Goal: Task Accomplishment & Management: Use online tool/utility

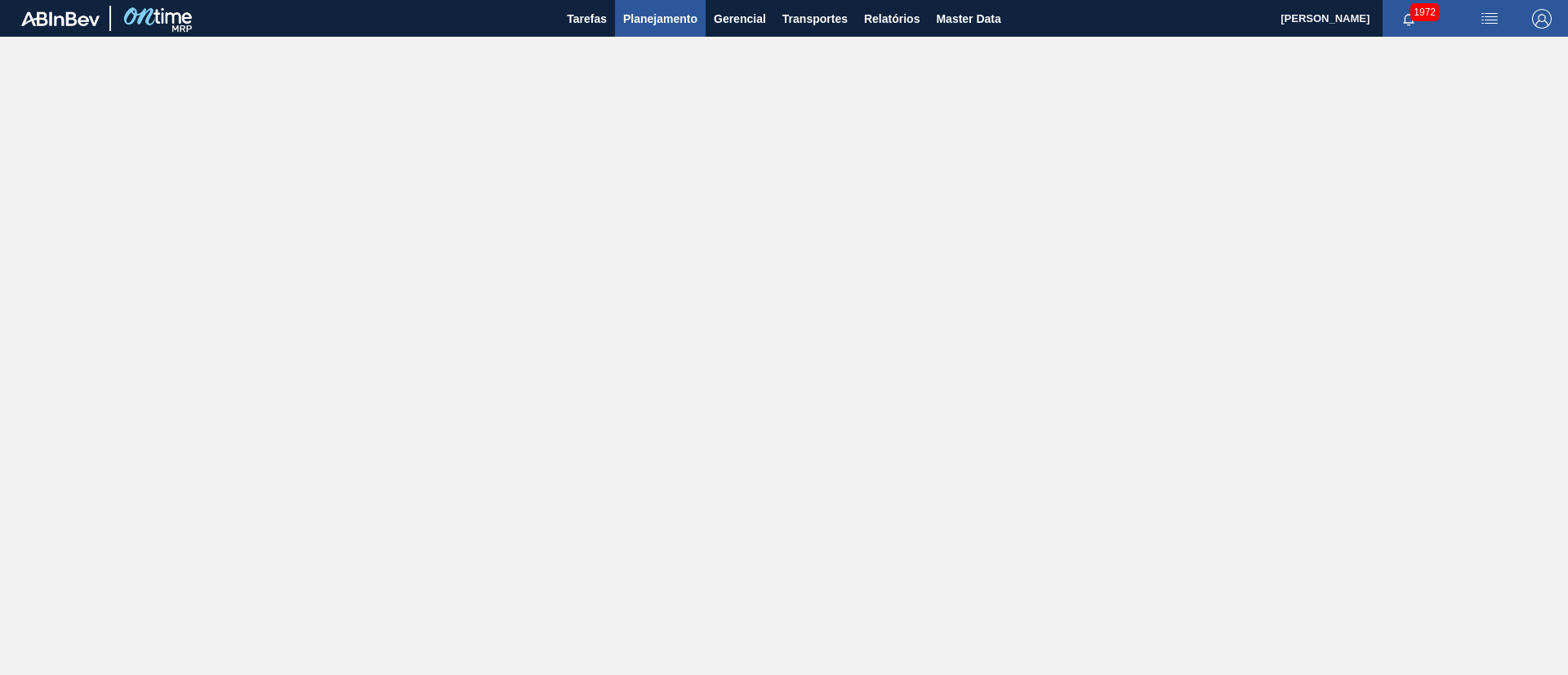
click at [643, 34] on button "Planejamento" at bounding box center [660, 18] width 91 height 36
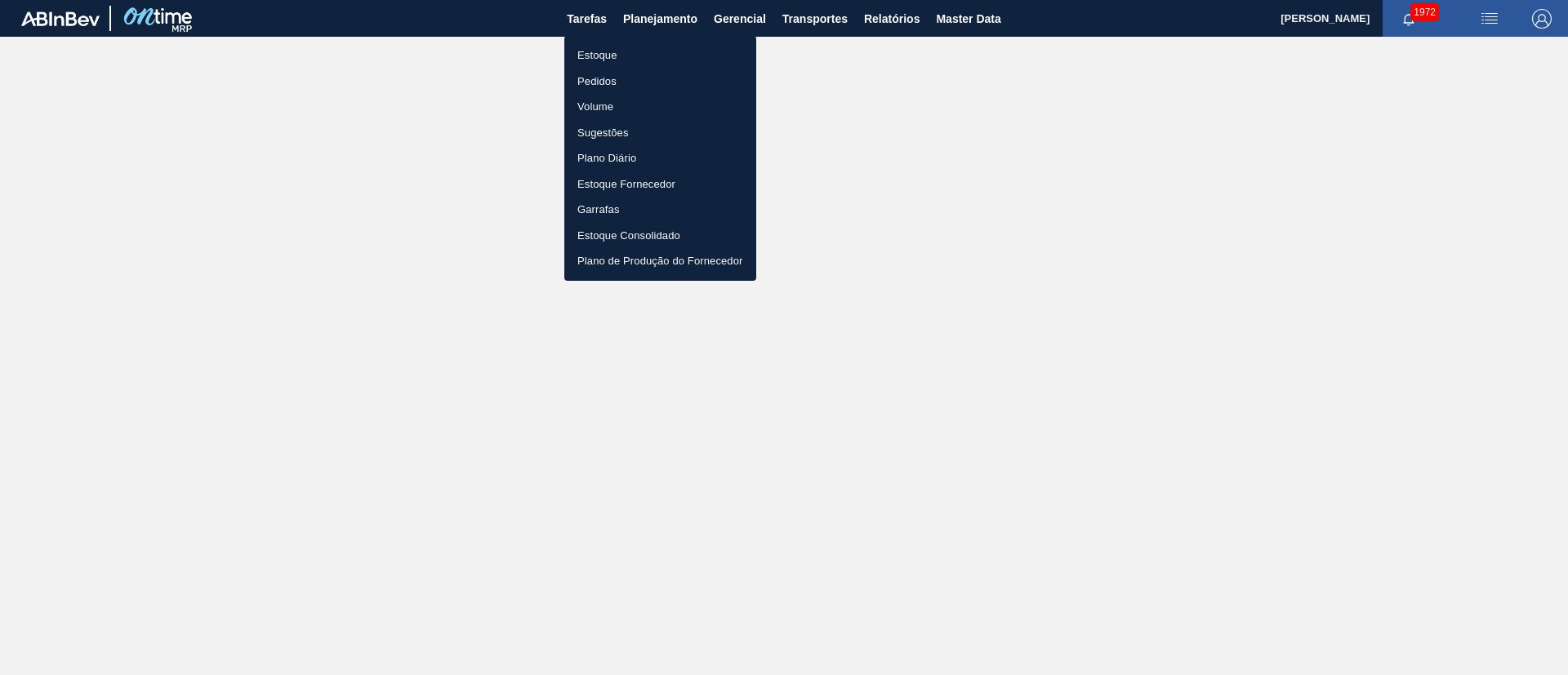
click at [588, 48] on li "Estoque" at bounding box center [661, 55] width 192 height 26
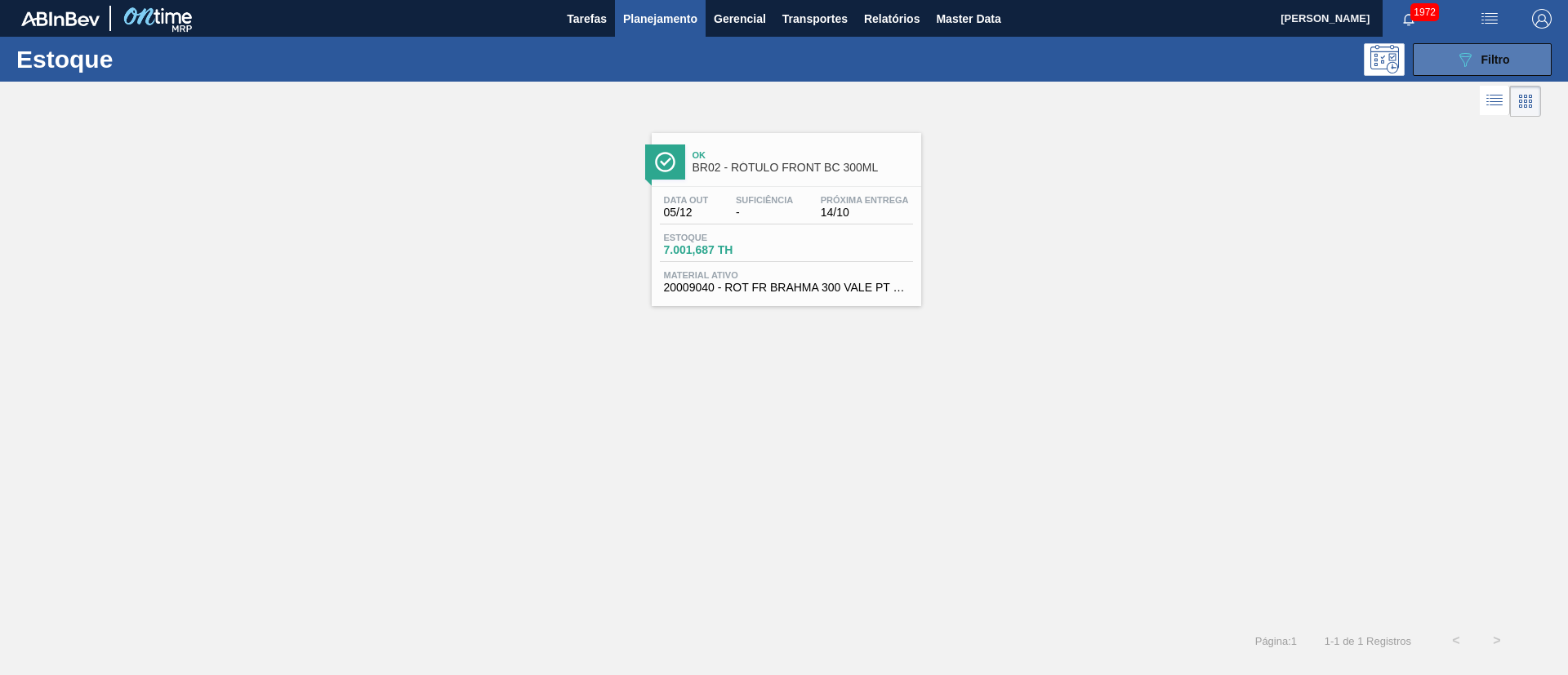
click at [1478, 52] on div "089F7B8B-B2A5-4AFE-B5C0-19BA573D28AC Filtro" at bounding box center [1483, 60] width 55 height 20
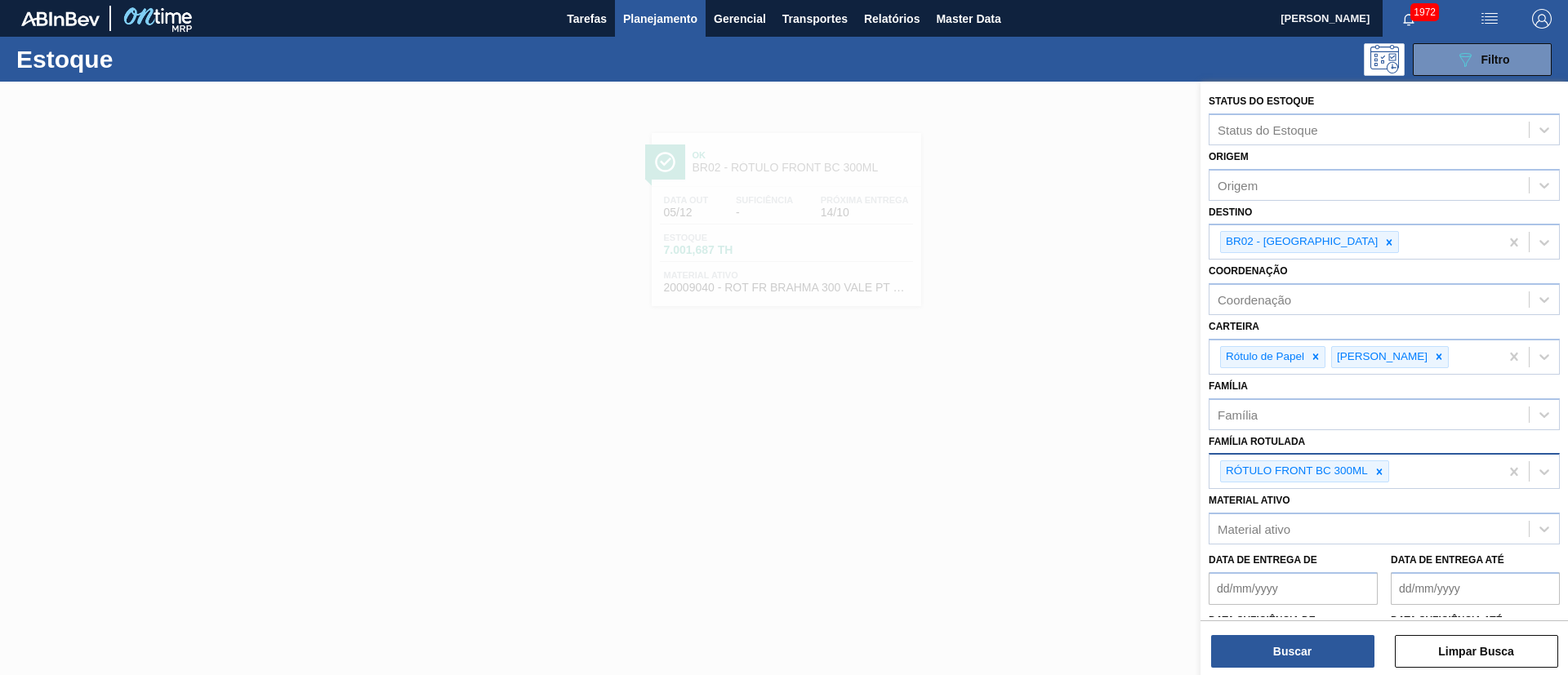
click at [1375, 467] on icon at bounding box center [1379, 471] width 12 height 12
paste Rotulada "RÓTULO FRONT BC DUPLO MALTE 600ML"
type Rotulada "RÓTULO FRONT BC DUPLO MALTE 600ML"
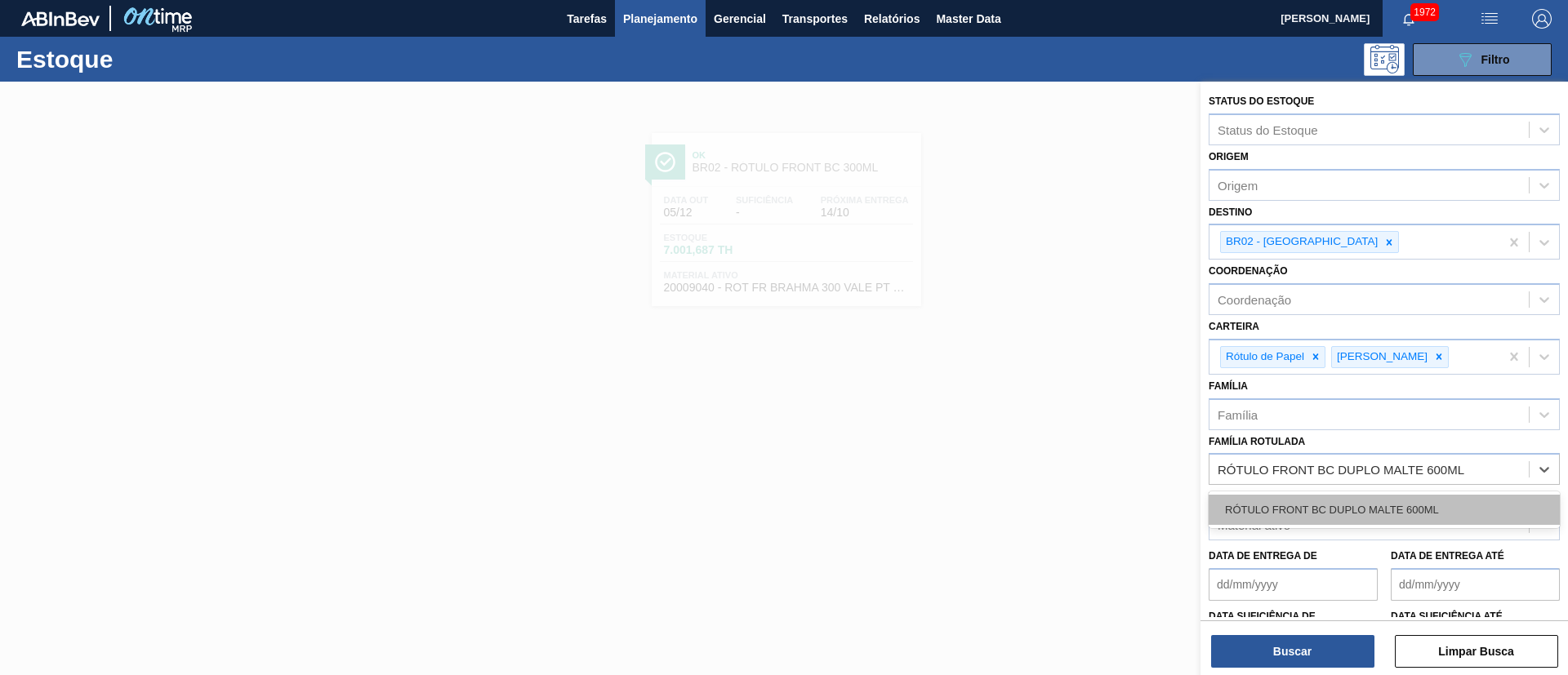
click at [1337, 500] on div "RÓTULO FRONT BC DUPLO MALTE 600ML" at bounding box center [1384, 510] width 351 height 30
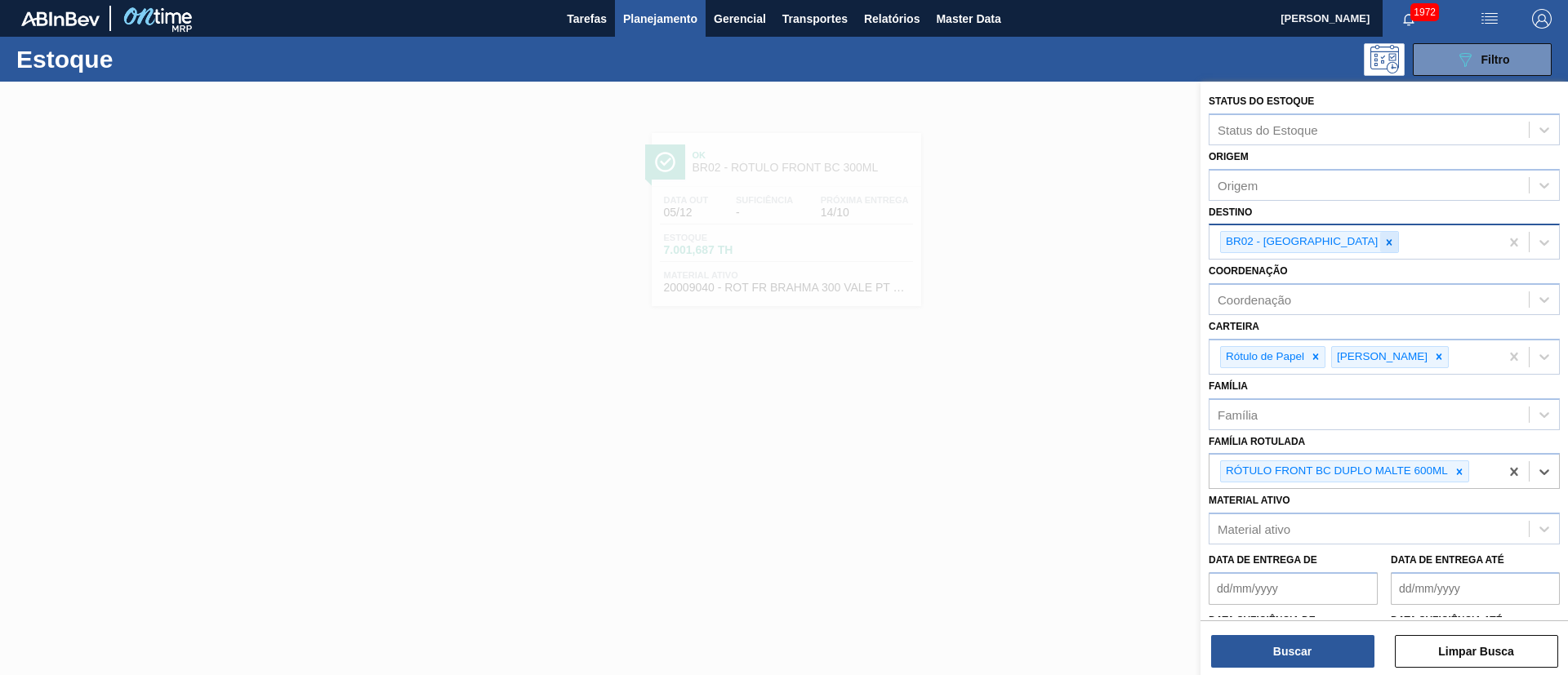
click at [1384, 246] on icon at bounding box center [1389, 242] width 12 height 12
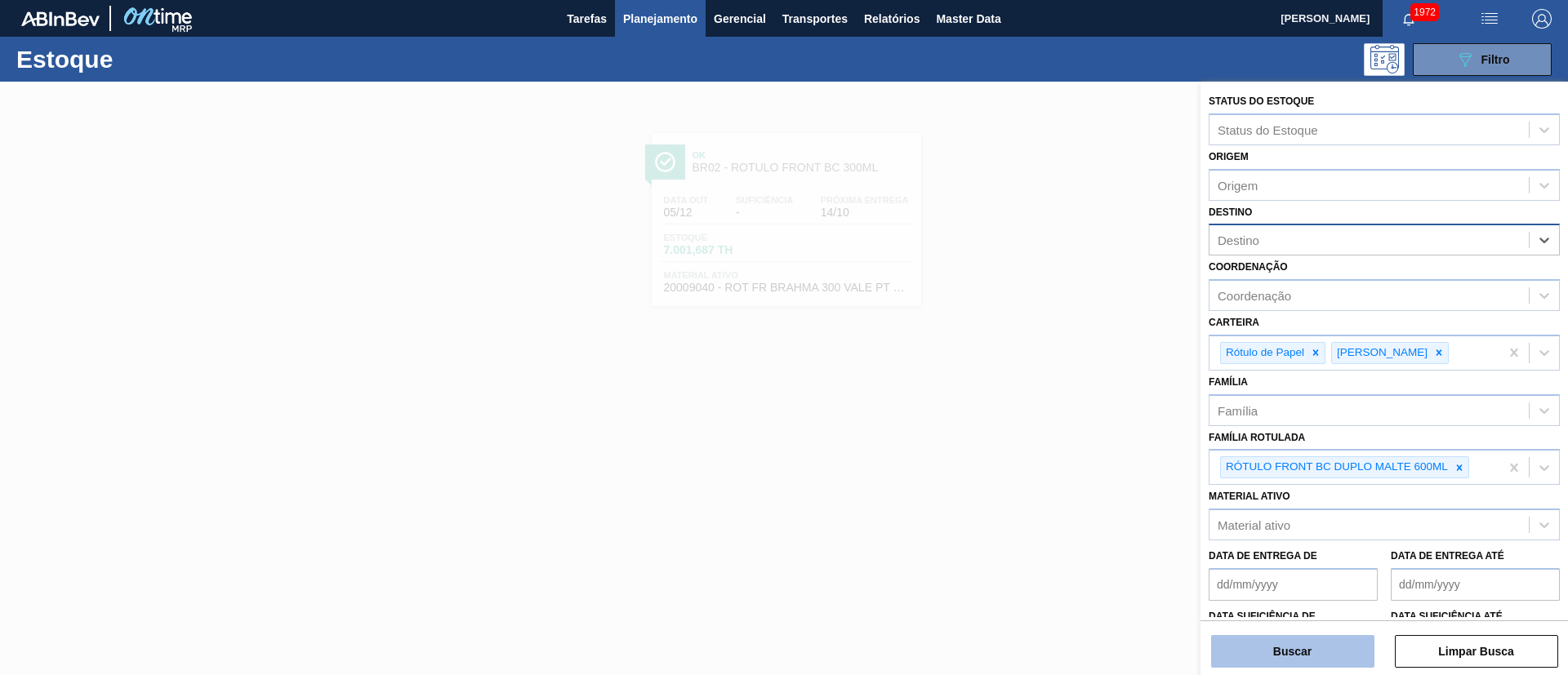
click at [1278, 641] on button "Buscar" at bounding box center [1293, 651] width 164 height 33
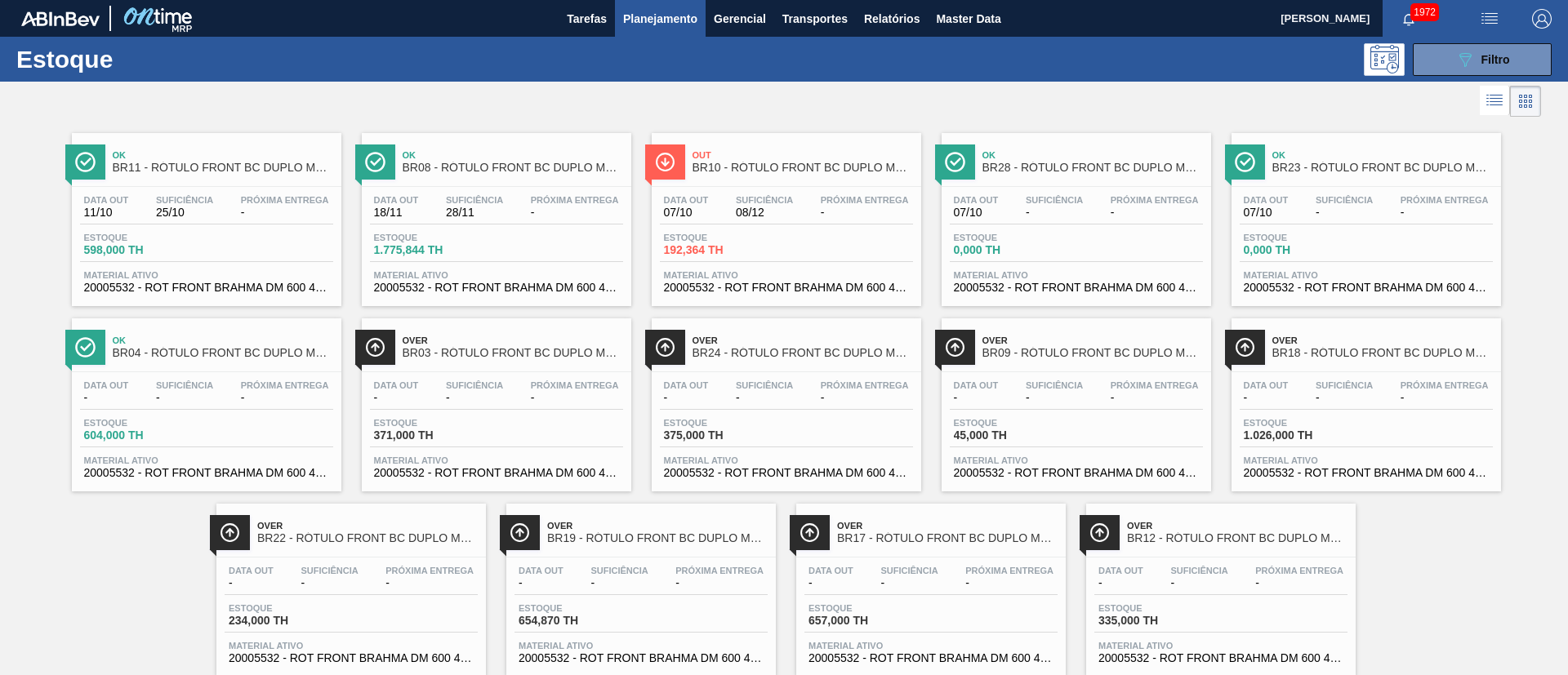
scroll to position [43, 0]
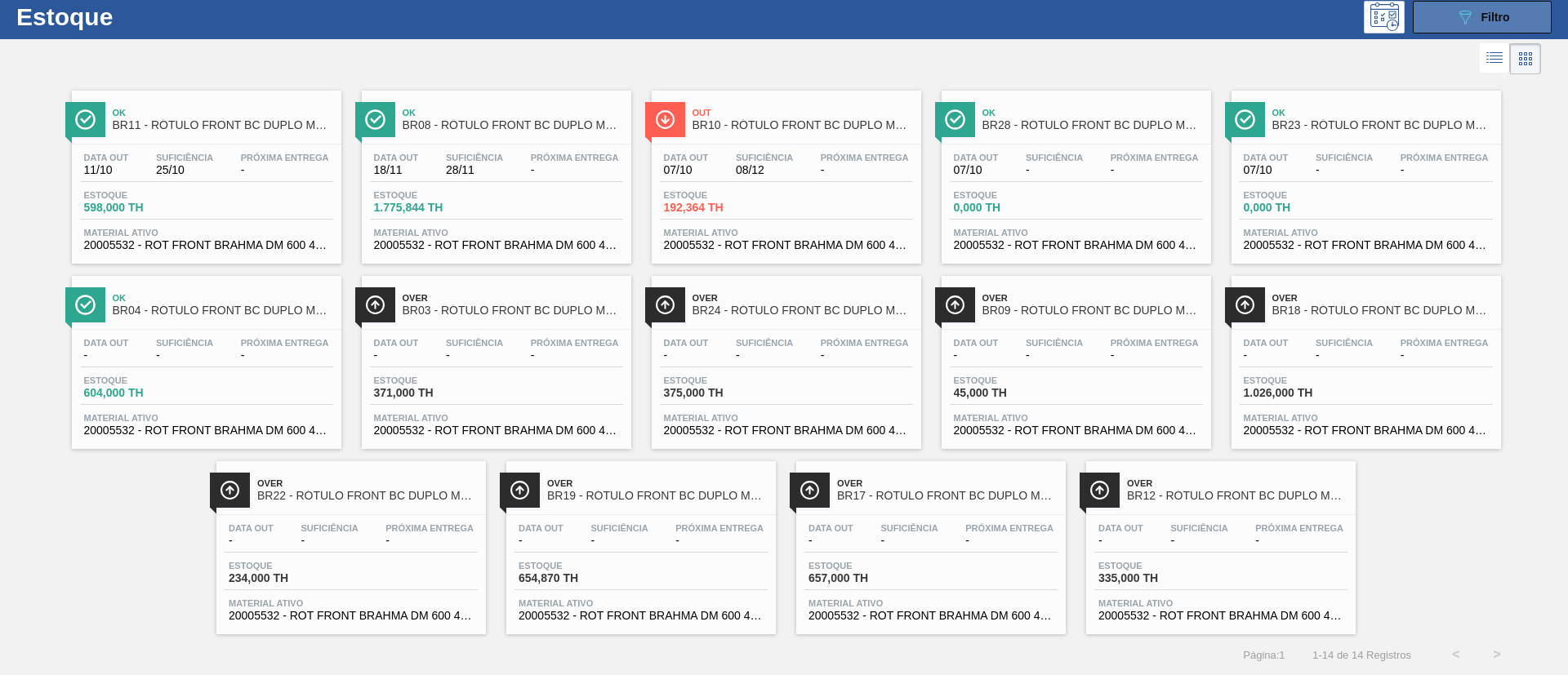
click at [1497, 12] on span "Filtro" at bounding box center [1496, 17] width 28 height 13
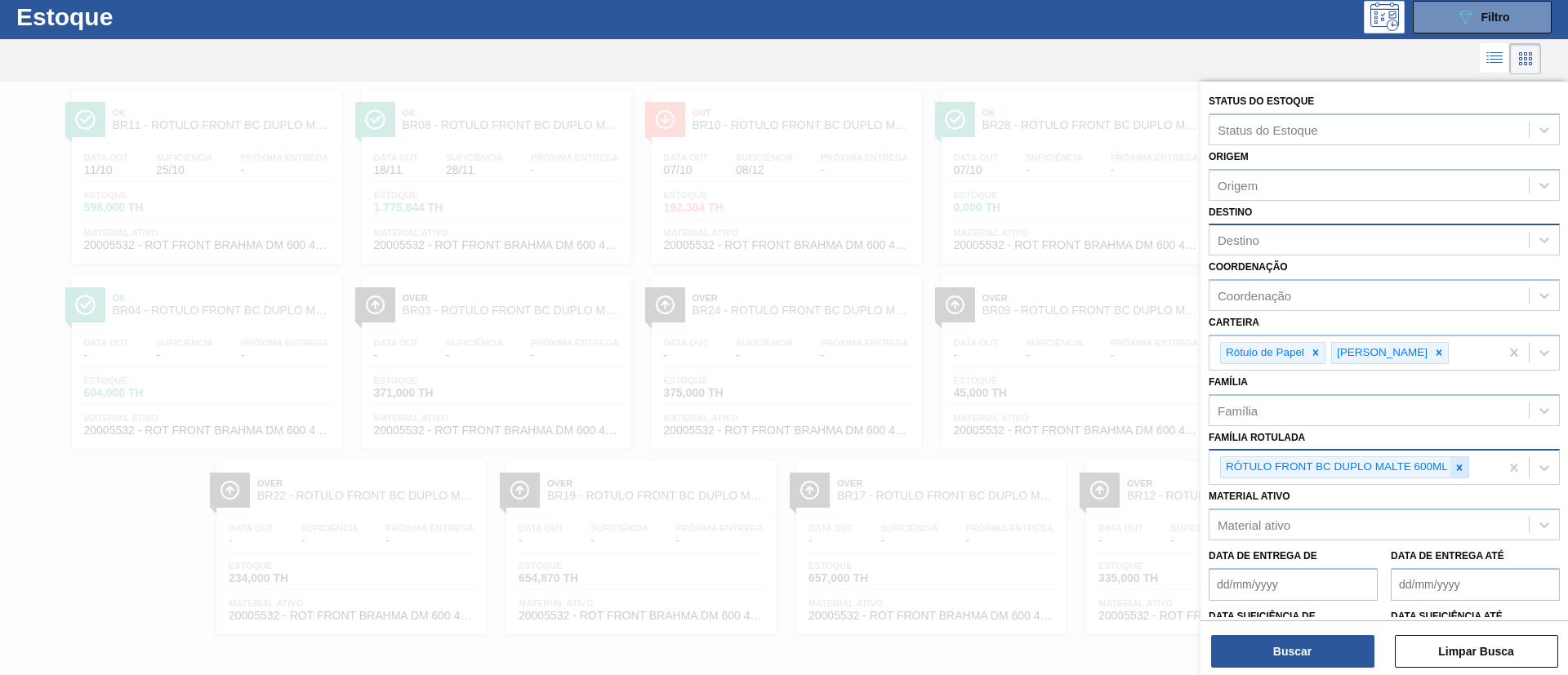
click at [1462, 464] on icon at bounding box center [1459, 468] width 12 height 12
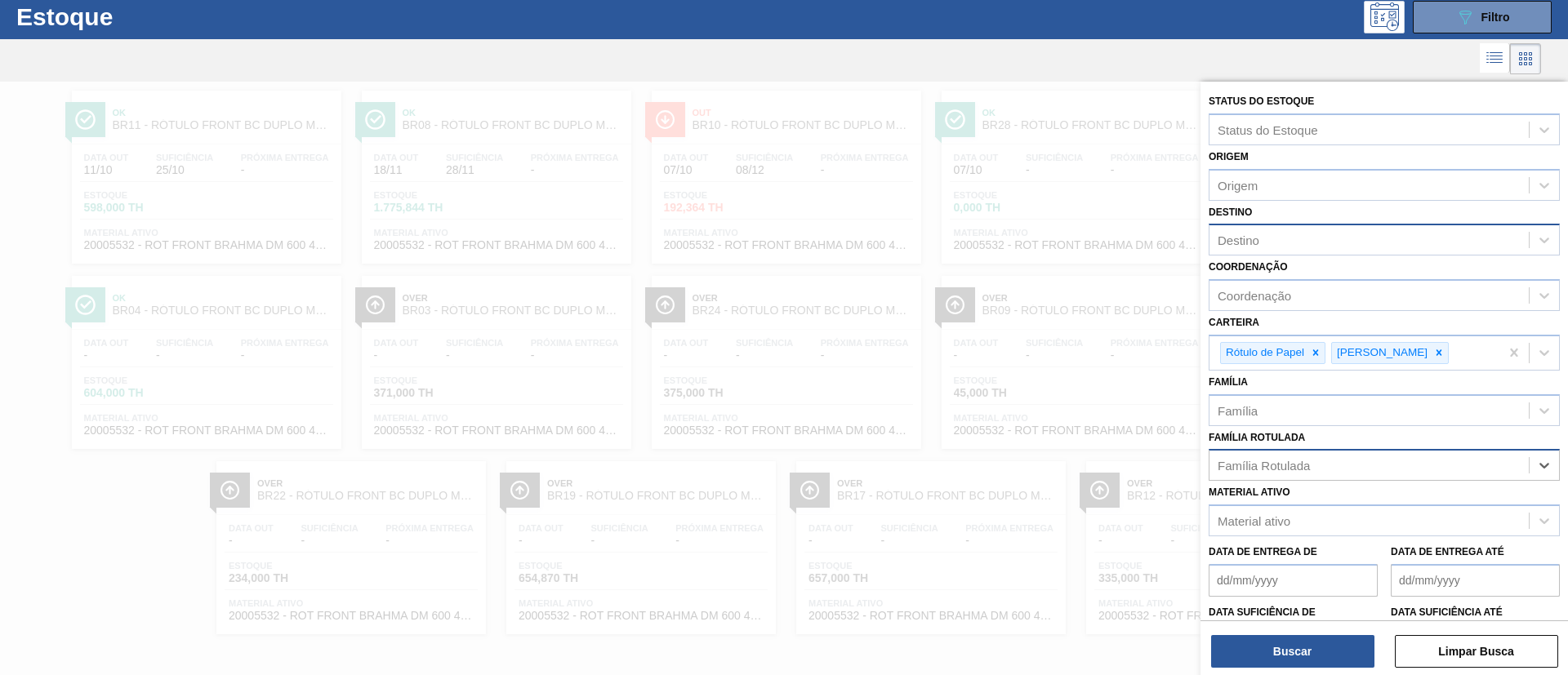
paste Rotulada "RÓTULO NECK STELLA 600ML"
type Rotulada "RÓTULO NECK STELLA 600ML"
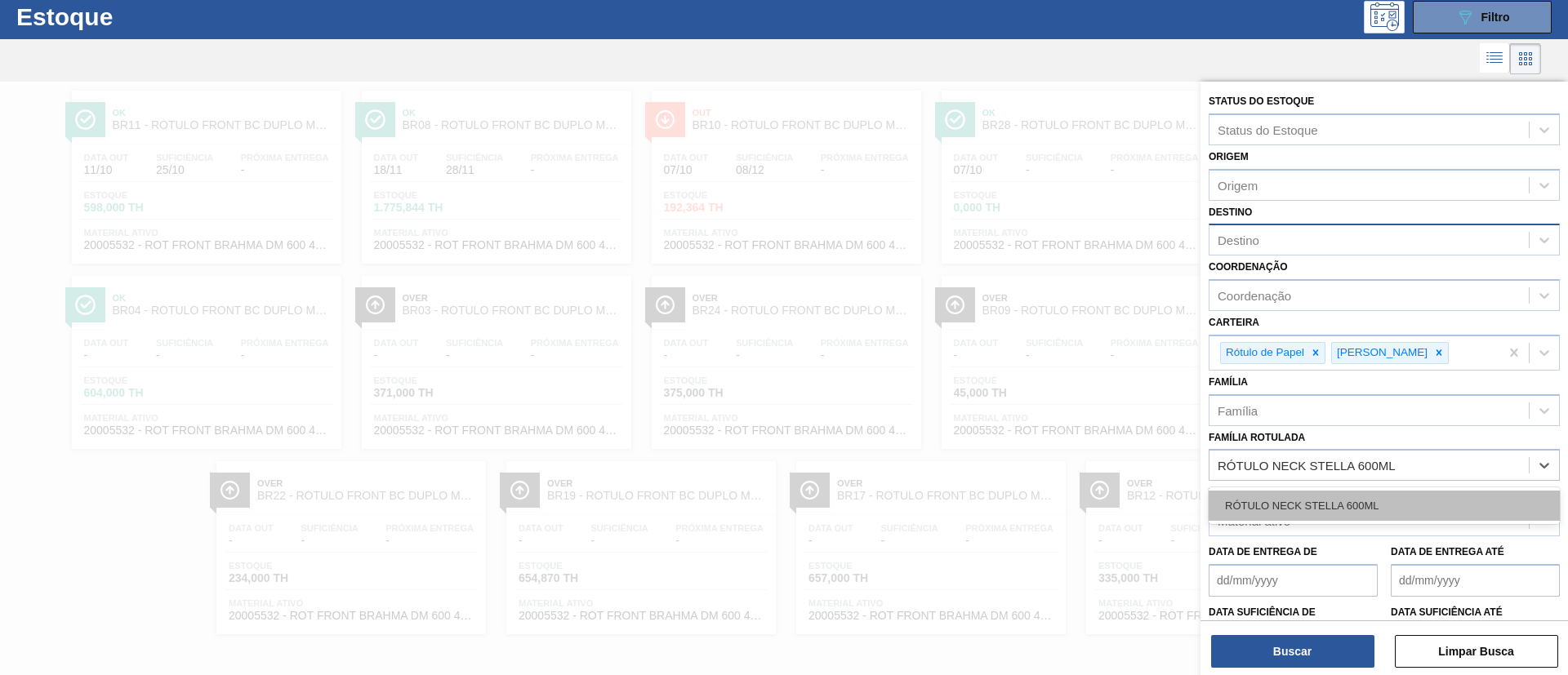
click at [1289, 496] on div "RÓTULO NECK STELLA 600ML" at bounding box center [1384, 506] width 351 height 30
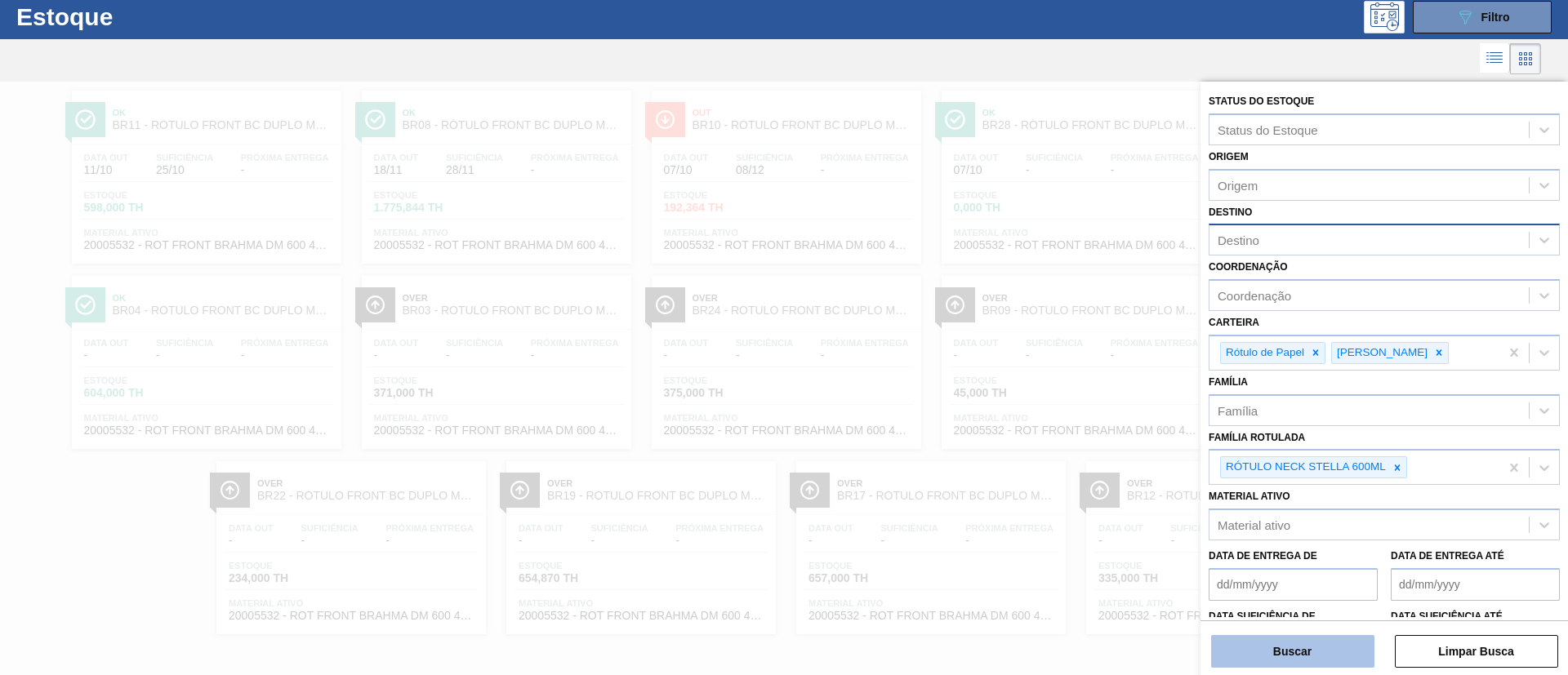
click at [1293, 644] on button "Buscar" at bounding box center [1293, 651] width 164 height 33
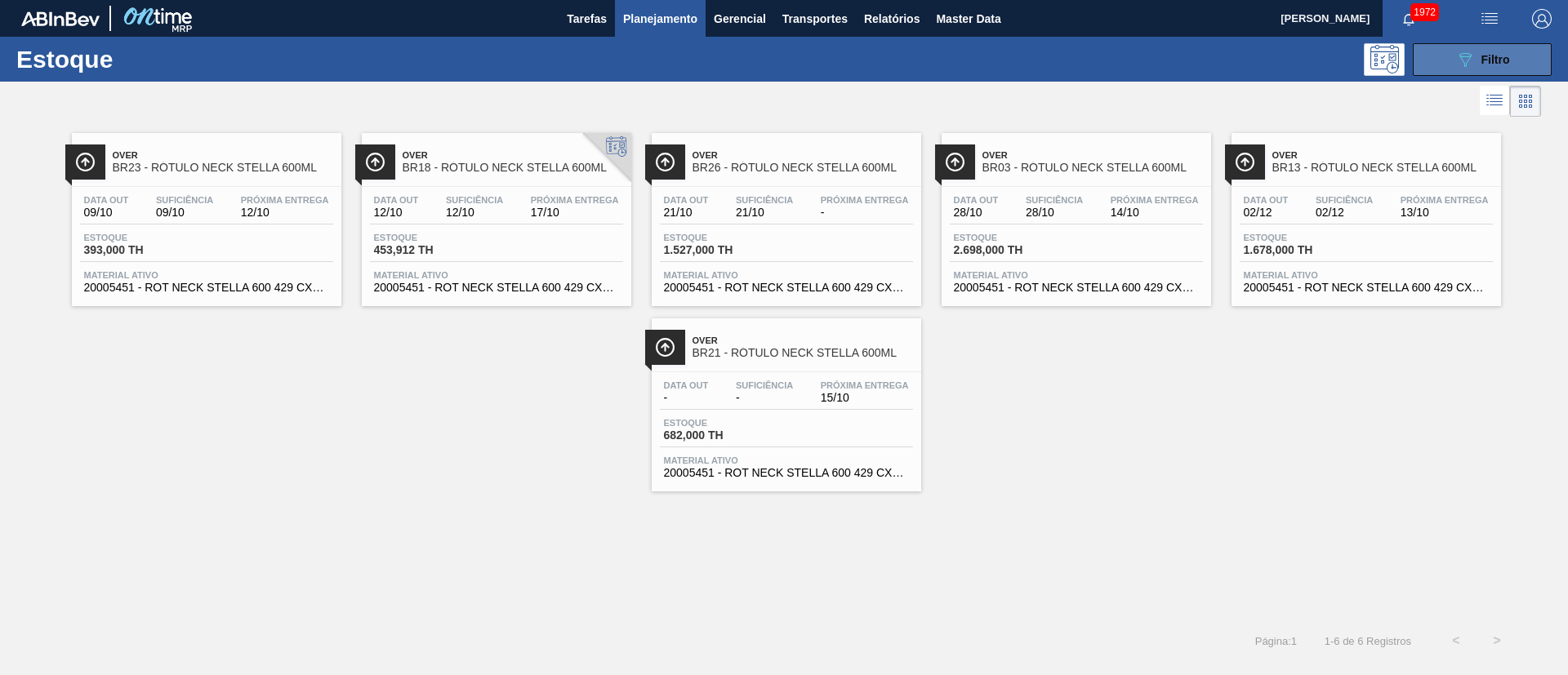
click at [1468, 63] on icon "089F7B8B-B2A5-4AFE-B5C0-19BA573D28AC" at bounding box center [1465, 60] width 20 height 20
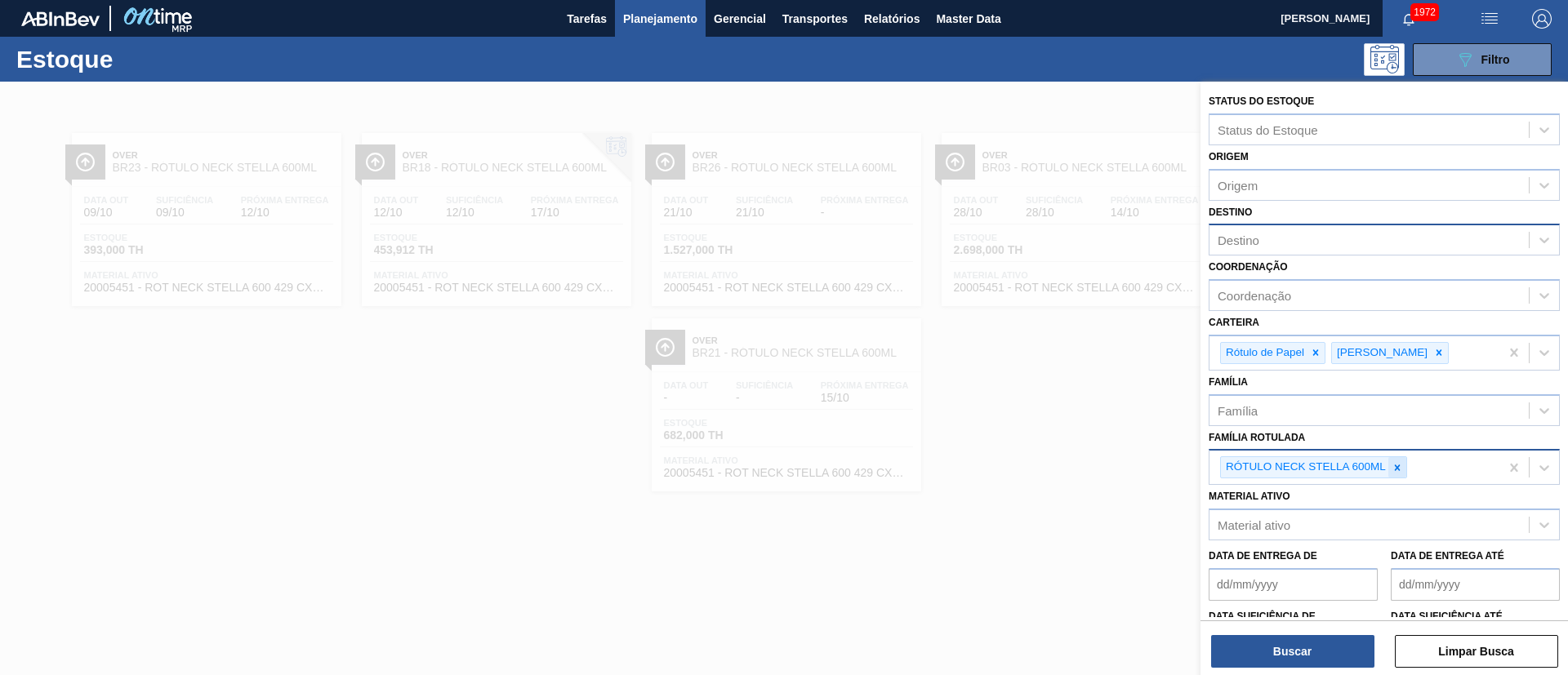
click at [1393, 470] on icon at bounding box center [1397, 468] width 12 height 12
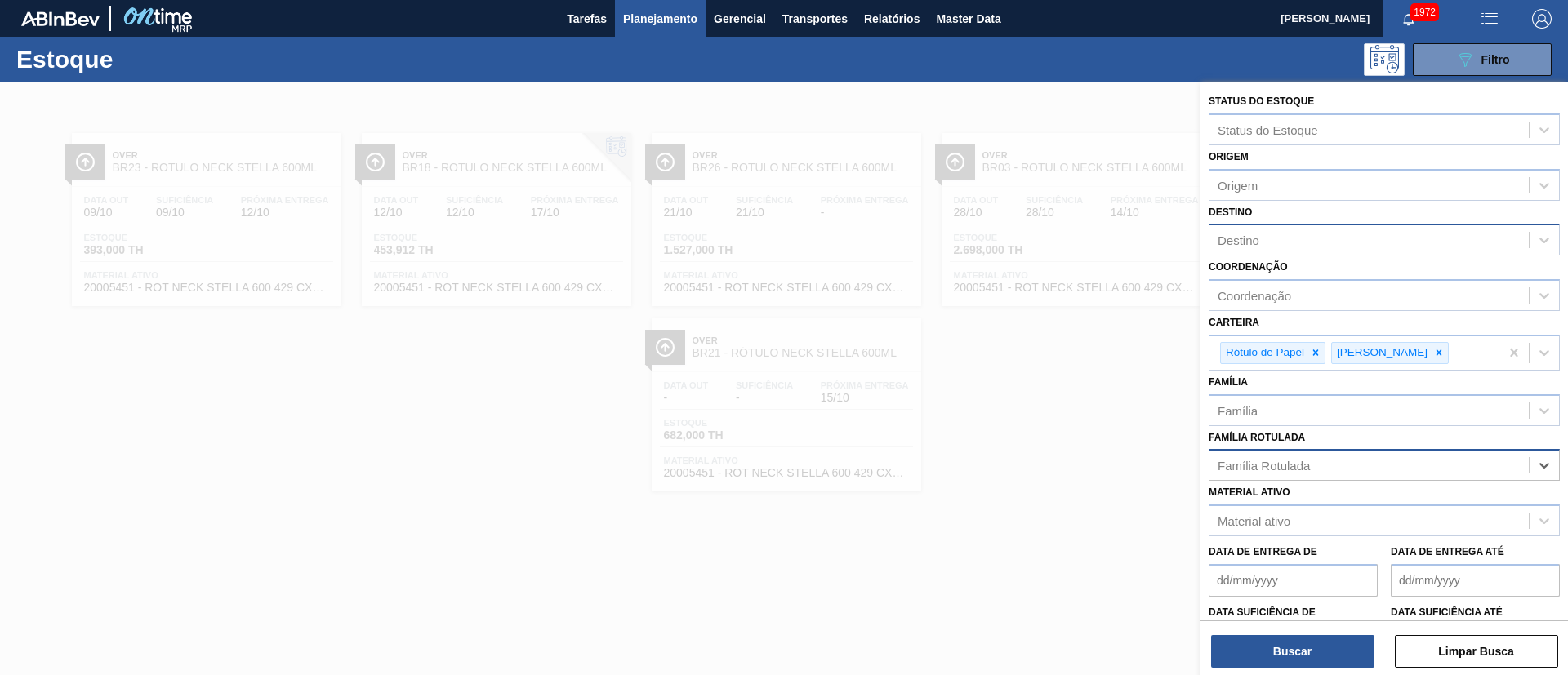
paste Rotulada "RÓTULO FRONT STELLA 330ML"
type Rotulada "RÓTULO FRONT STELLA 330ML"
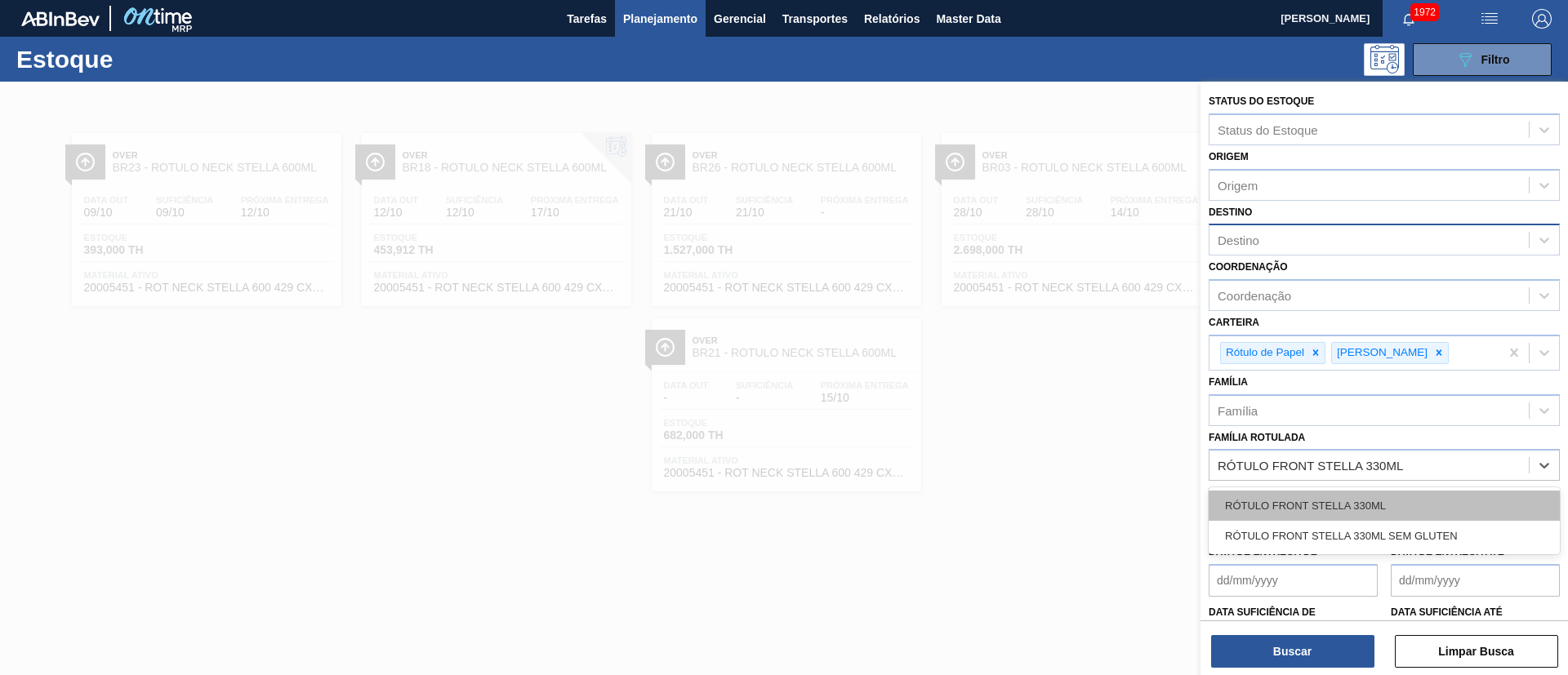
click at [1304, 504] on div "RÓTULO FRONT STELLA 330ML" at bounding box center [1384, 506] width 351 height 30
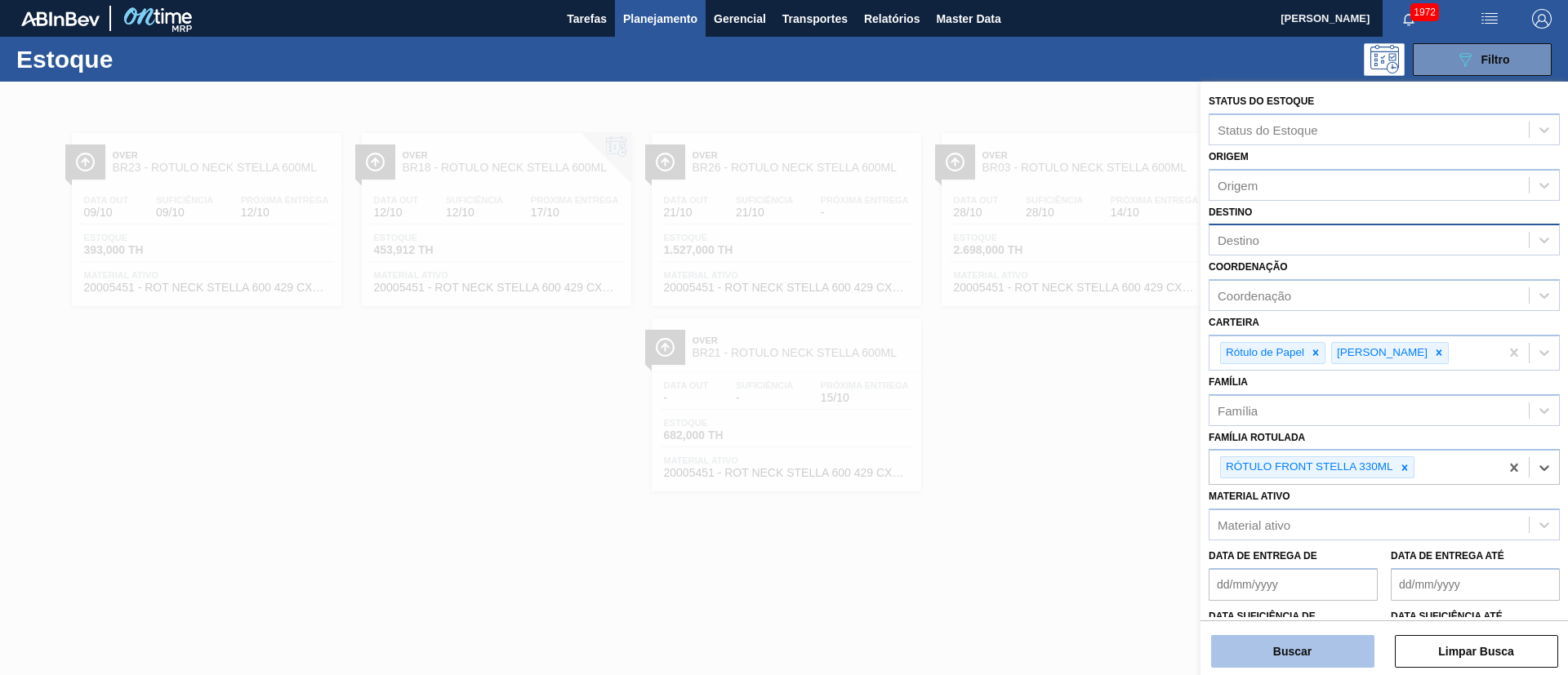
click at [1304, 649] on button "Buscar" at bounding box center [1293, 651] width 164 height 33
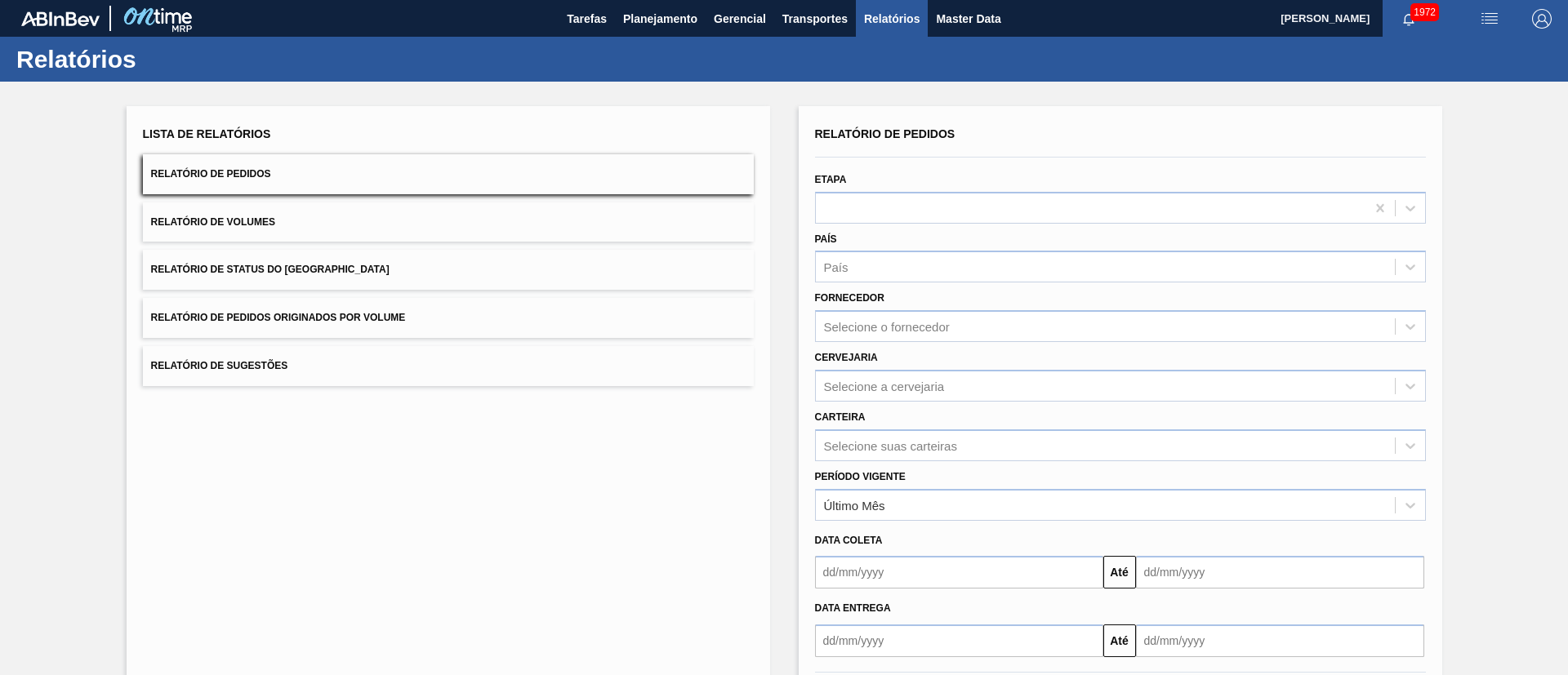
click at [418, 269] on button "Relatório de Status do [GEOGRAPHIC_DATA]" at bounding box center [448, 269] width 611 height 40
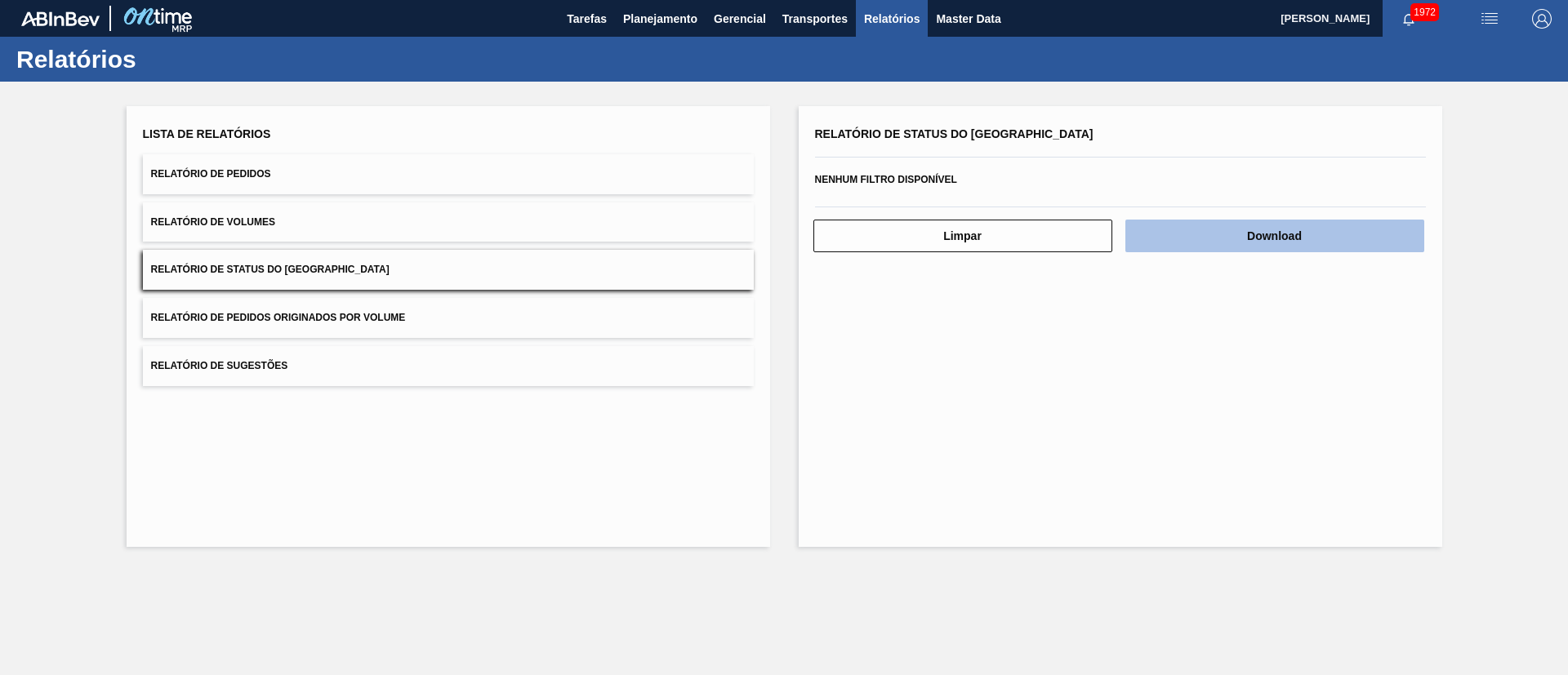
click at [1266, 240] on button "Download" at bounding box center [1275, 236] width 299 height 33
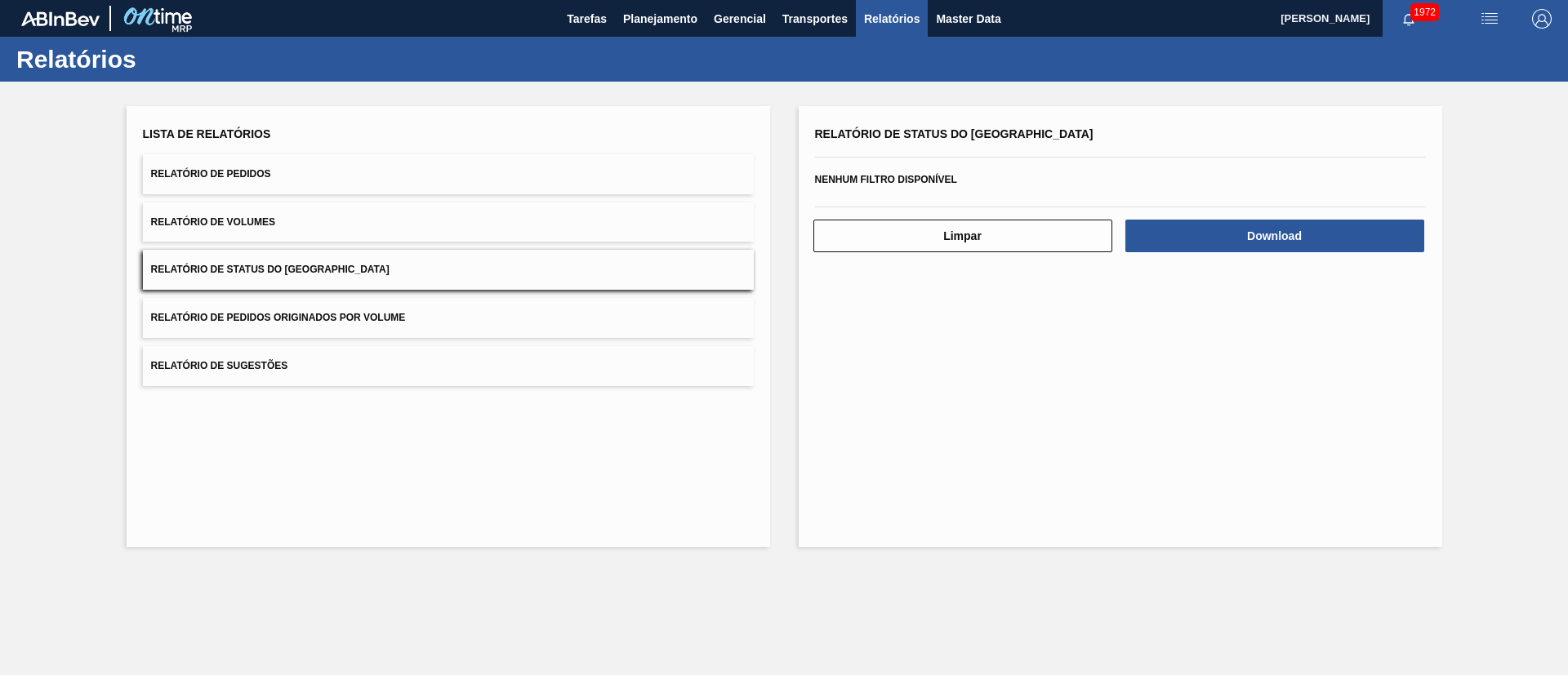
click at [228, 165] on button "Relatório de Pedidos" at bounding box center [448, 174] width 611 height 40
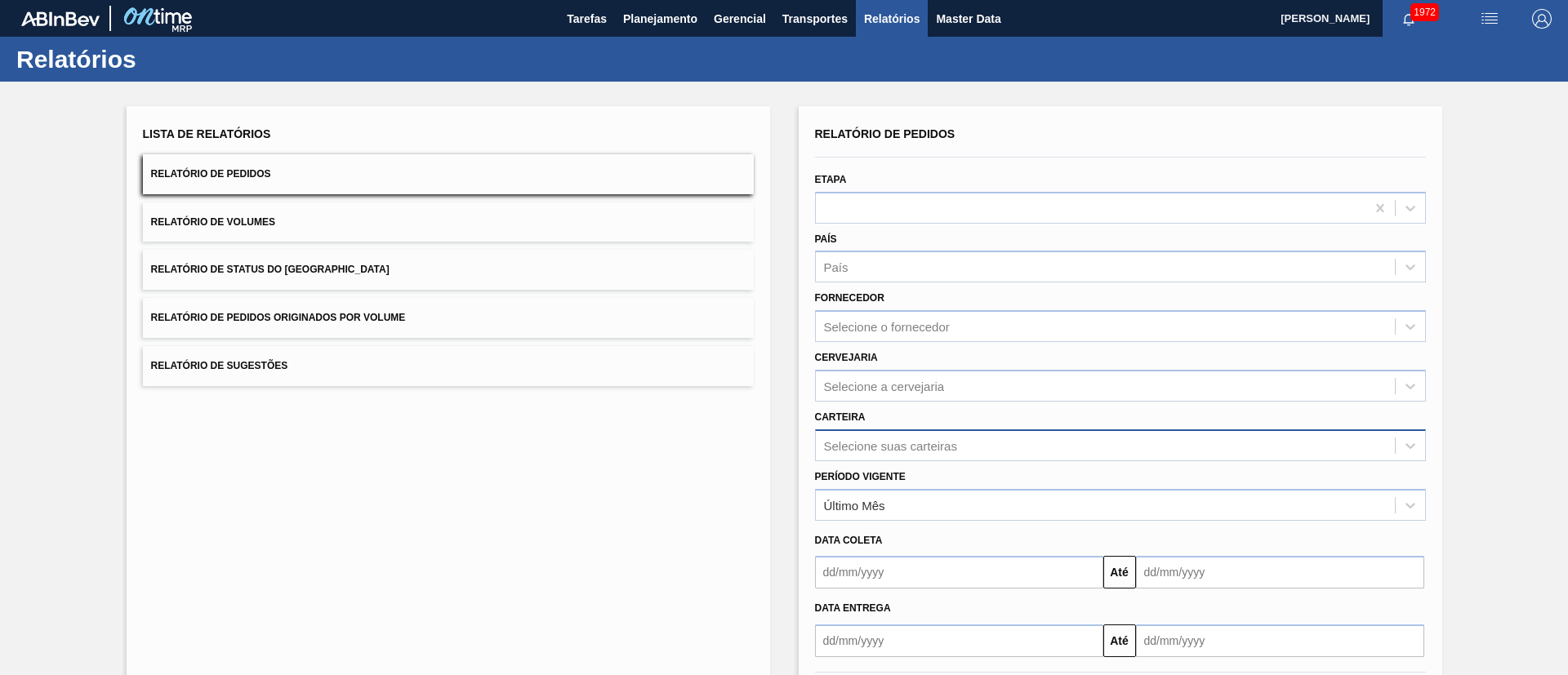
click at [859, 444] on div "Selecione suas carteiras" at bounding box center [1120, 446] width 611 height 32
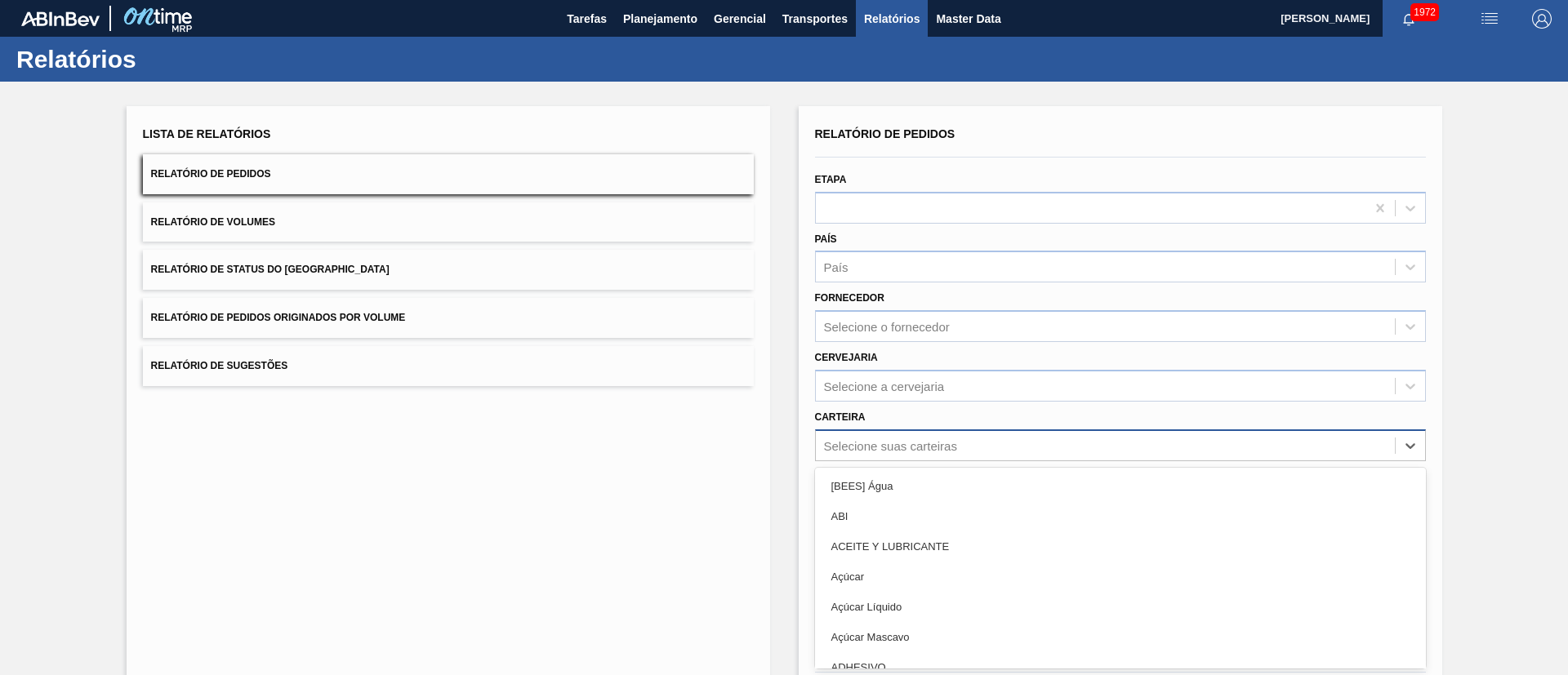
scroll to position [44, 0]
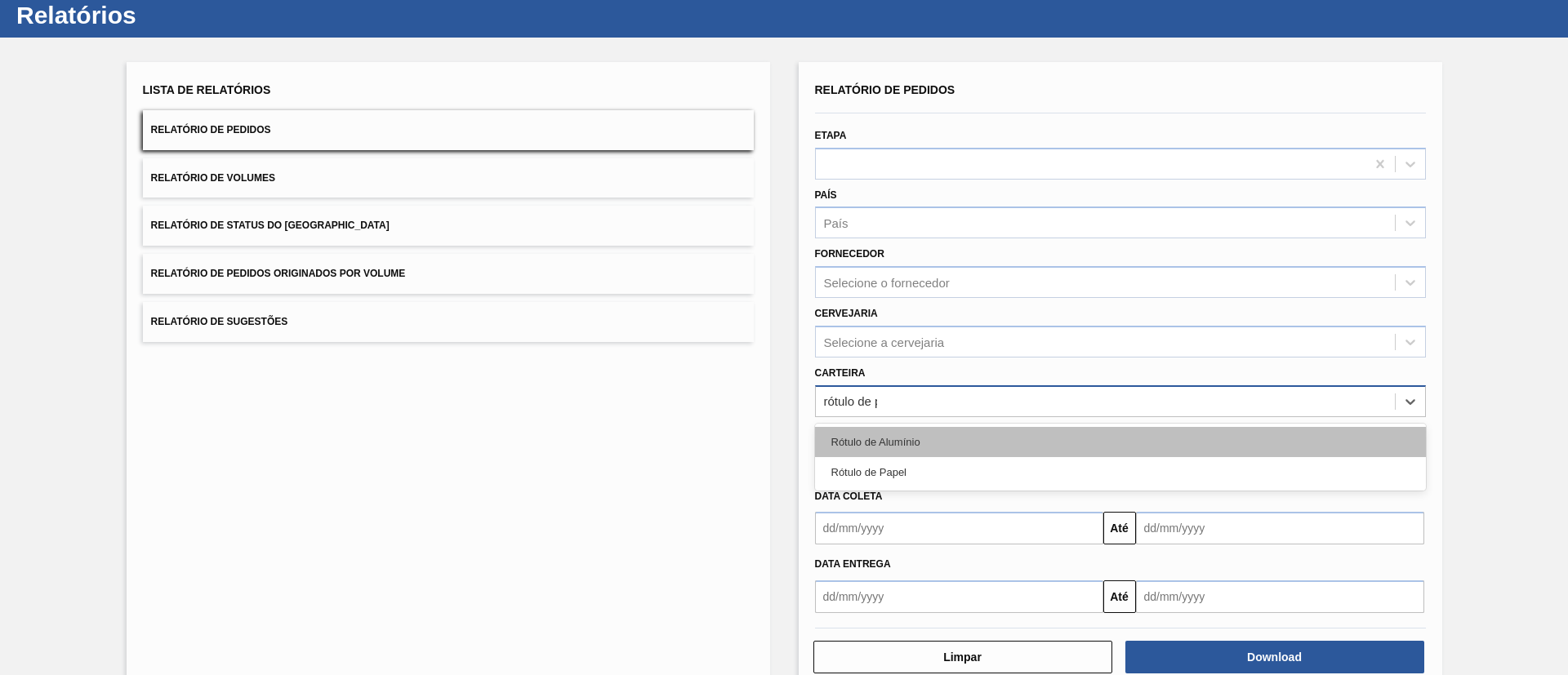
type input "rótulo de pa"
click at [859, 435] on div "Rótulo de Papel" at bounding box center [1120, 442] width 611 height 30
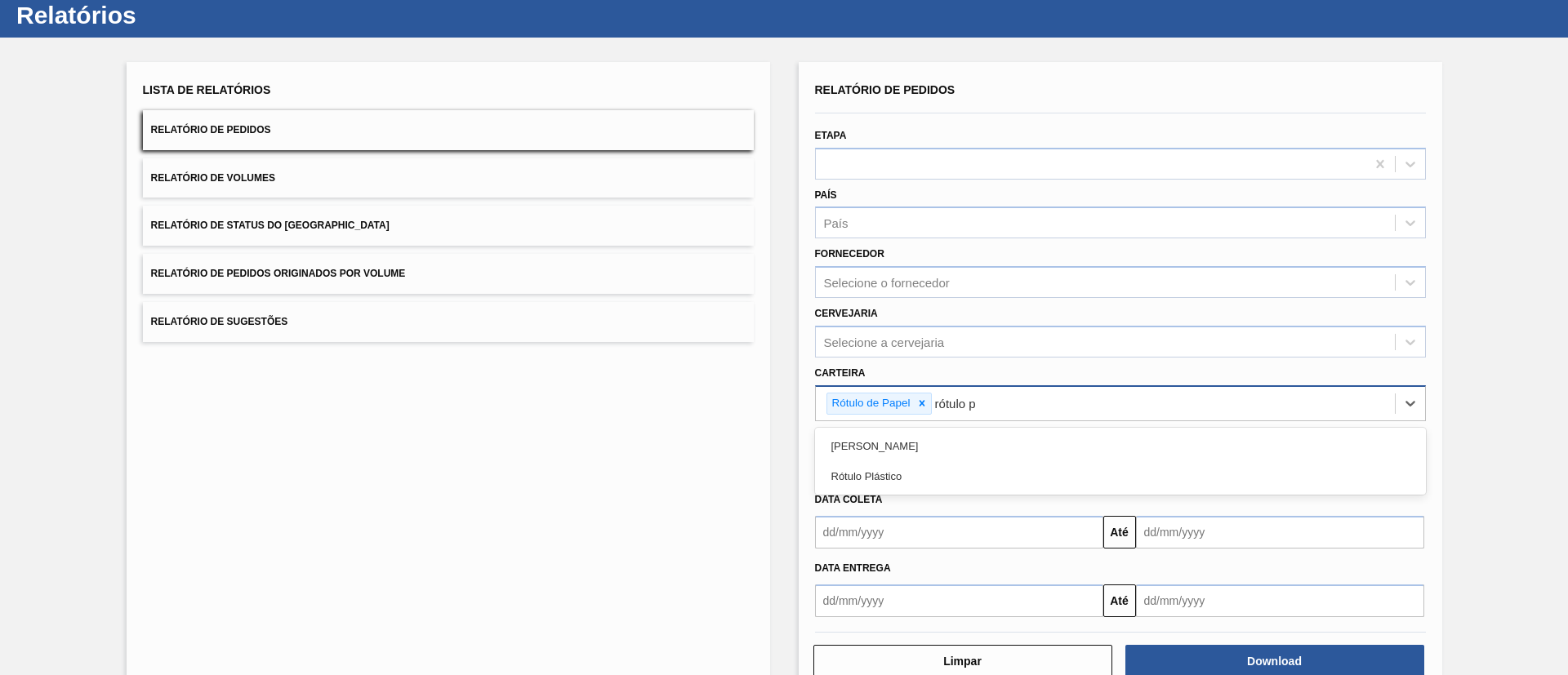
type input "rótulo pa"
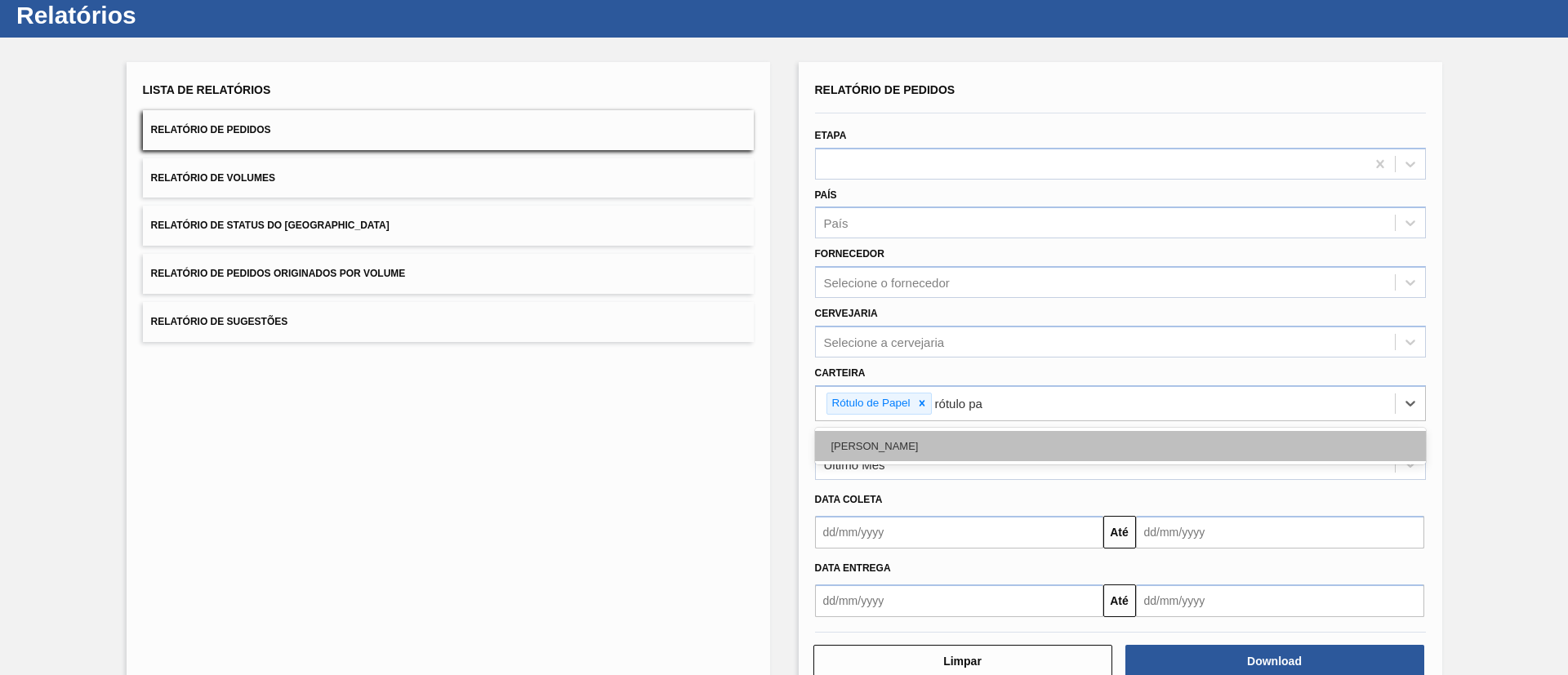
click at [924, 446] on div "Rótulo Papel" at bounding box center [1120, 446] width 611 height 30
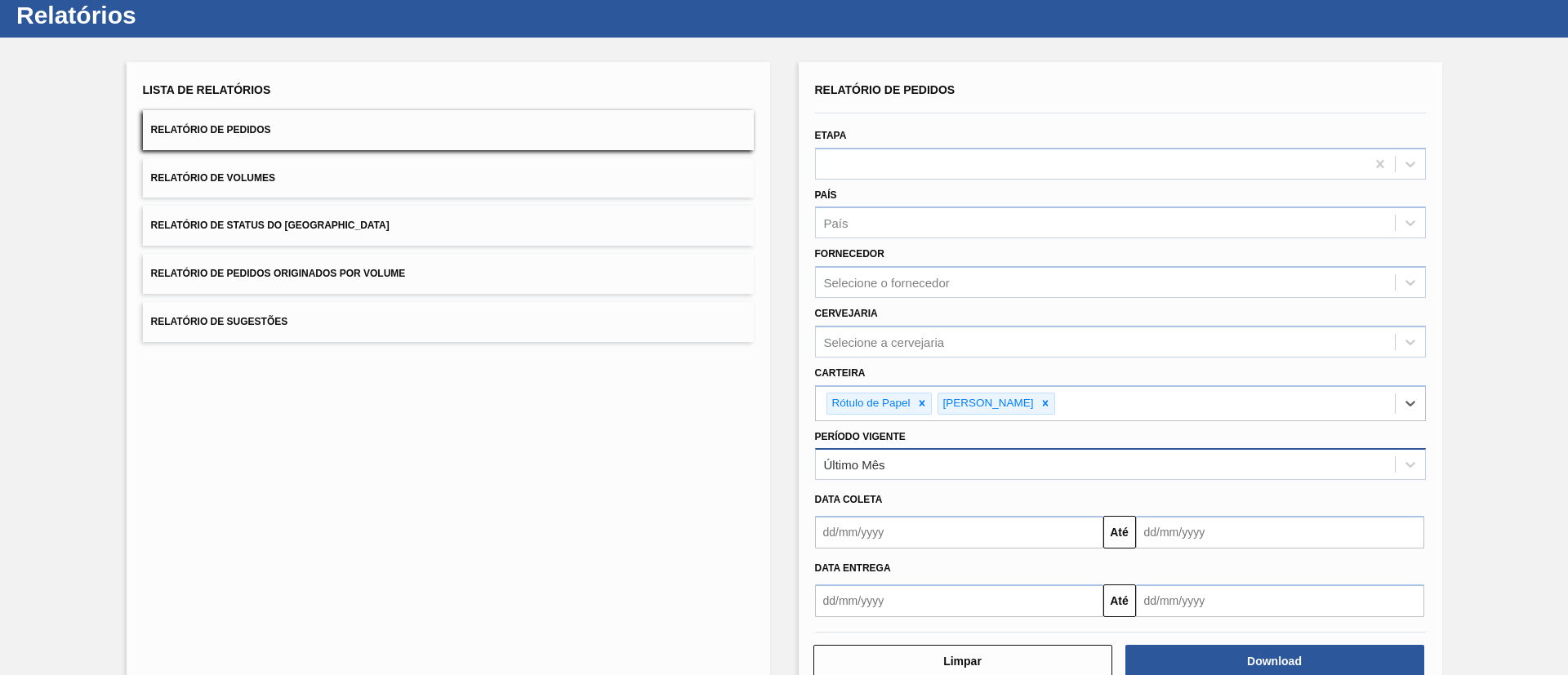
click at [894, 473] on div "Último Mês" at bounding box center [1105, 465] width 579 height 24
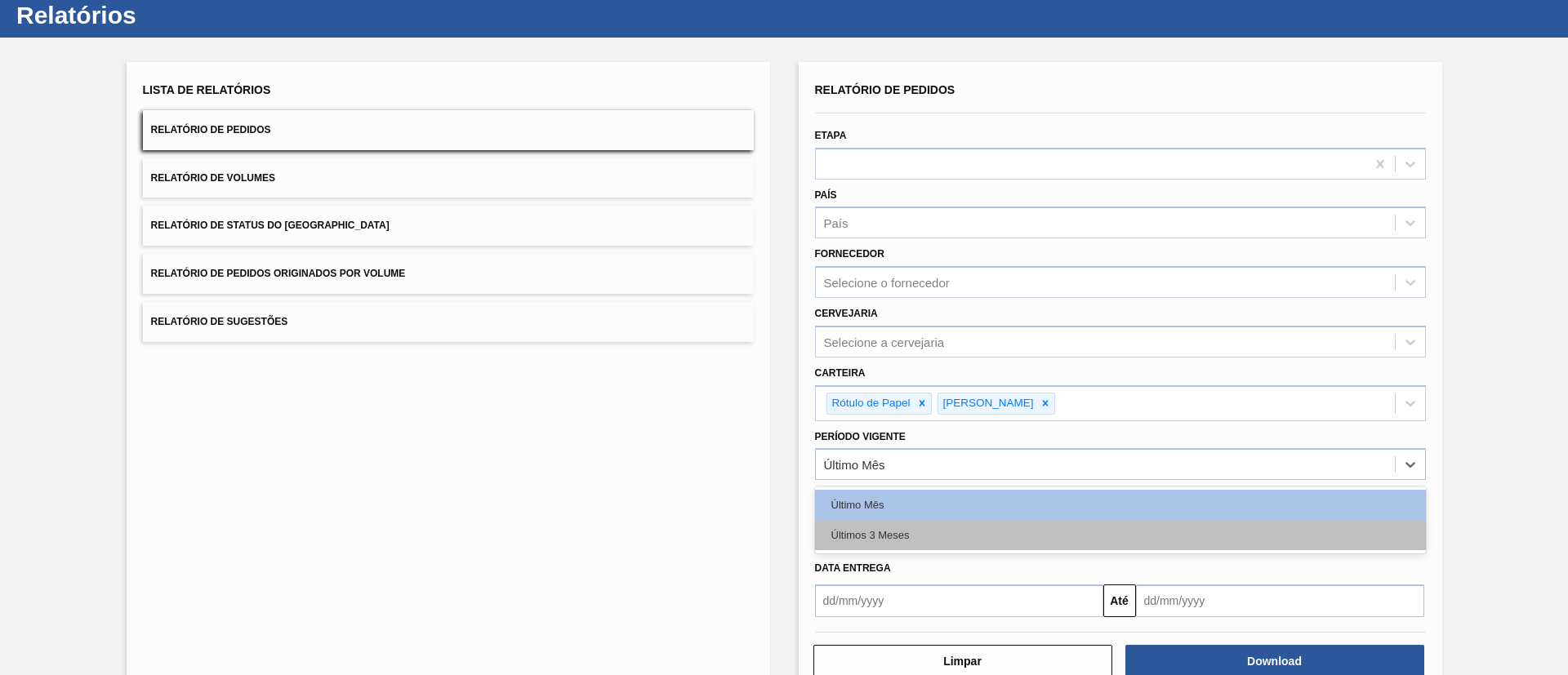
click at [892, 535] on div "Últimos 3 Meses" at bounding box center [1120, 535] width 611 height 30
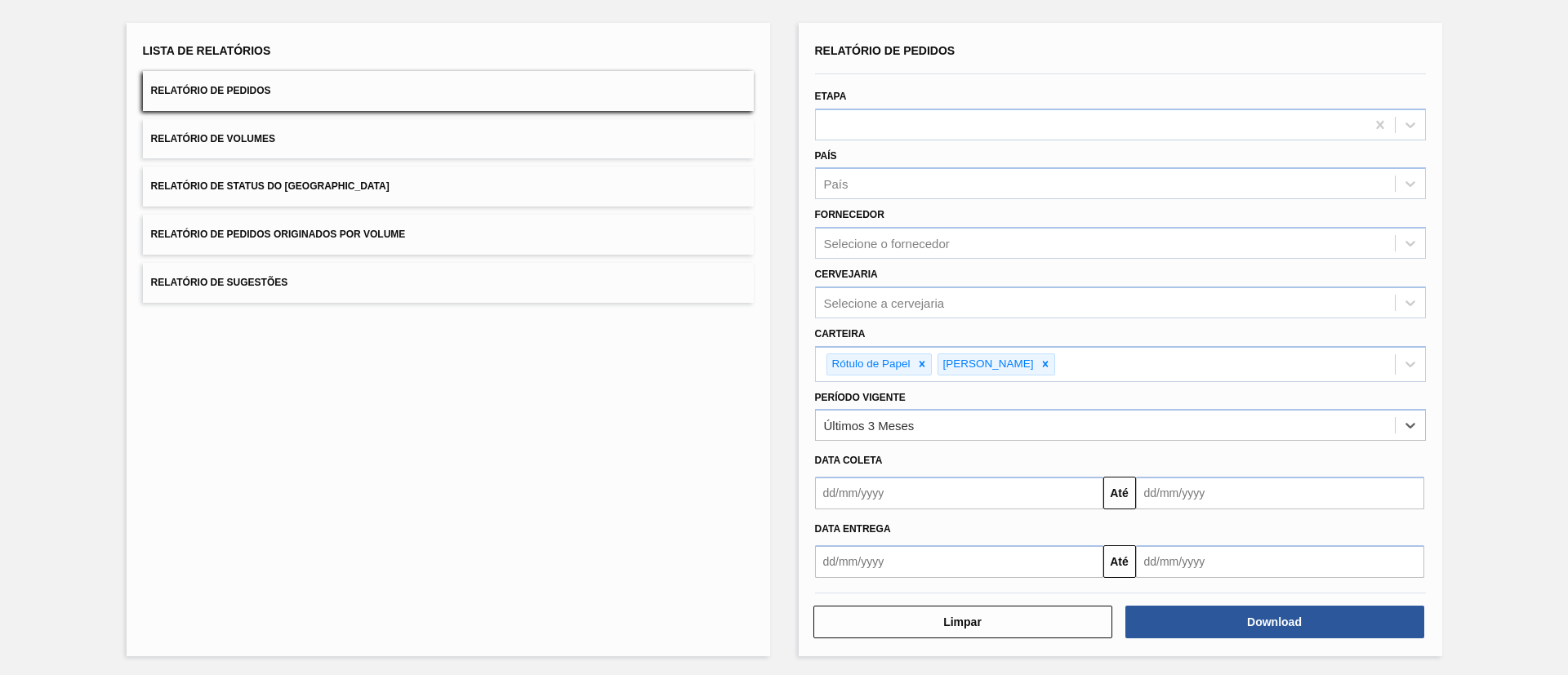
scroll to position [84, 0]
click at [1241, 620] on button "Download" at bounding box center [1275, 621] width 299 height 33
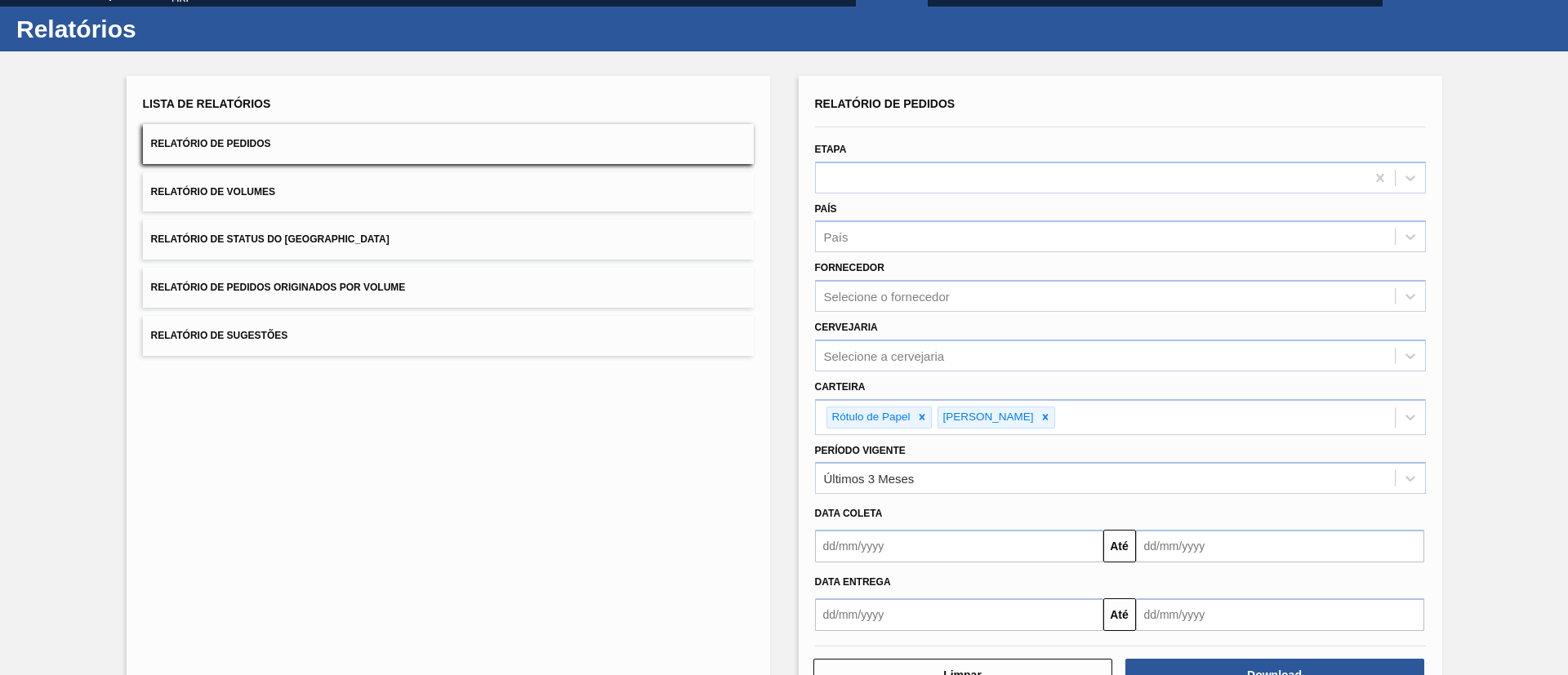
scroll to position [0, 0]
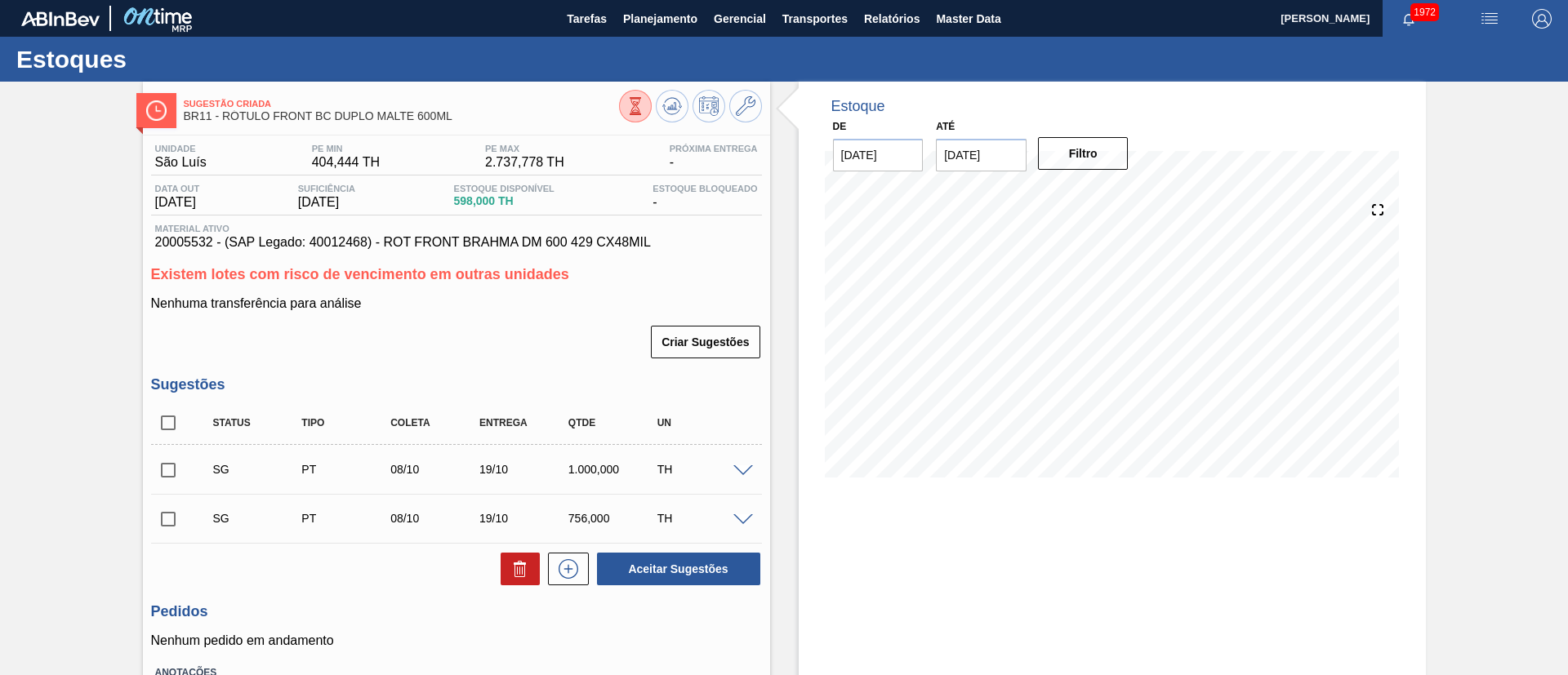
click at [181, 423] on input "checkbox" at bounding box center [168, 422] width 35 height 35
checkbox input "true"
click at [511, 575] on icon at bounding box center [520, 569] width 20 height 20
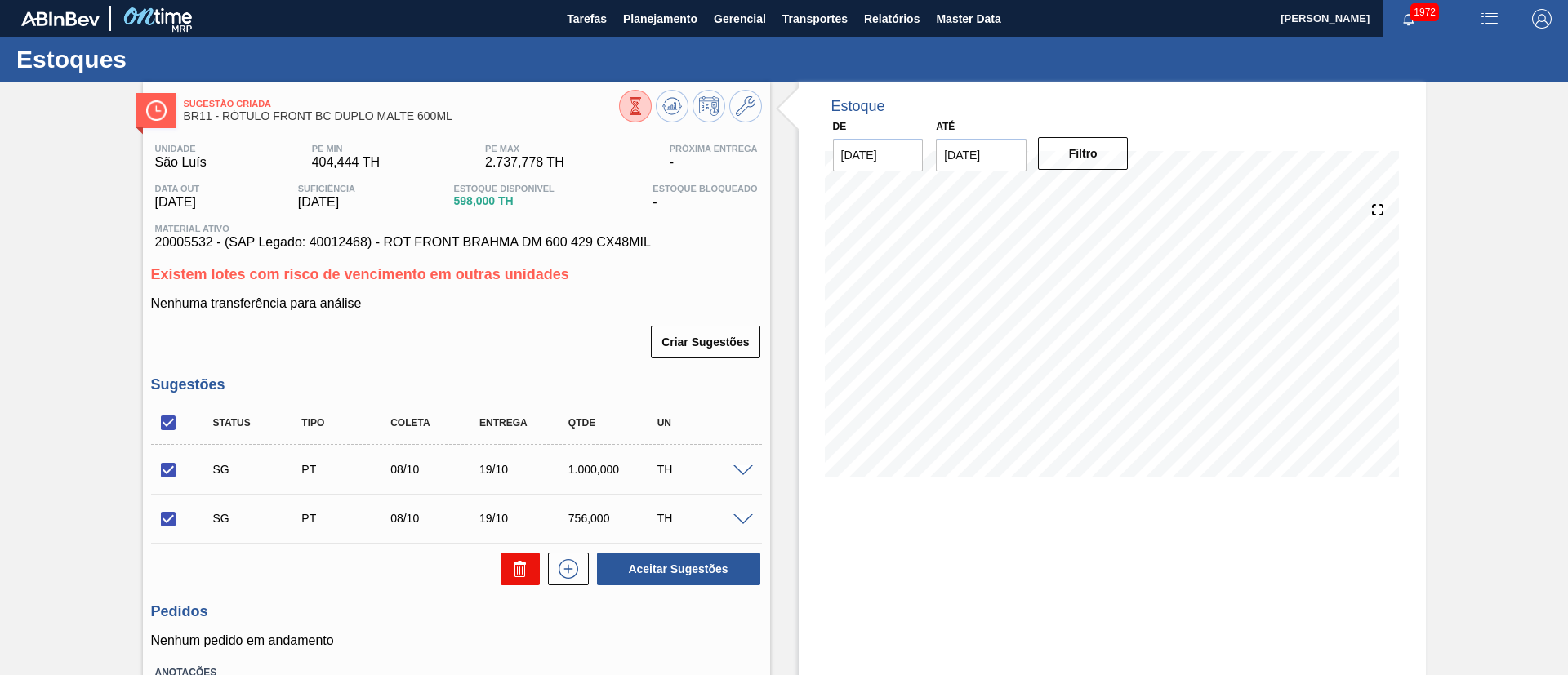
checkbox input "false"
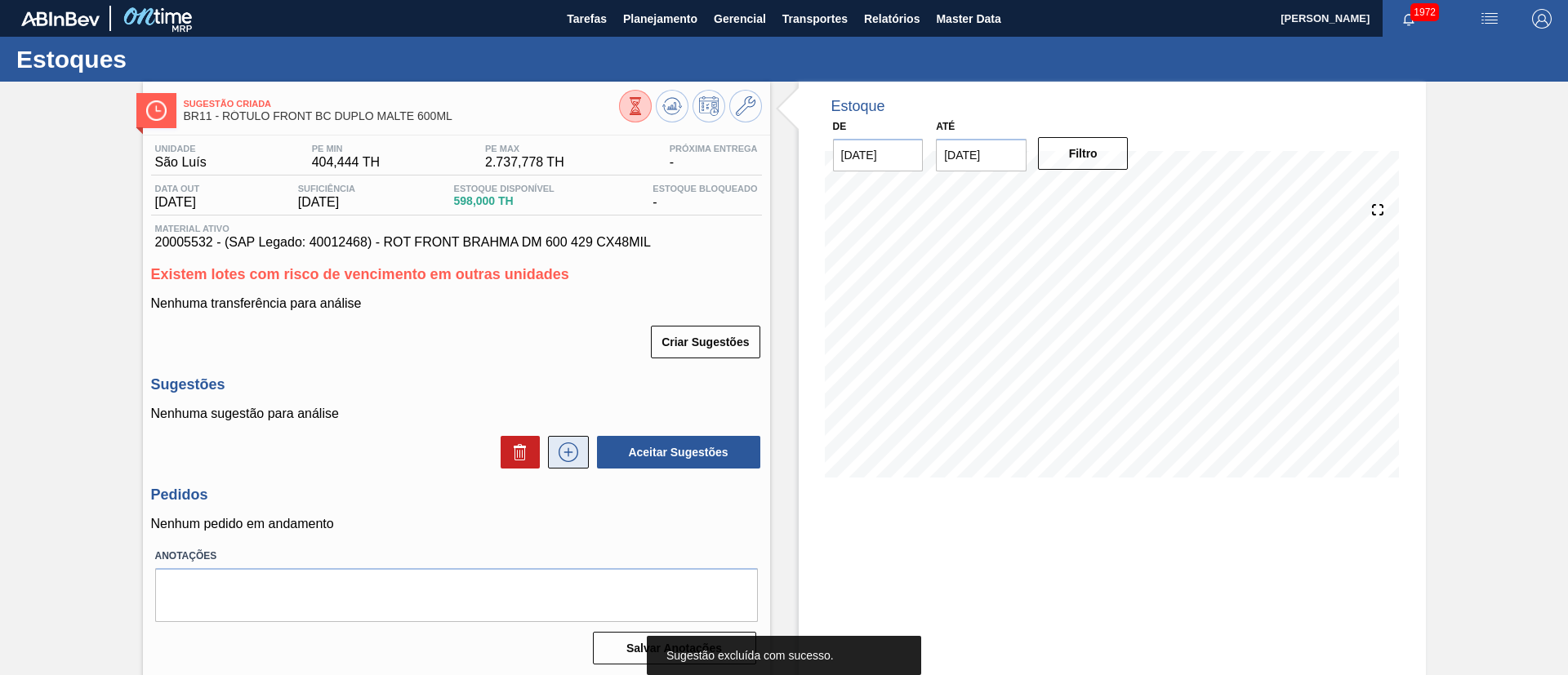
click at [571, 458] on icon at bounding box center [567, 453] width 26 height 20
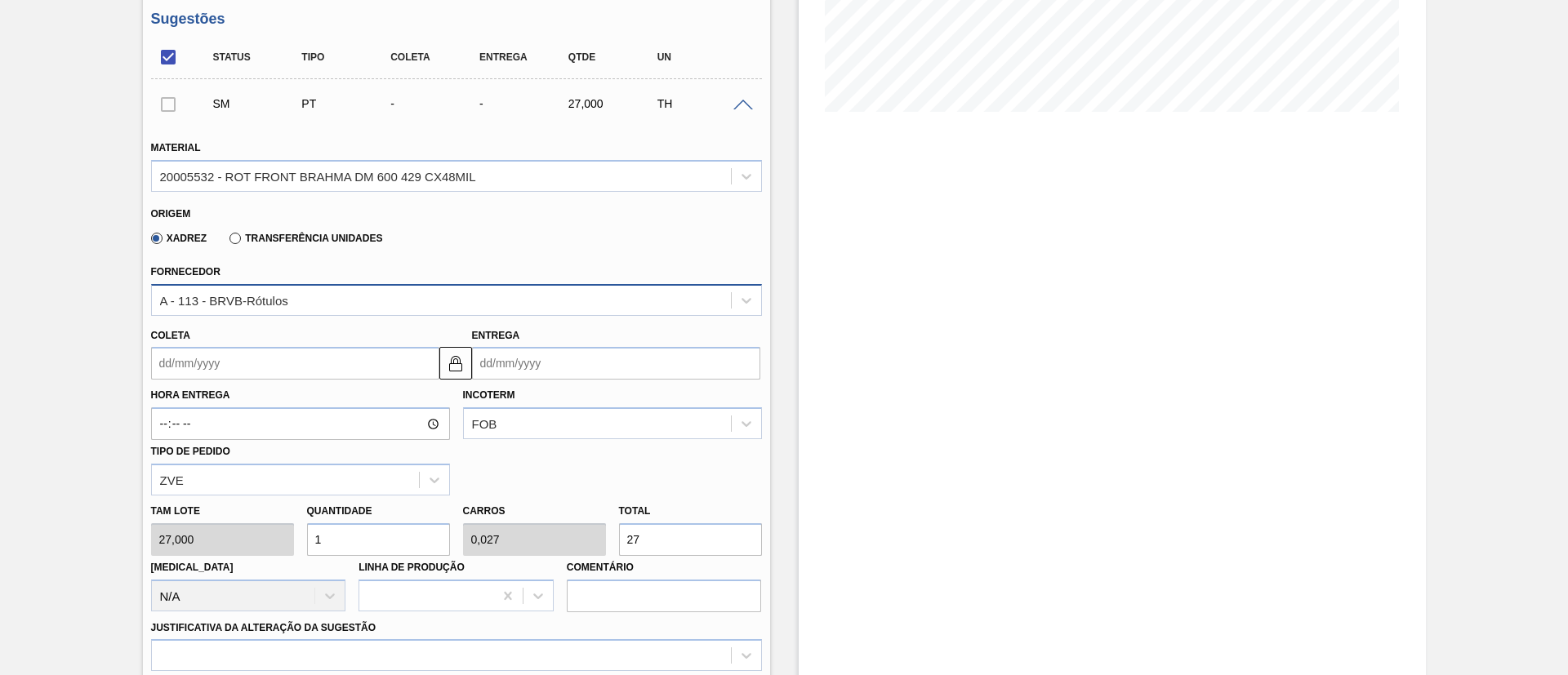
scroll to position [367, 0]
click at [277, 239] on label "Transferência Unidades" at bounding box center [306, 237] width 153 height 12
click at [227, 240] on input "Transferência Unidades" at bounding box center [227, 240] width 0 height 0
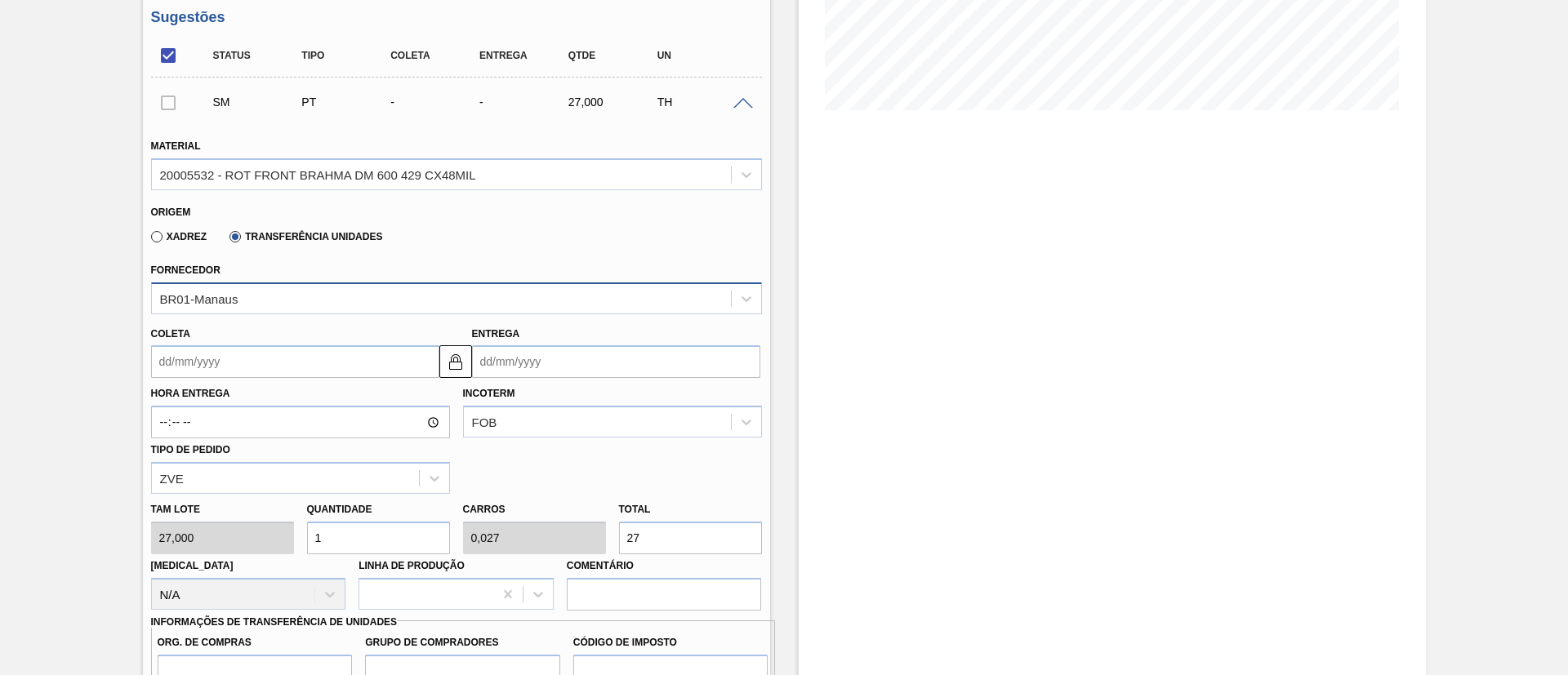
click at [229, 290] on div "BR01-Manaus" at bounding box center [441, 298] width 579 height 24
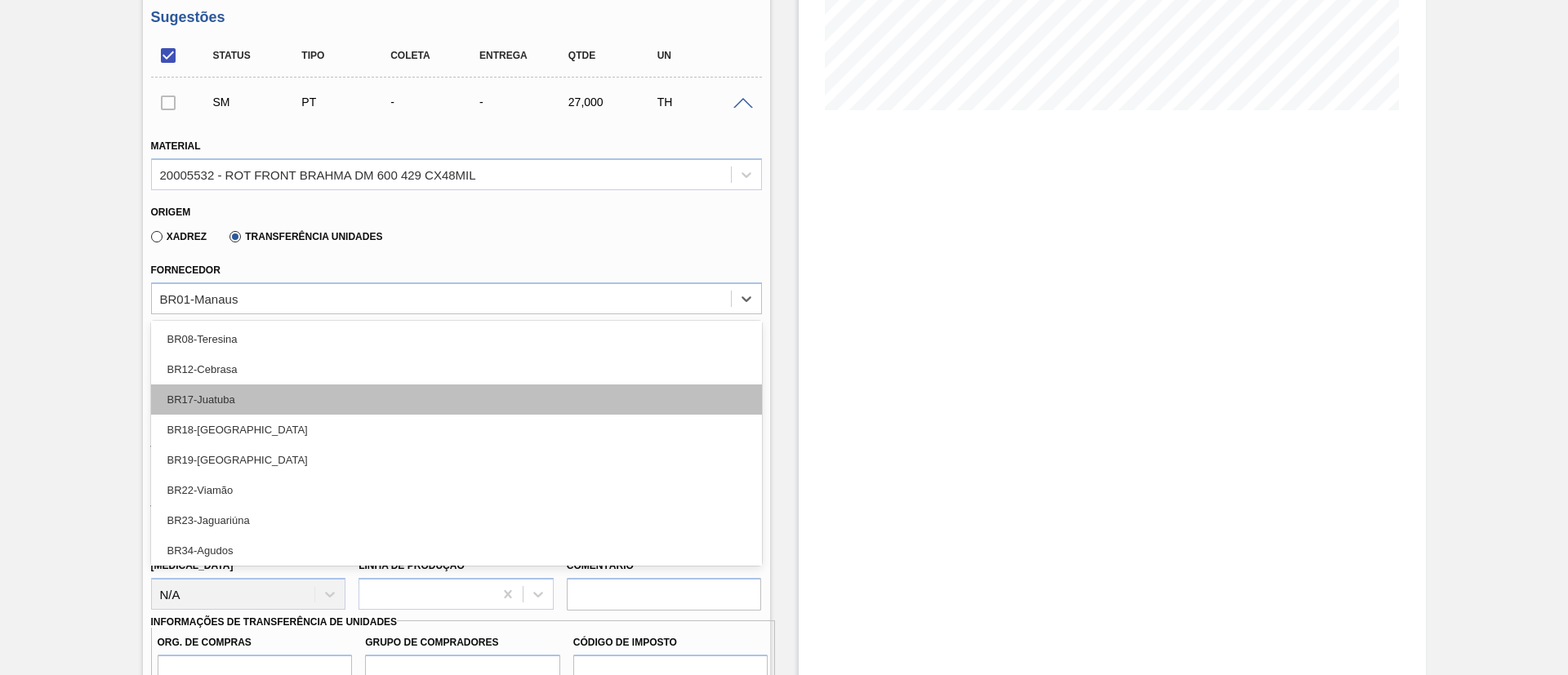
scroll to position [123, 0]
click at [251, 394] on div "BR18-[GEOGRAPHIC_DATA]" at bounding box center [456, 398] width 611 height 30
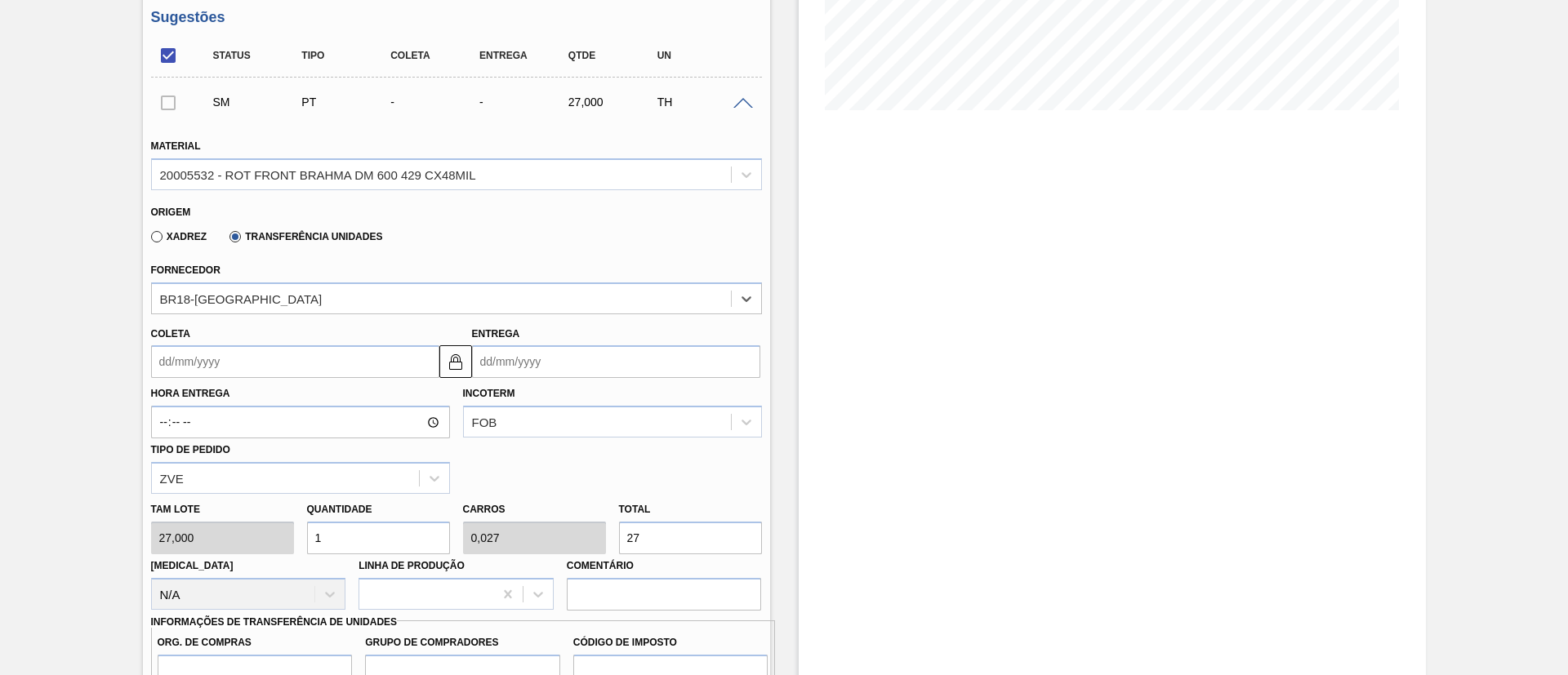
click at [206, 364] on input "Coleta" at bounding box center [295, 361] width 288 height 33
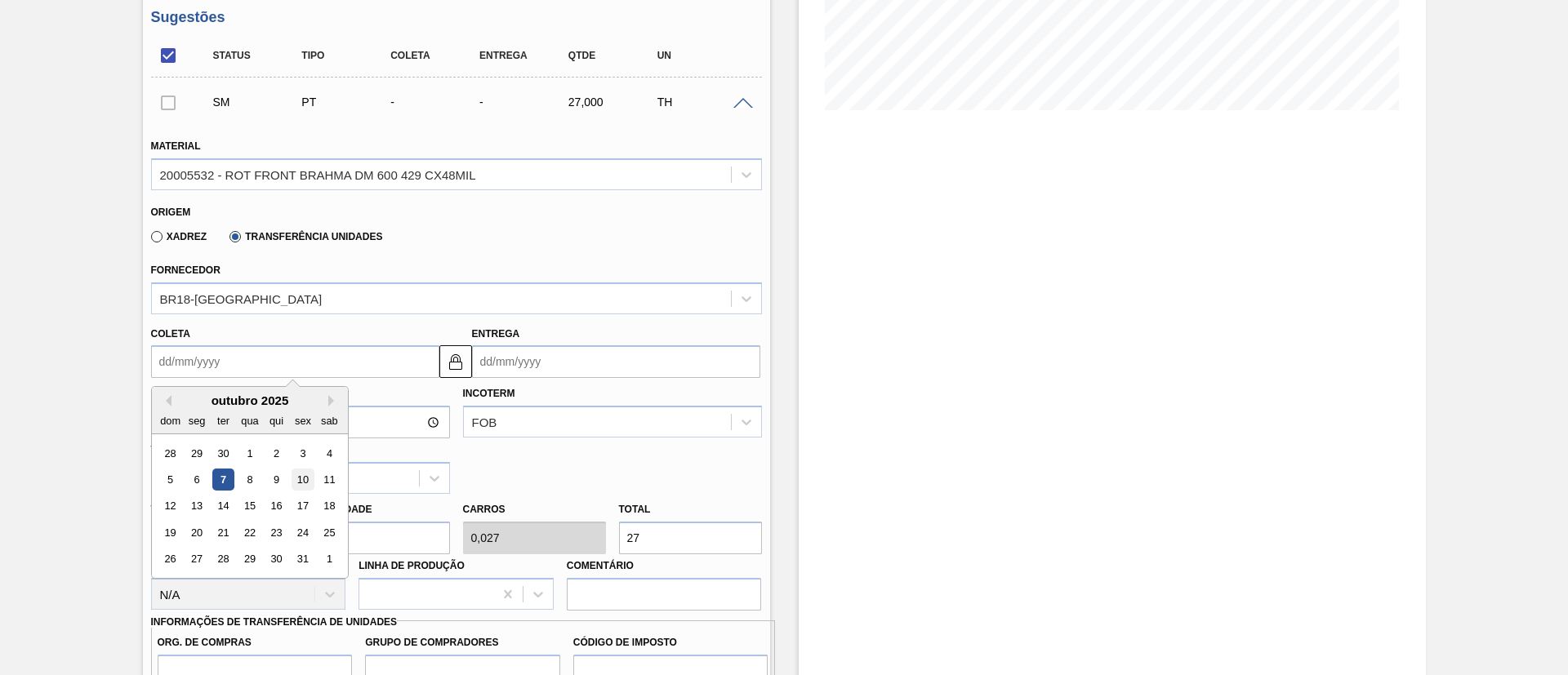
click at [307, 482] on div "10" at bounding box center [302, 479] width 22 height 22
type input "[DATE]"
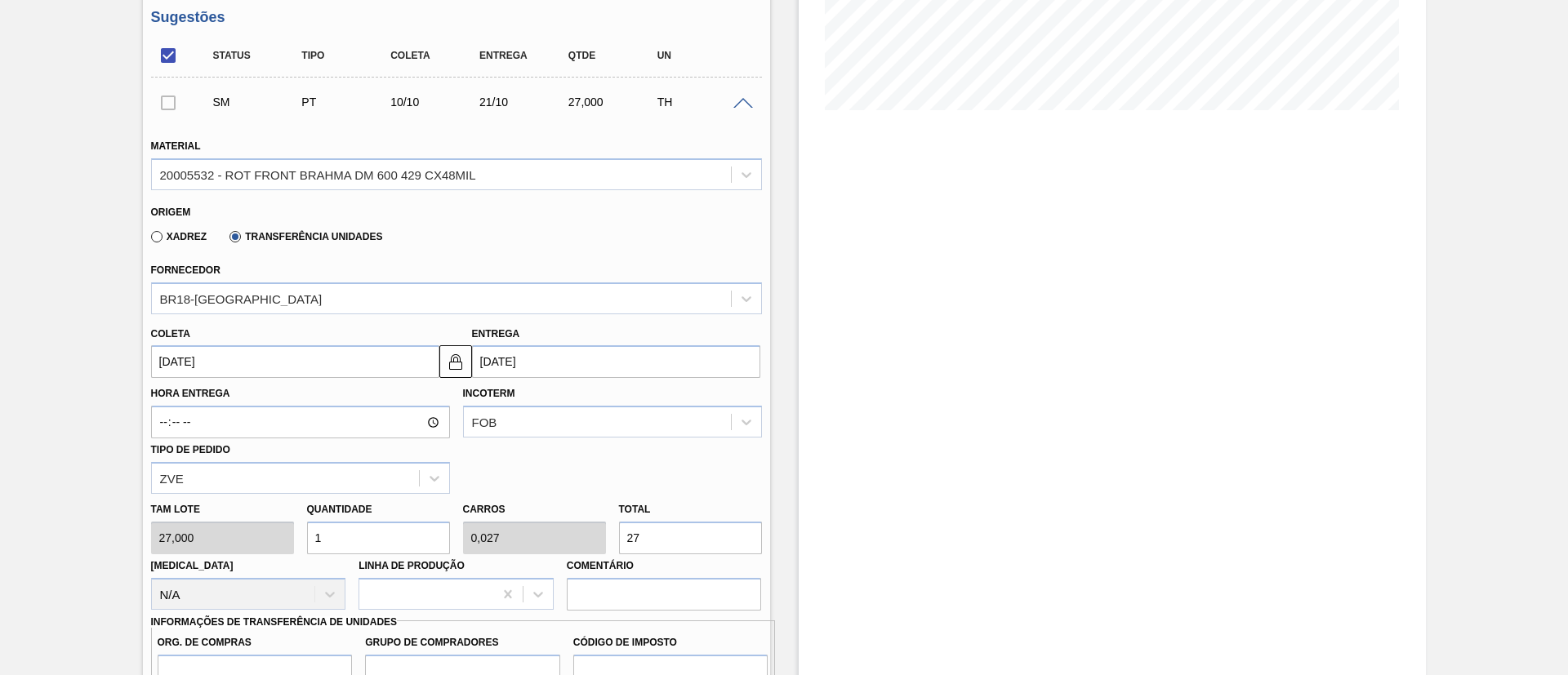
click at [598, 533] on div "Tam lote 27,000 Quantidade 1 Carros 0,027 Total 27 Doca N/A Linha de Produção C…" at bounding box center [457, 552] width 624 height 117
type input "0,037"
type input "0,001"
type input "1"
type input "0,37"
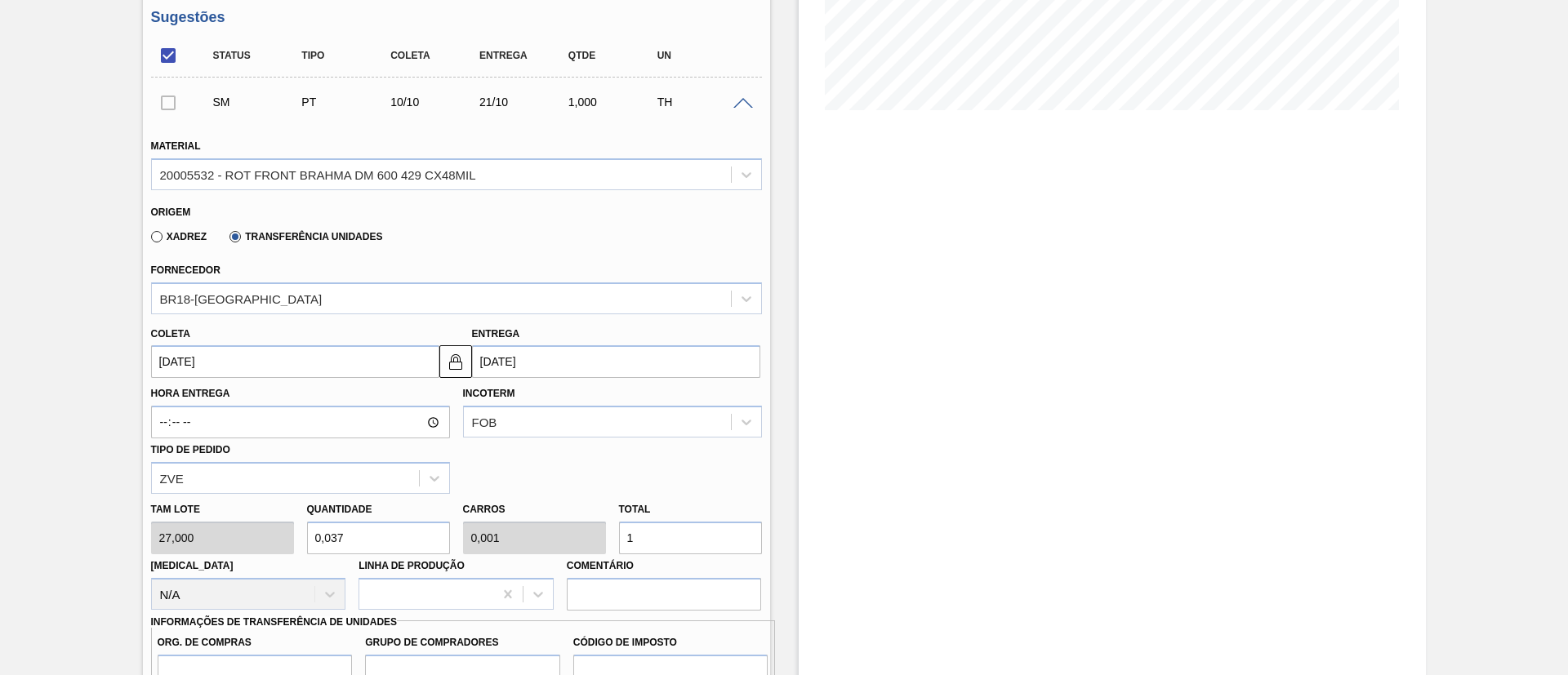
type input "0,01"
type input "10"
type input "3,778"
type input "0,102"
type input "102"
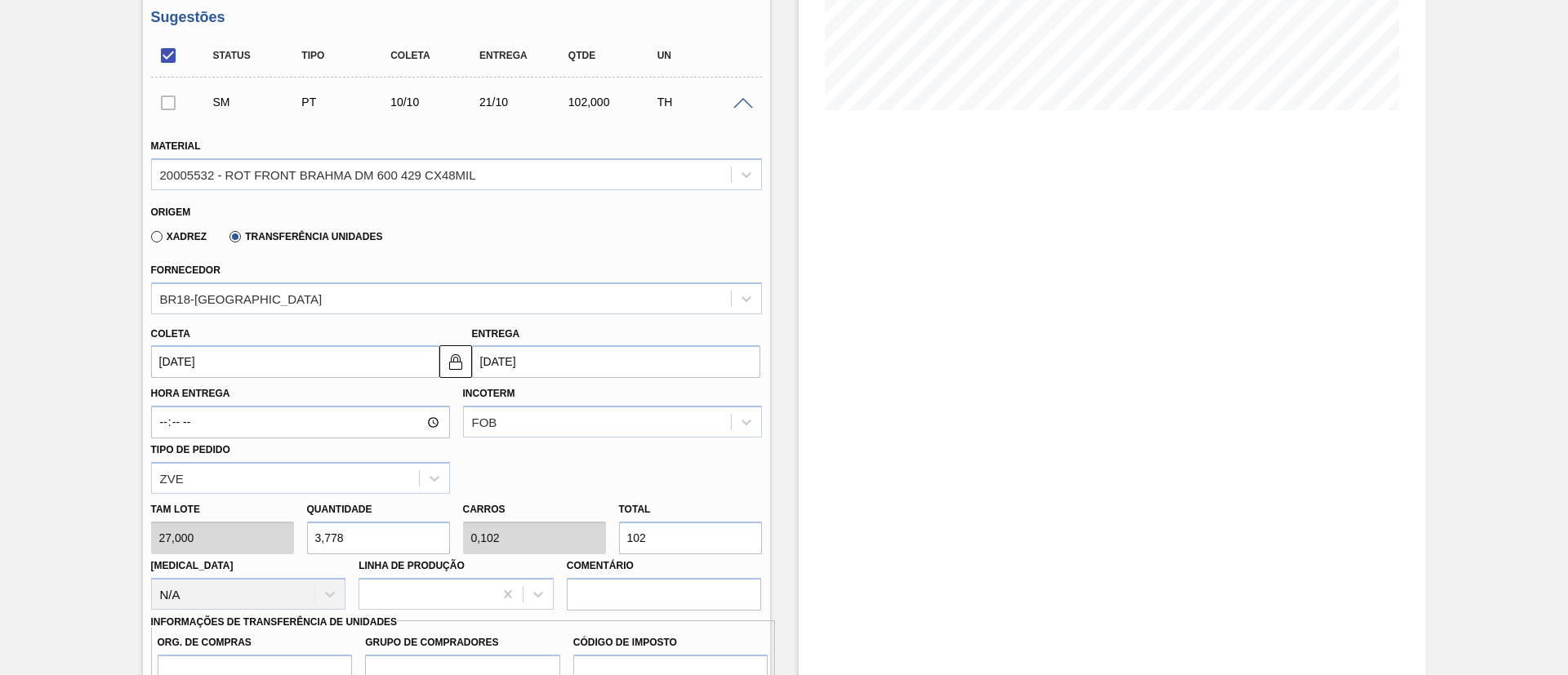
type input "38"
type input "1,026"
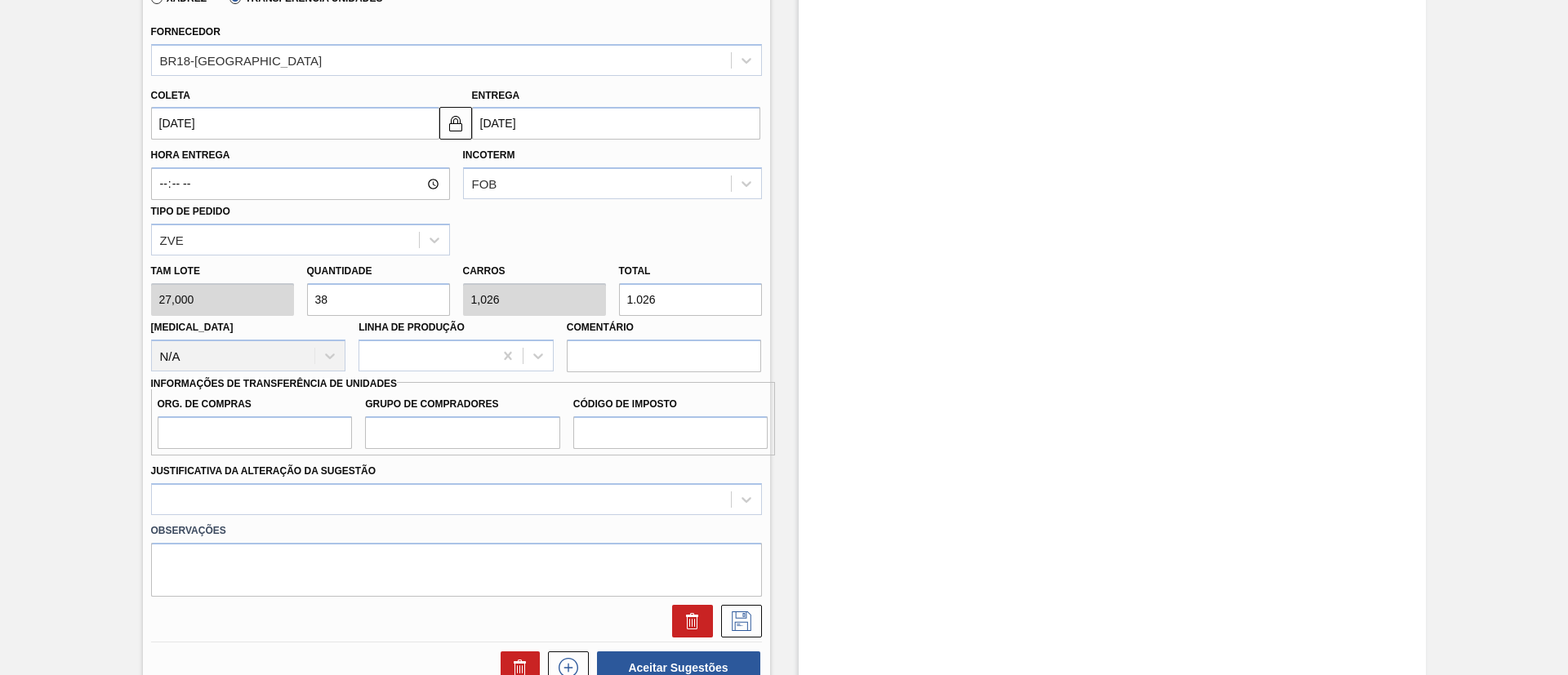
scroll to position [613, 0]
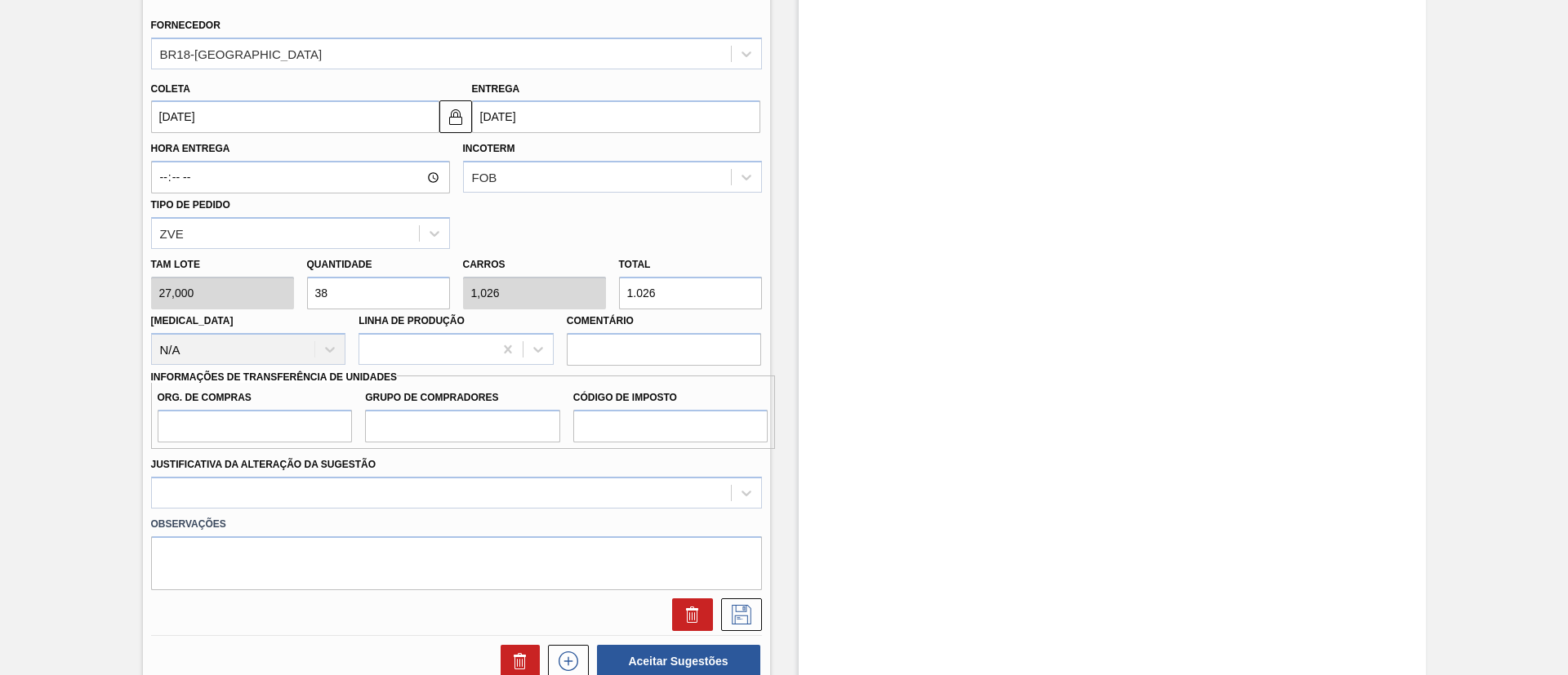
type input "1.026"
click at [266, 430] on input "Org. de Compras" at bounding box center [254, 426] width 195 height 33
type input "BR00"
click at [411, 432] on input "Grupo de Compradores" at bounding box center [462, 426] width 195 height 33
type input "A01"
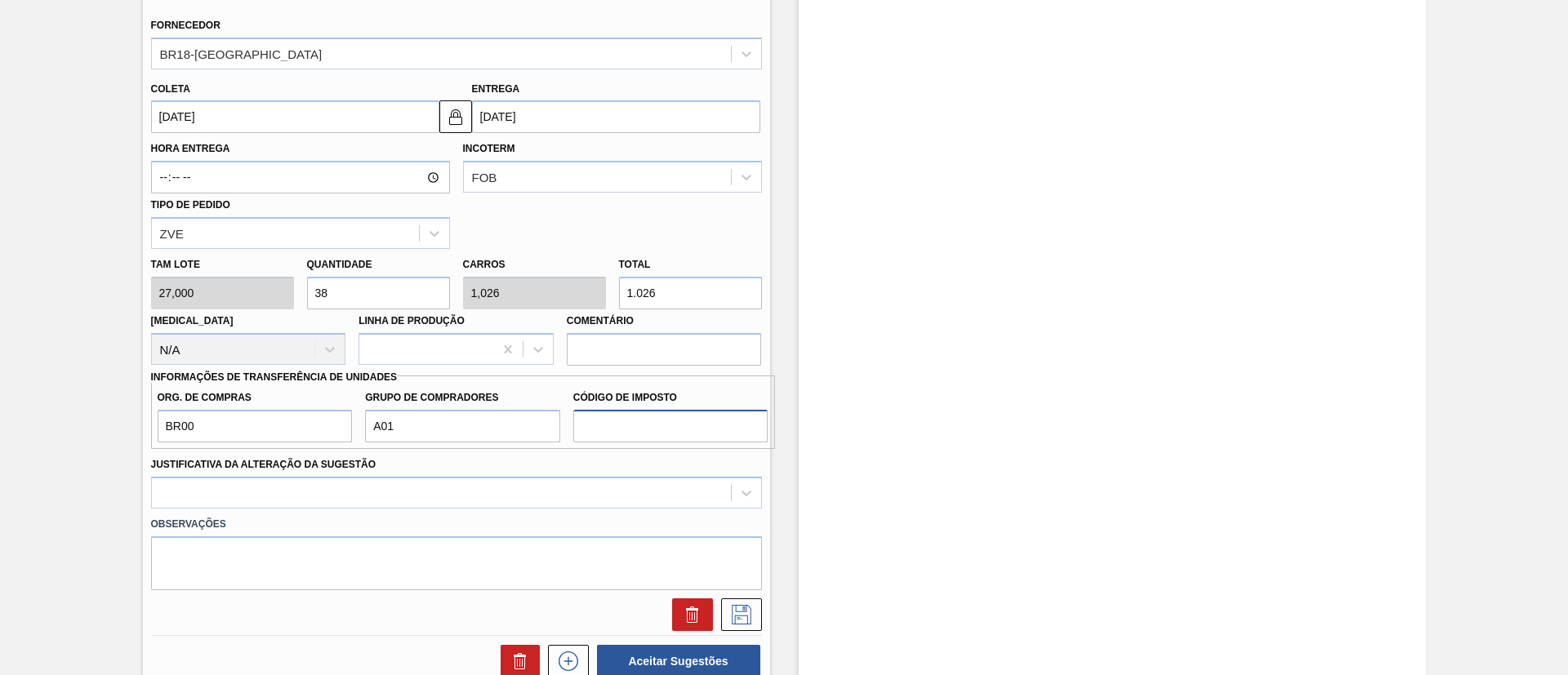
drag, startPoint x: 631, startPoint y: 424, endPoint x: 644, endPoint y: 437, distance: 18.4
click at [631, 424] on input "Código de Imposto" at bounding box center [671, 426] width 195 height 33
type input "I1"
click at [527, 497] on div at bounding box center [456, 493] width 611 height 32
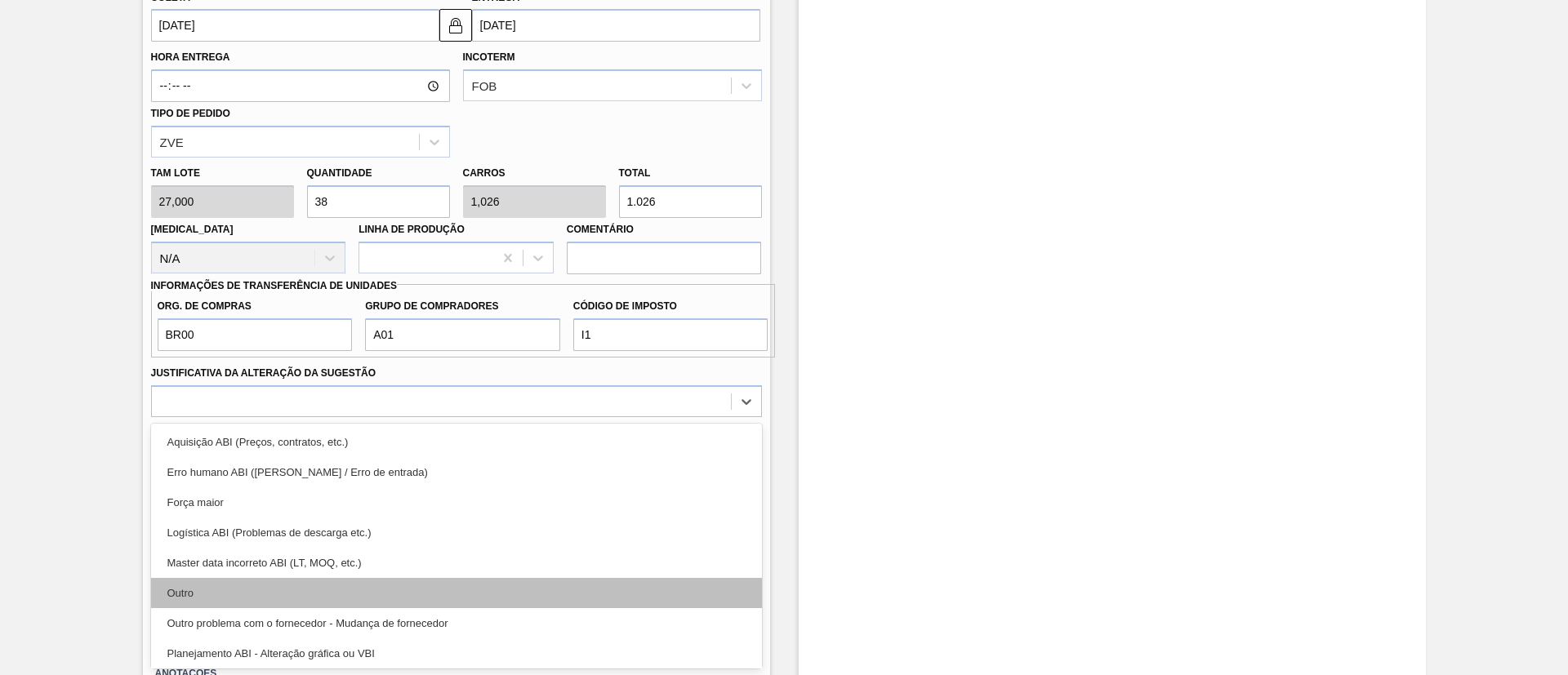
click at [346, 588] on div "Outro" at bounding box center [456, 593] width 611 height 30
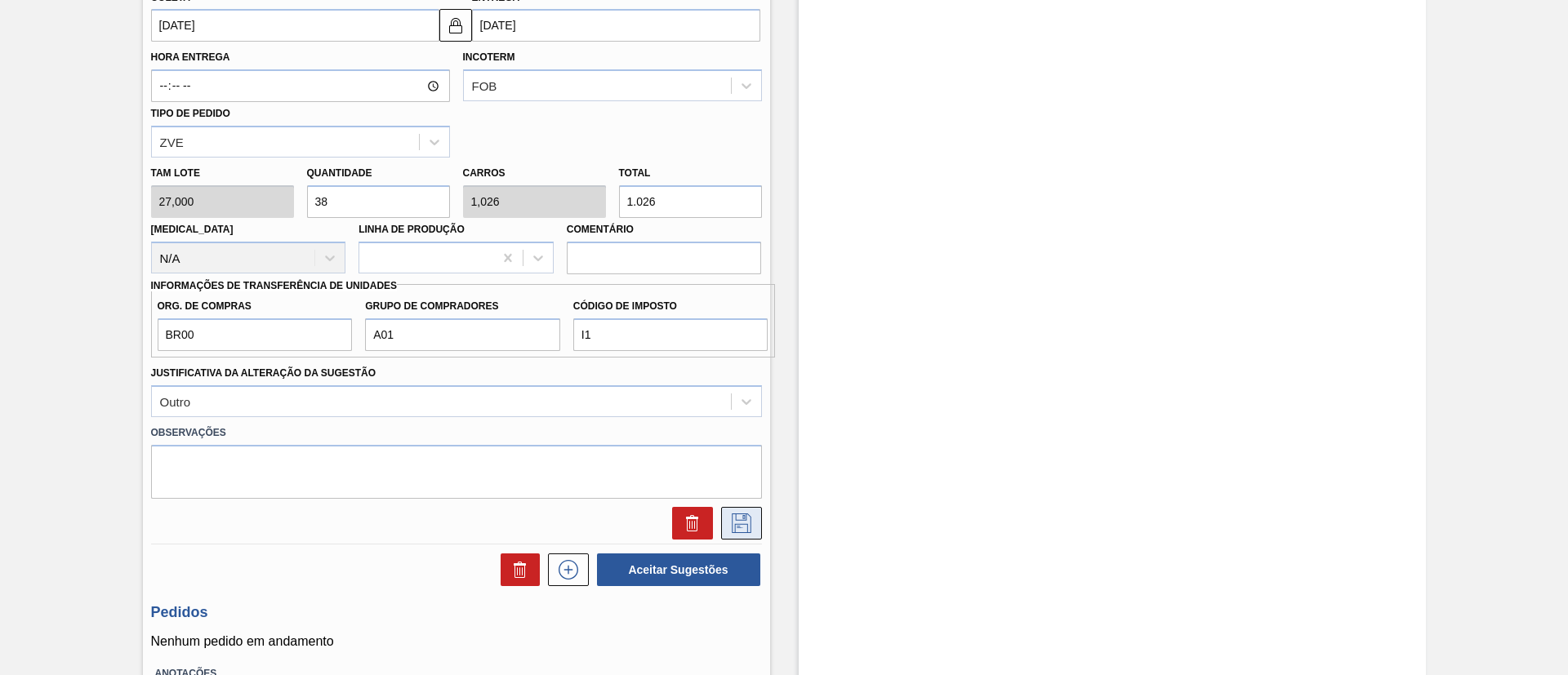
click at [735, 516] on icon at bounding box center [741, 524] width 26 height 20
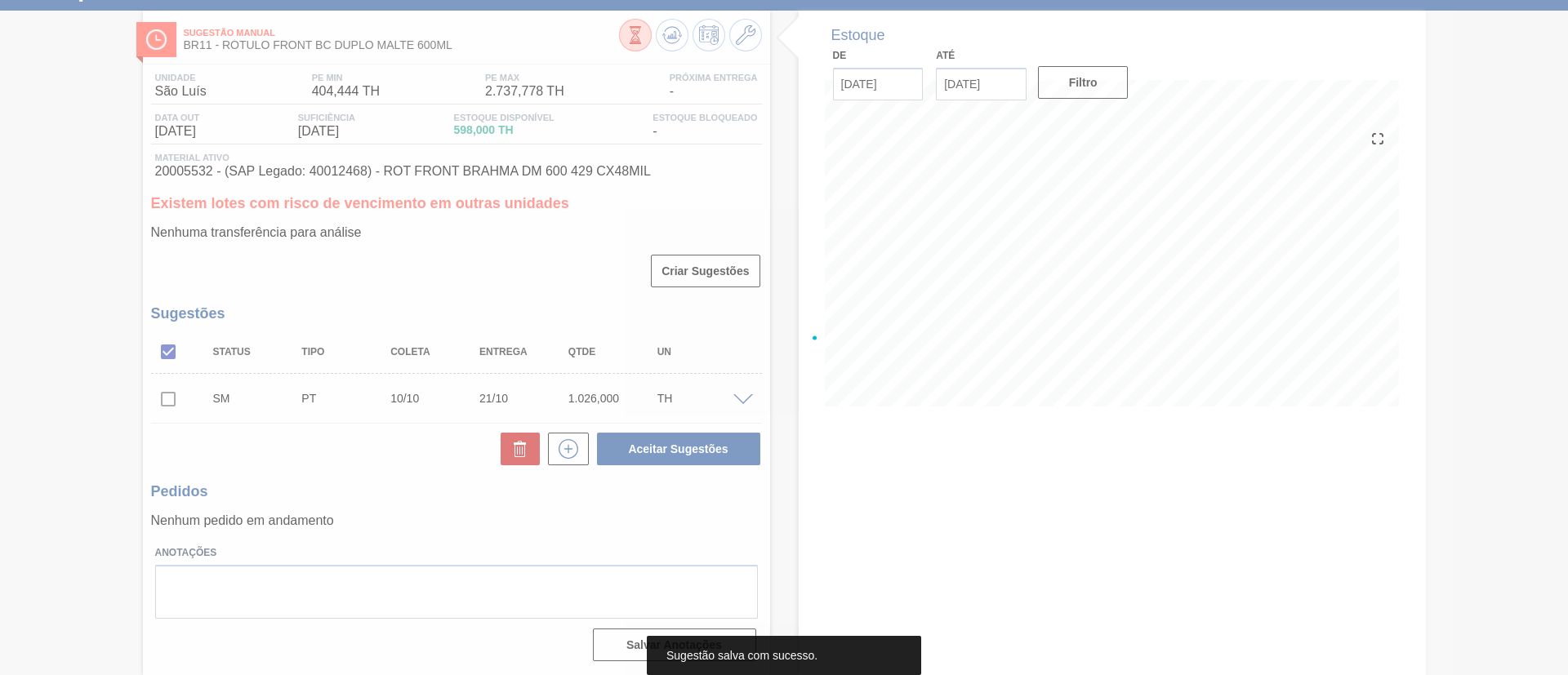
scroll to position [71, 0]
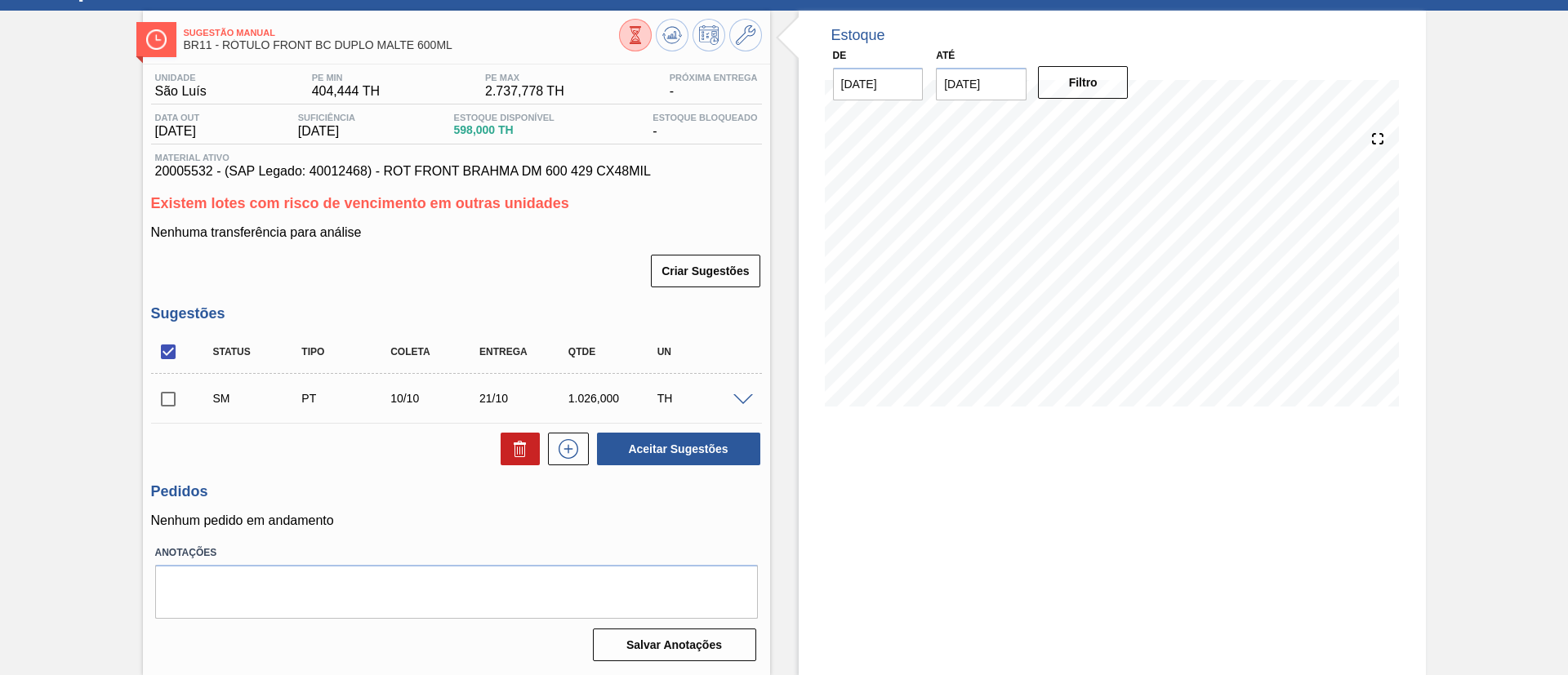
click at [174, 398] on input "checkbox" at bounding box center [168, 399] width 35 height 35
checkbox input "true"
click at [647, 445] on button "Aceitar Sugestões" at bounding box center [679, 449] width 164 height 33
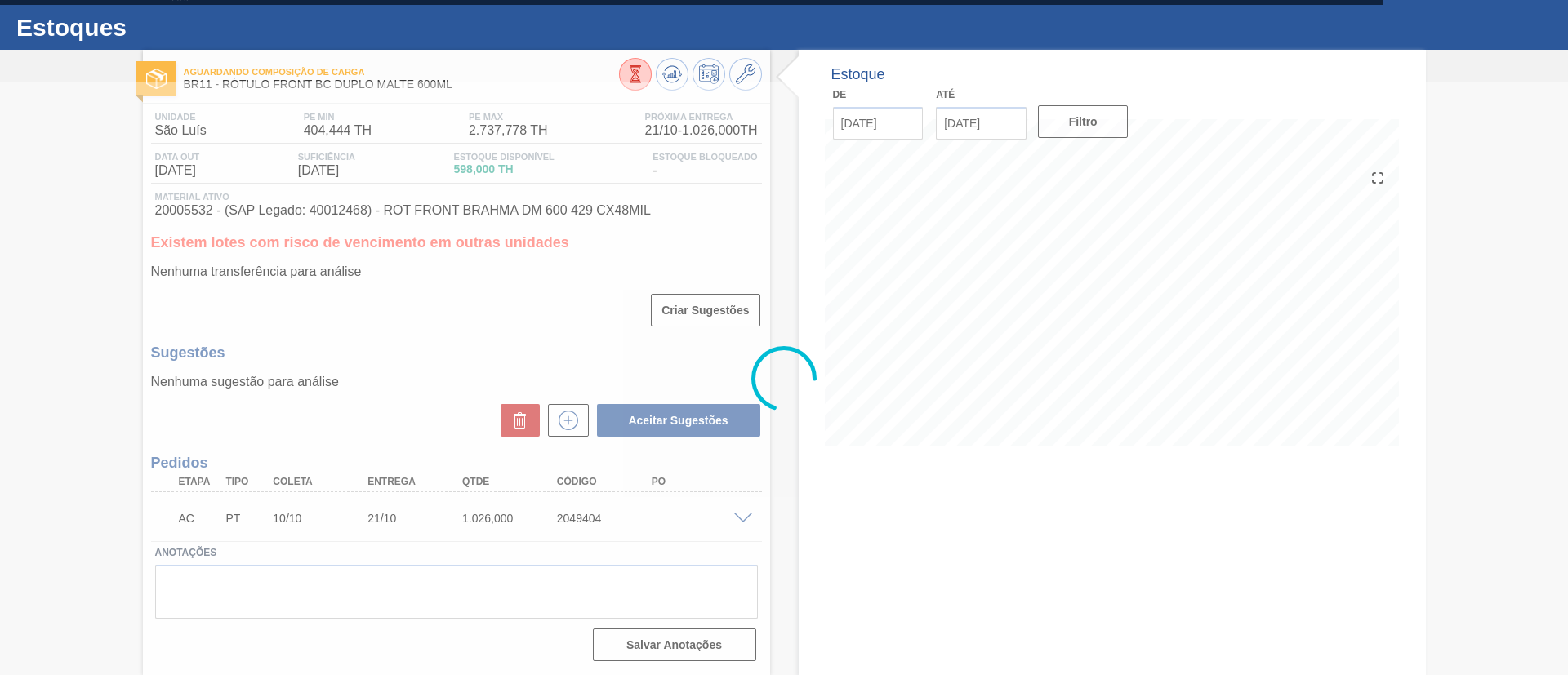
scroll to position [32, 0]
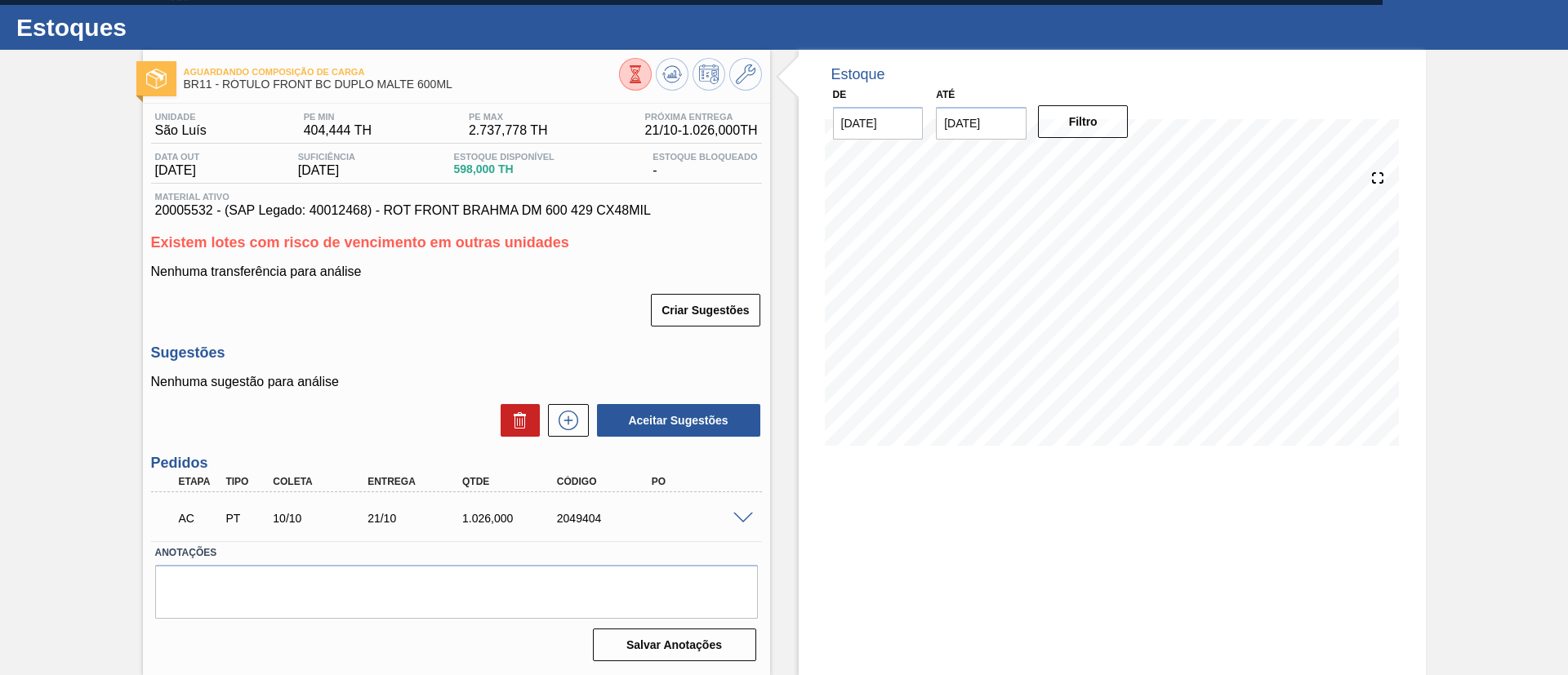
click at [735, 517] on span at bounding box center [744, 519] width 20 height 12
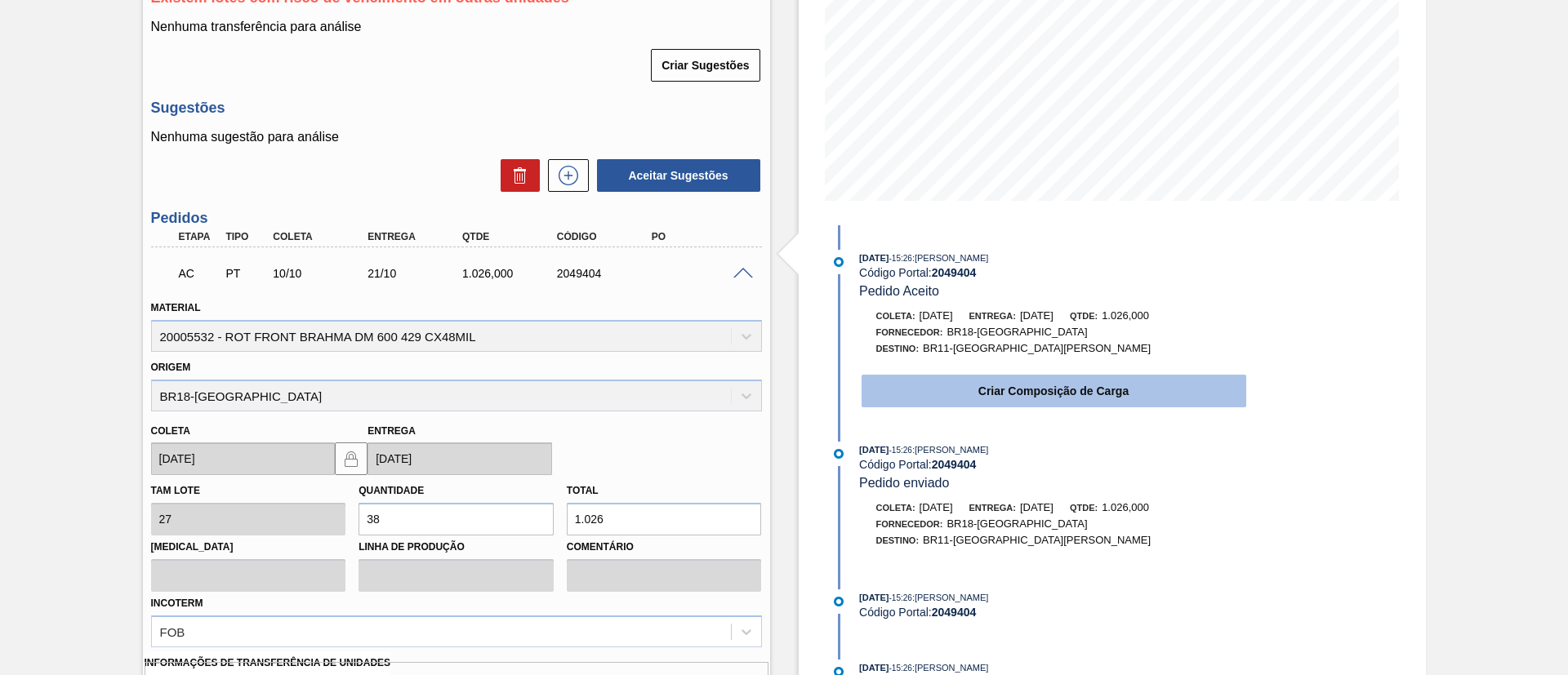
click at [924, 393] on button "Criar Composição de Carga" at bounding box center [1054, 390] width 384 height 33
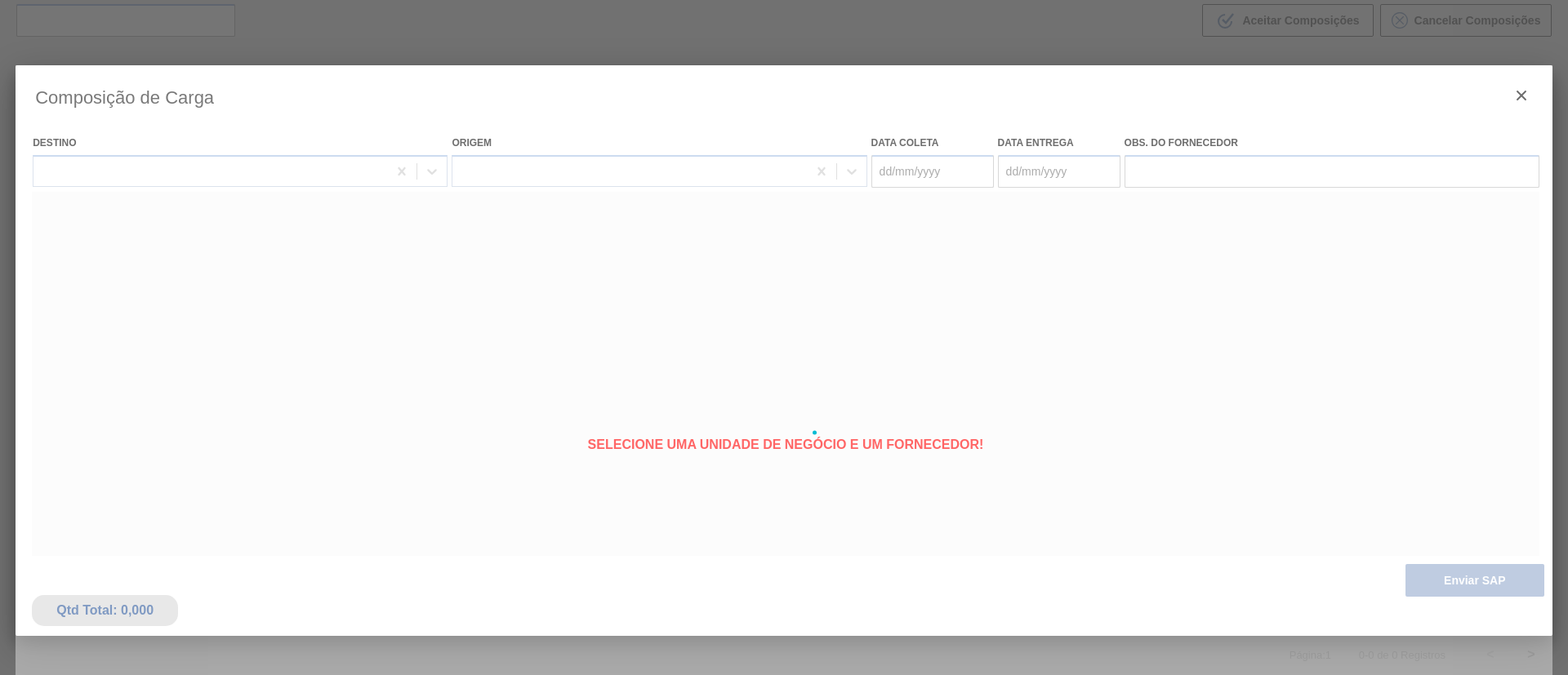
scroll to position [117, 0]
type coleta "10/10/2025"
type Entrega "21/10/2025"
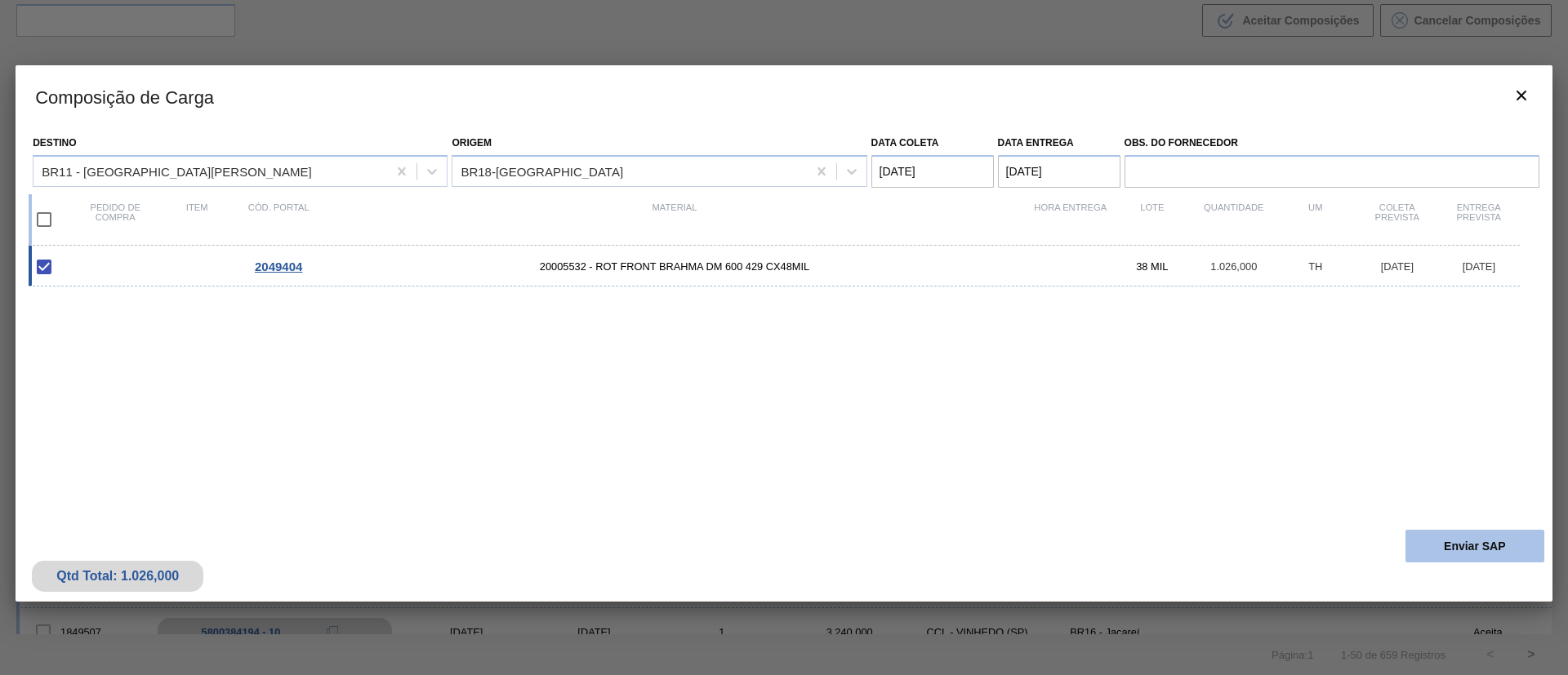
click at [1437, 537] on button "Enviar SAP" at bounding box center [1475, 546] width 139 height 33
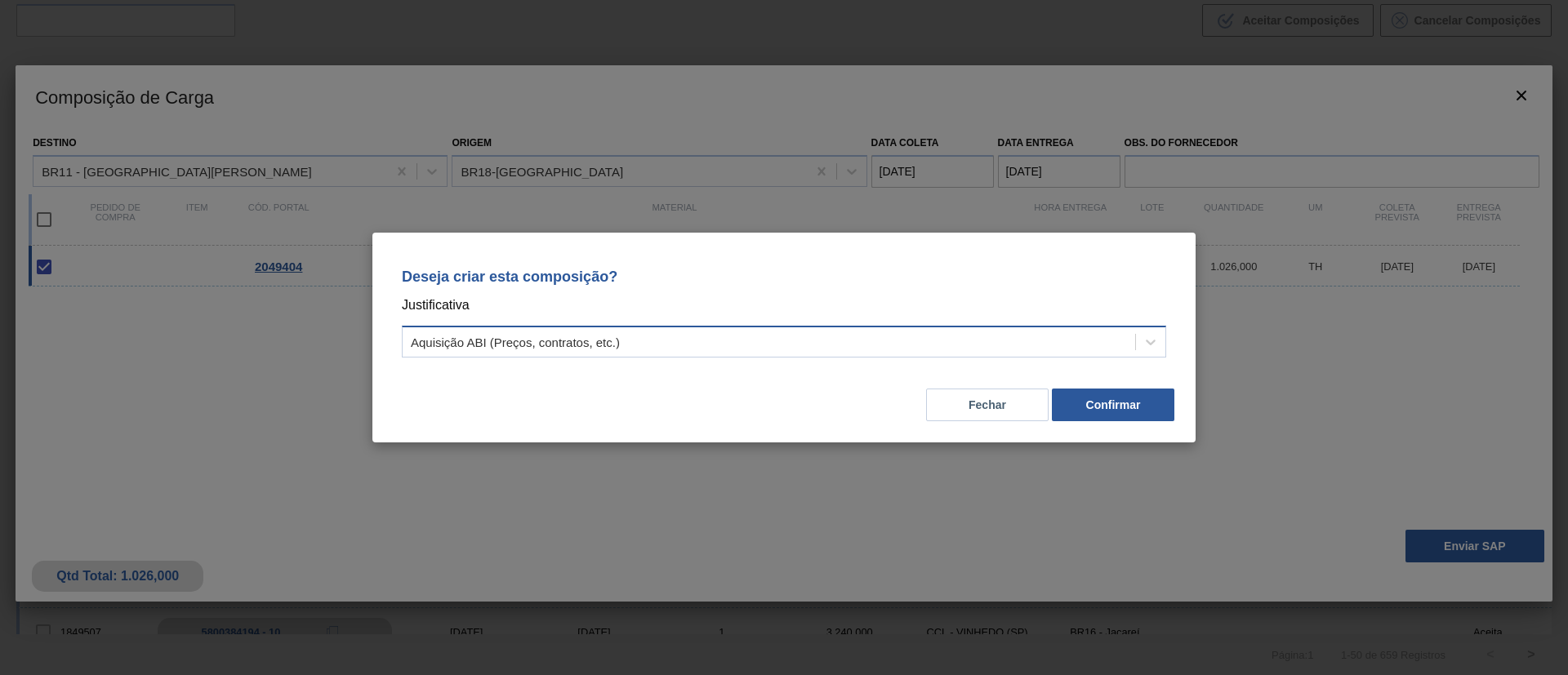
click at [706, 348] on div "Aquisição ABI (Preços, contratos, etc.)" at bounding box center [769, 342] width 733 height 24
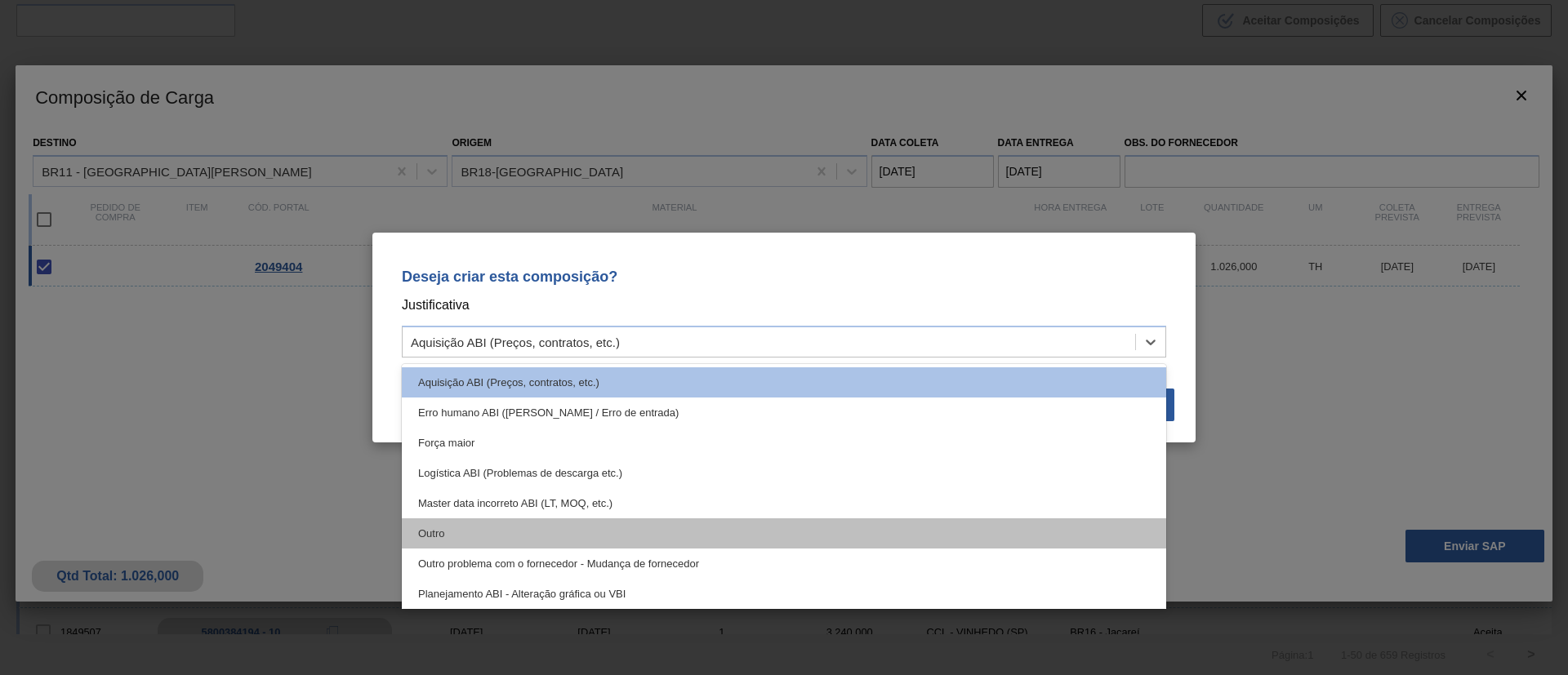
click at [514, 542] on div "Outro" at bounding box center [784, 534] width 764 height 30
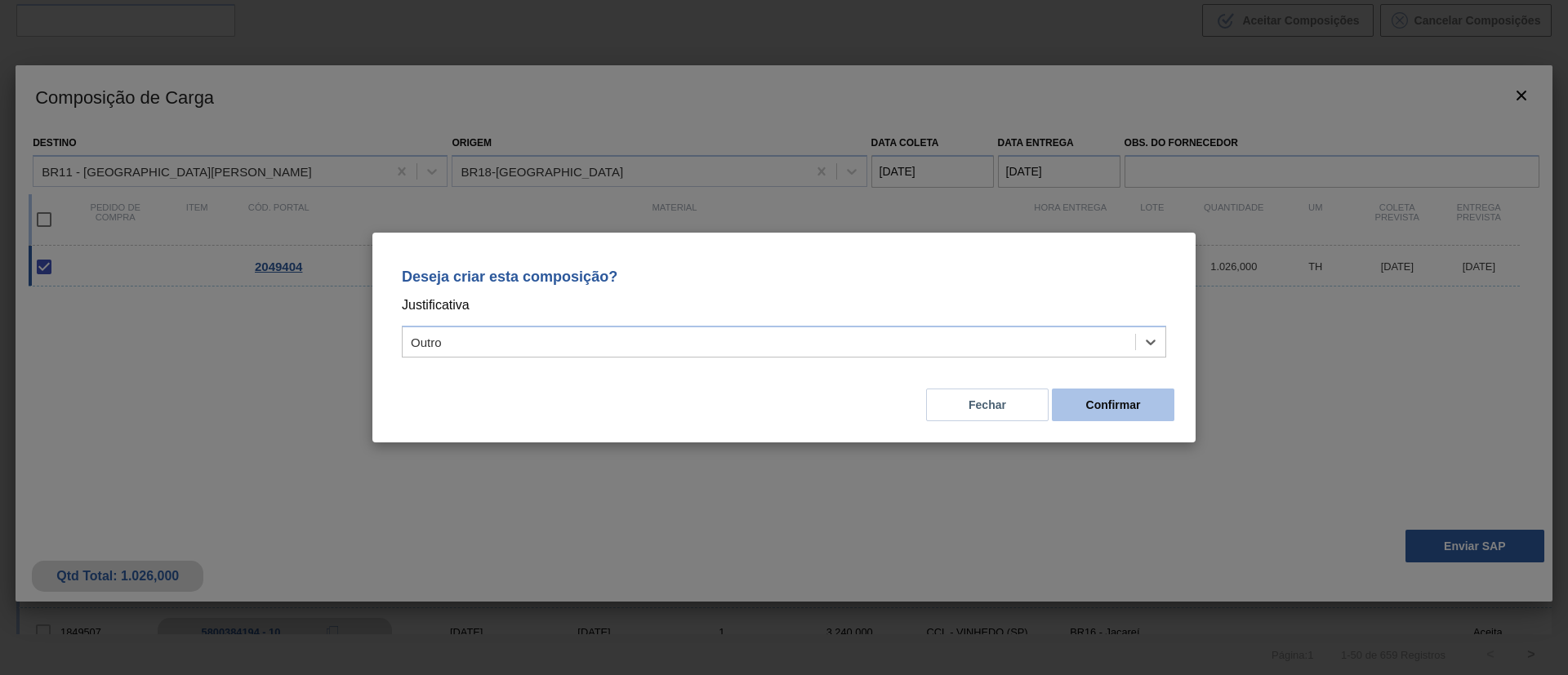
click at [1084, 407] on button "Confirmar" at bounding box center [1114, 405] width 123 height 33
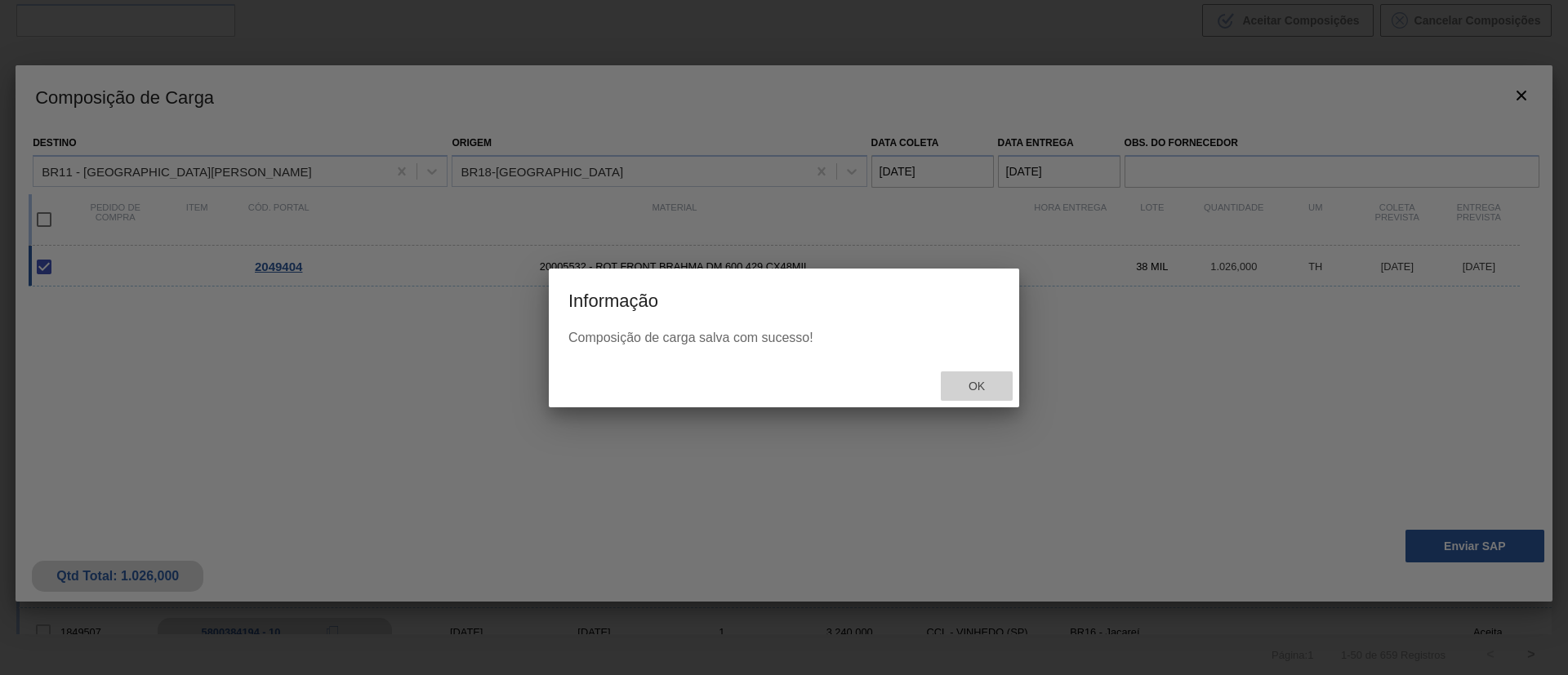
click at [974, 393] on div "Ok" at bounding box center [977, 387] width 72 height 30
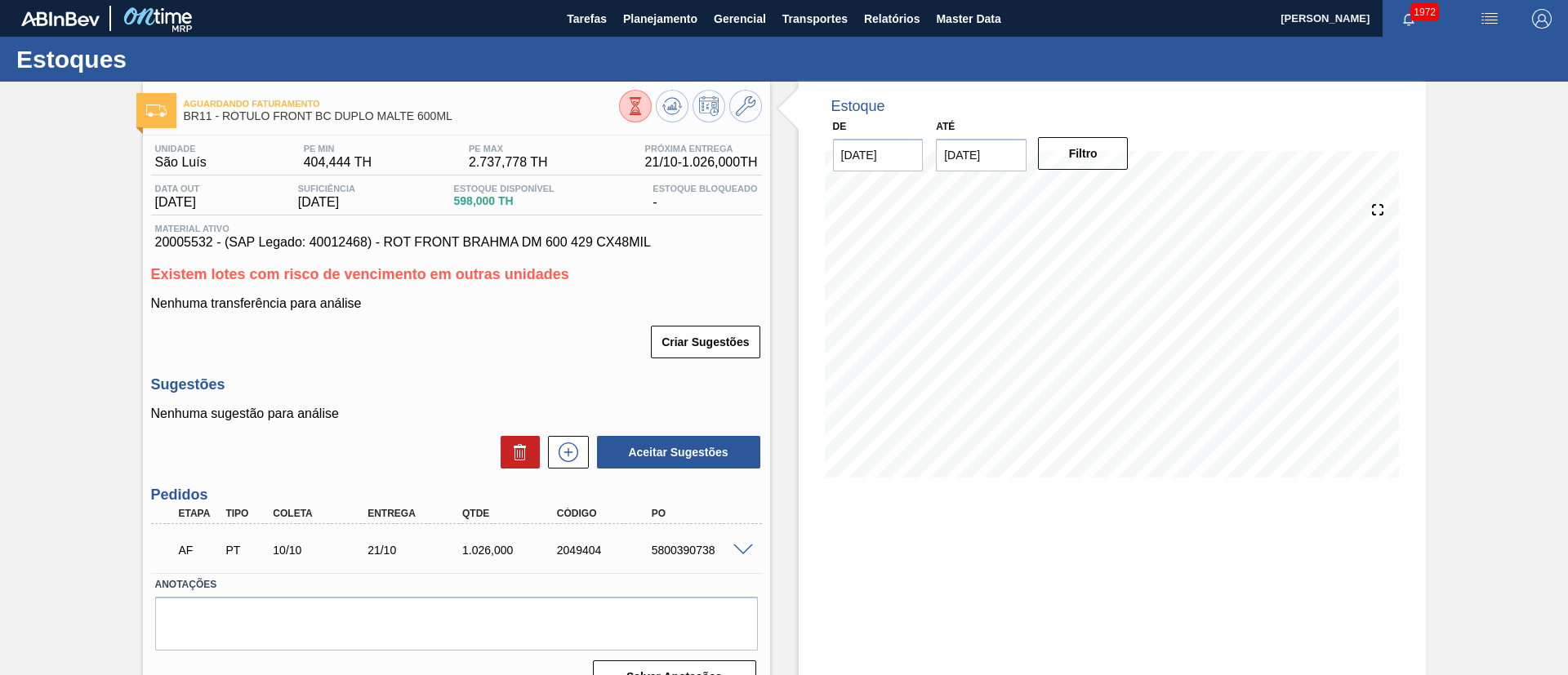
click at [675, 544] on div "5800390738" at bounding box center [700, 550] width 106 height 13
copy div "5800390738"
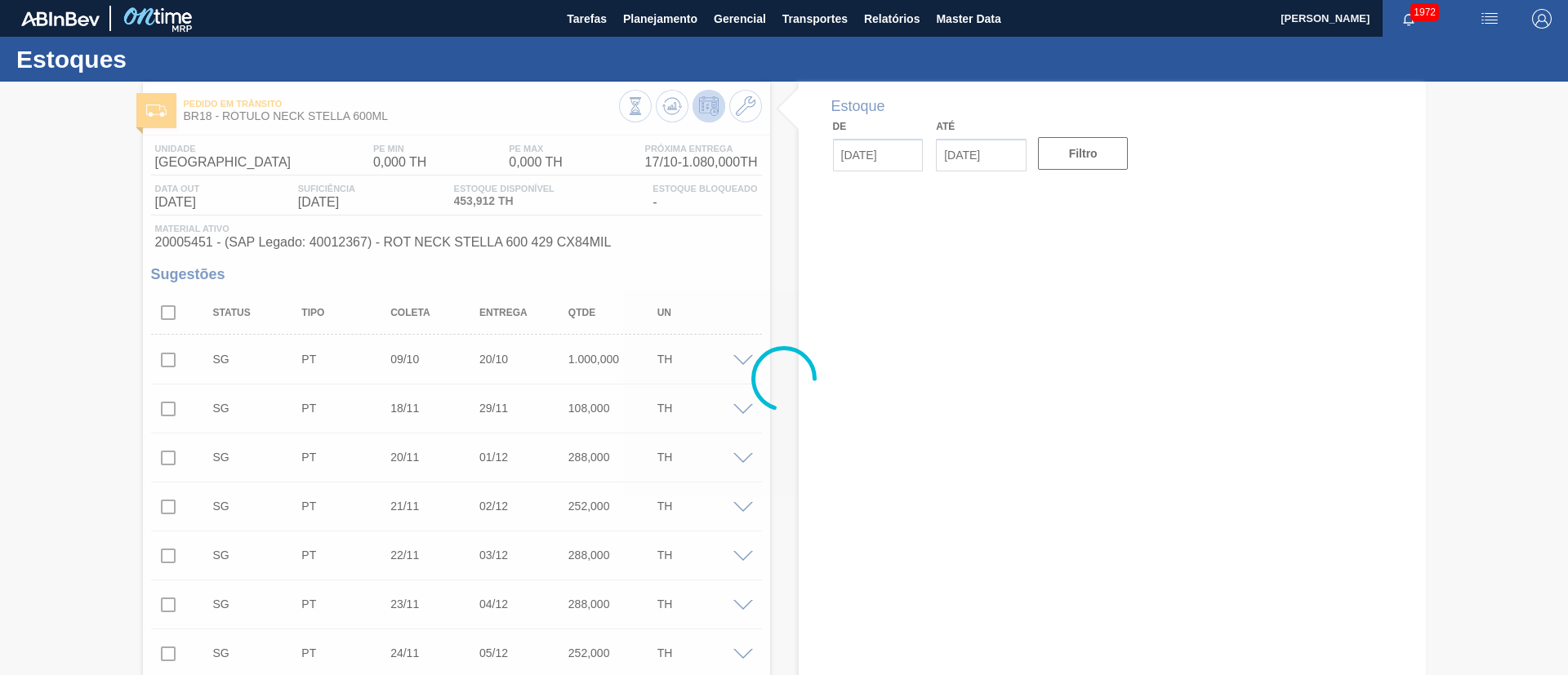
type input "[DATE]"
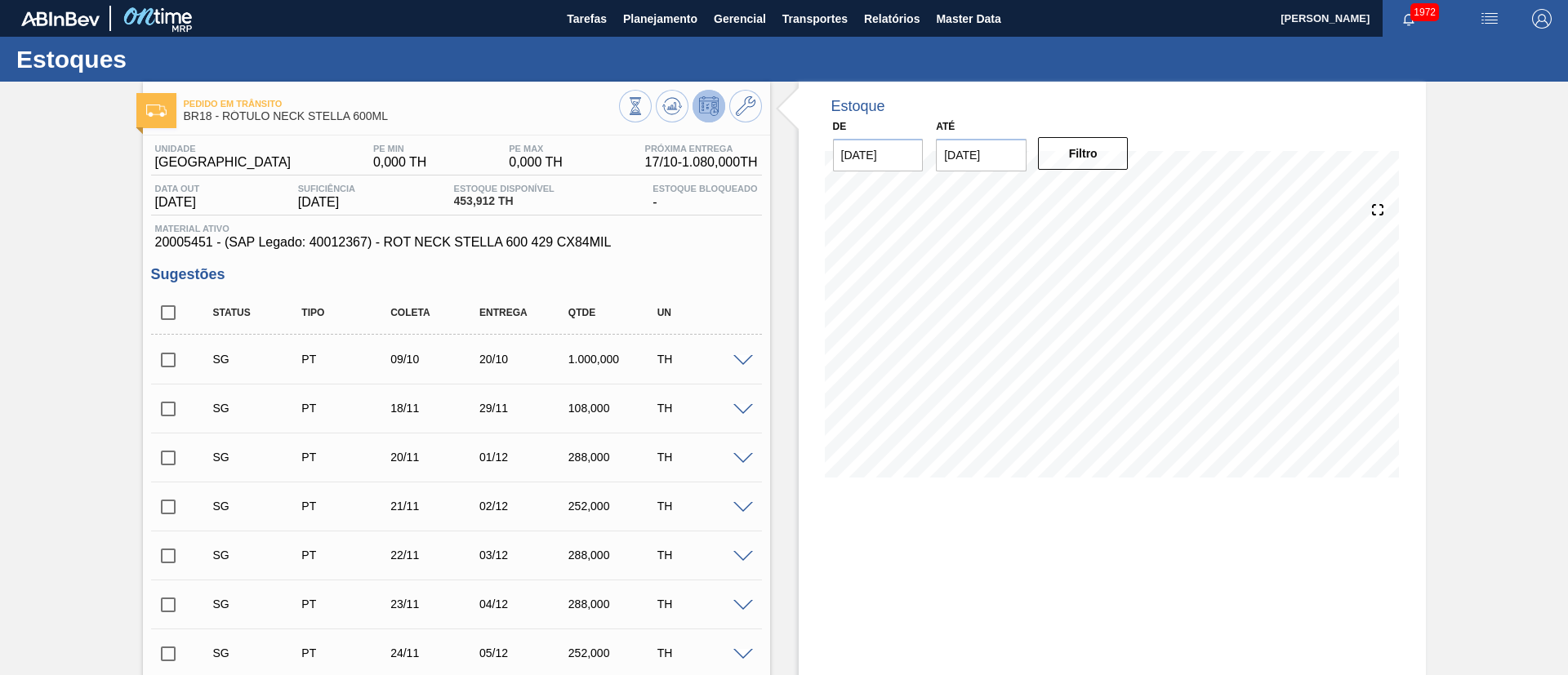
click at [170, 308] on input "checkbox" at bounding box center [168, 312] width 35 height 35
checkbox input "true"
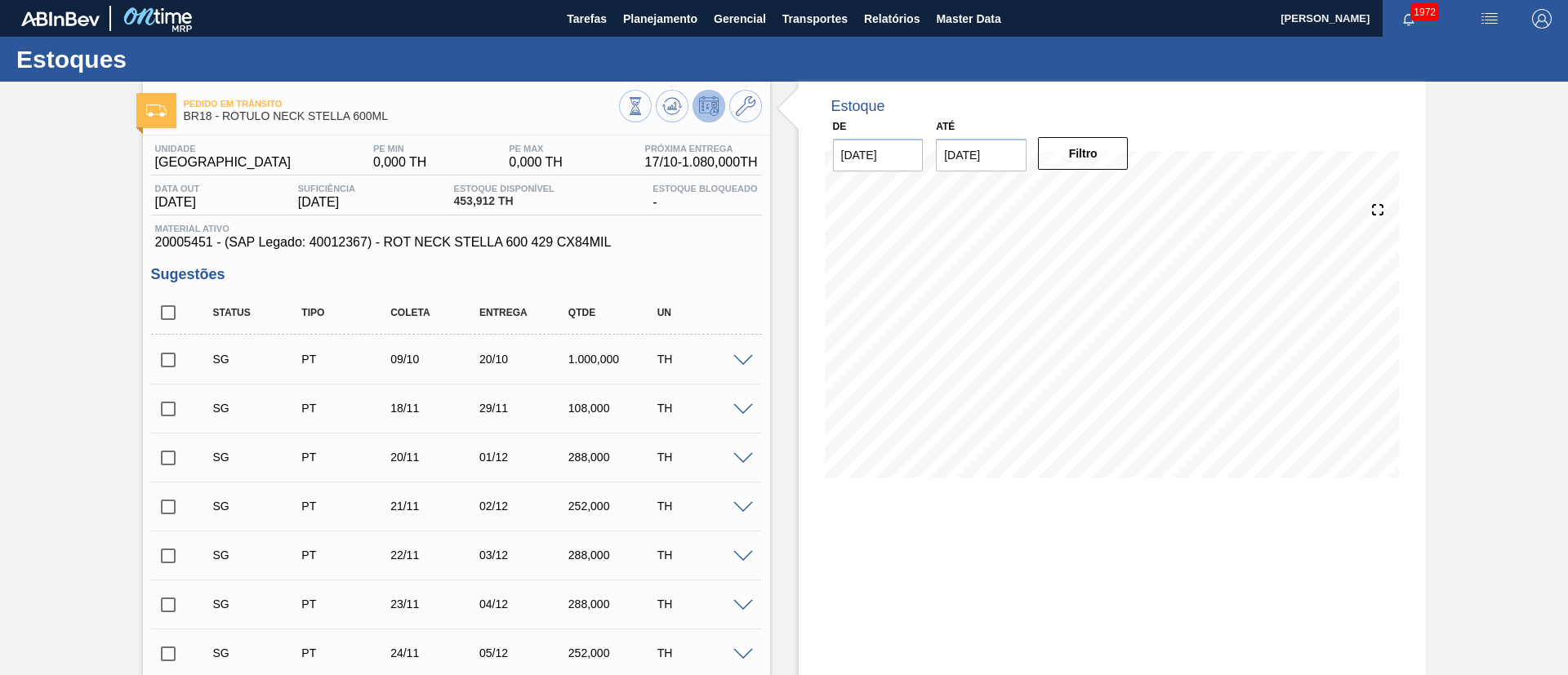
checkbox input "true"
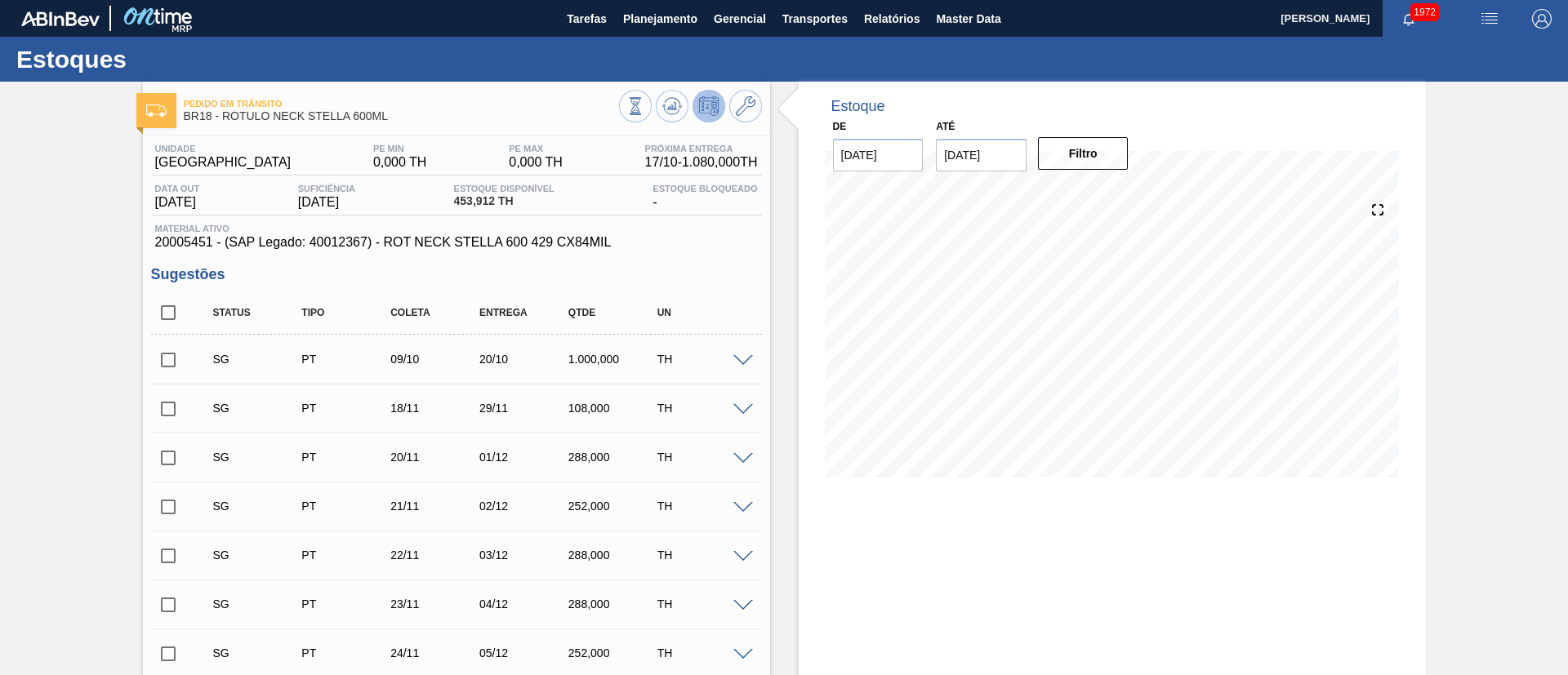
checkbox input "true"
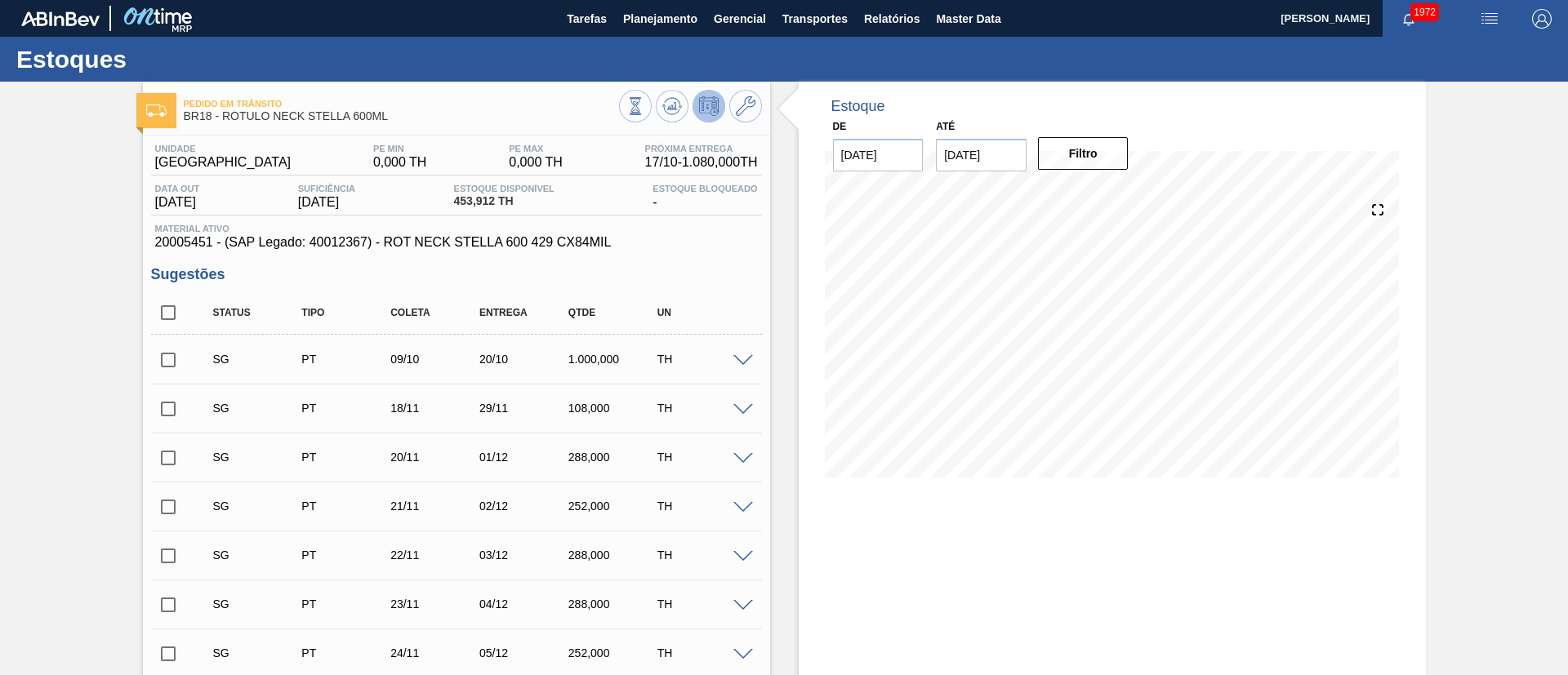
checkbox input "true"
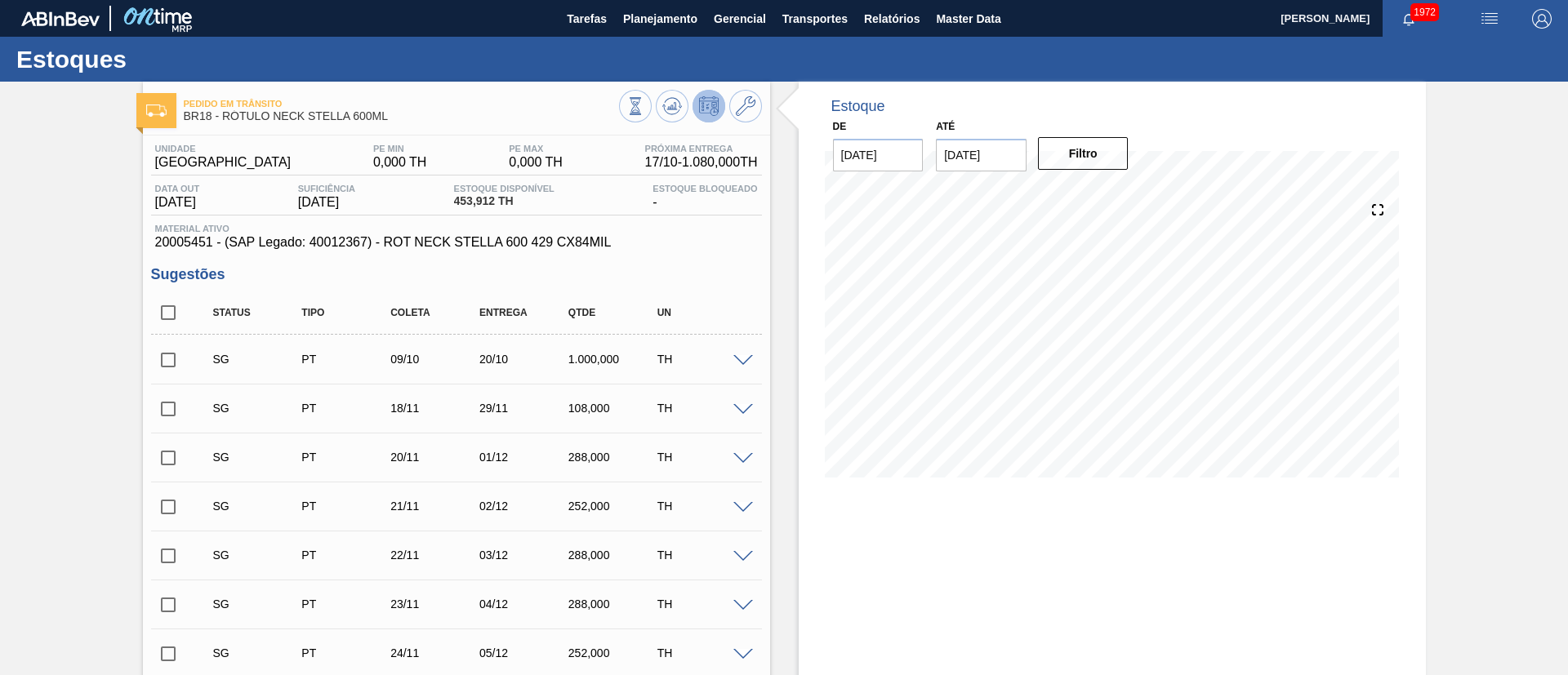
checkbox input "true"
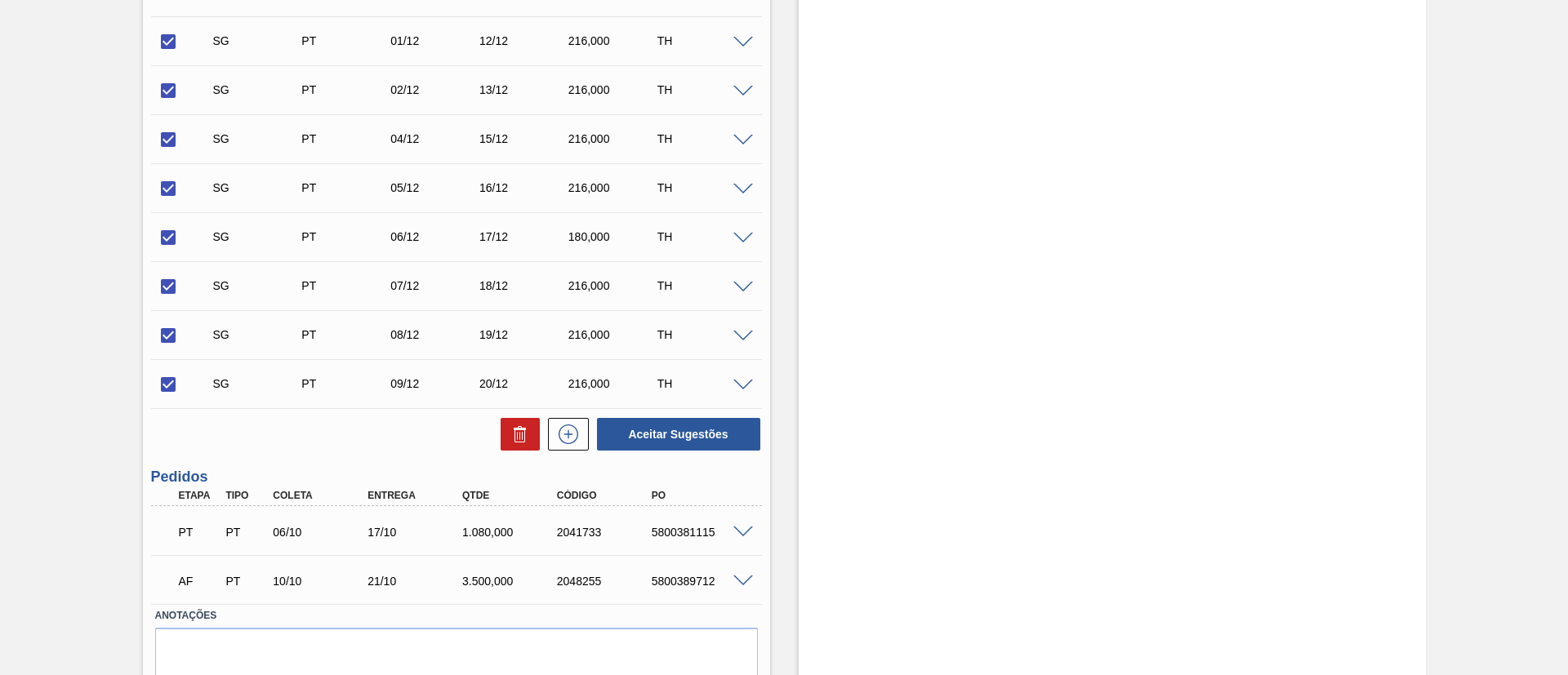
scroll to position [969, 0]
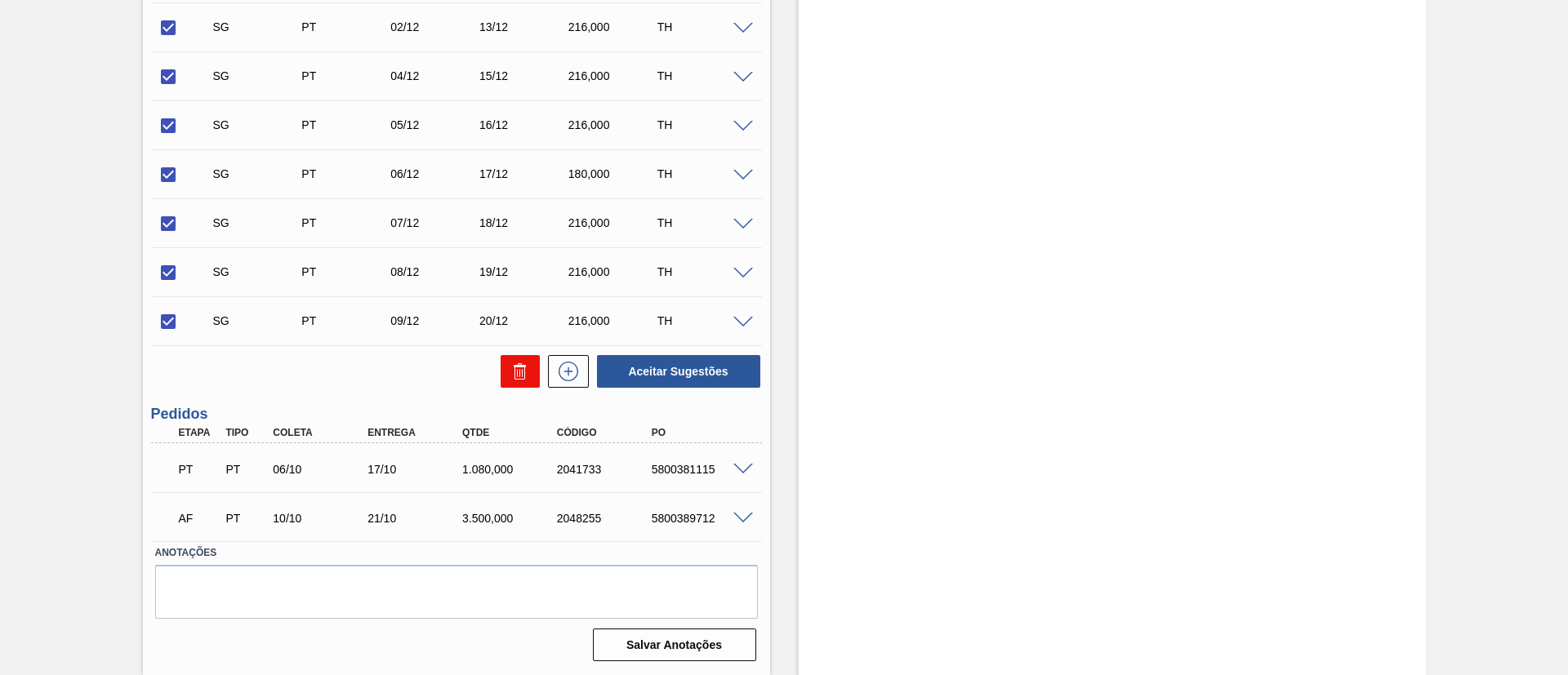
click at [514, 372] on icon at bounding box center [519, 374] width 11 height 12
checkbox input "false"
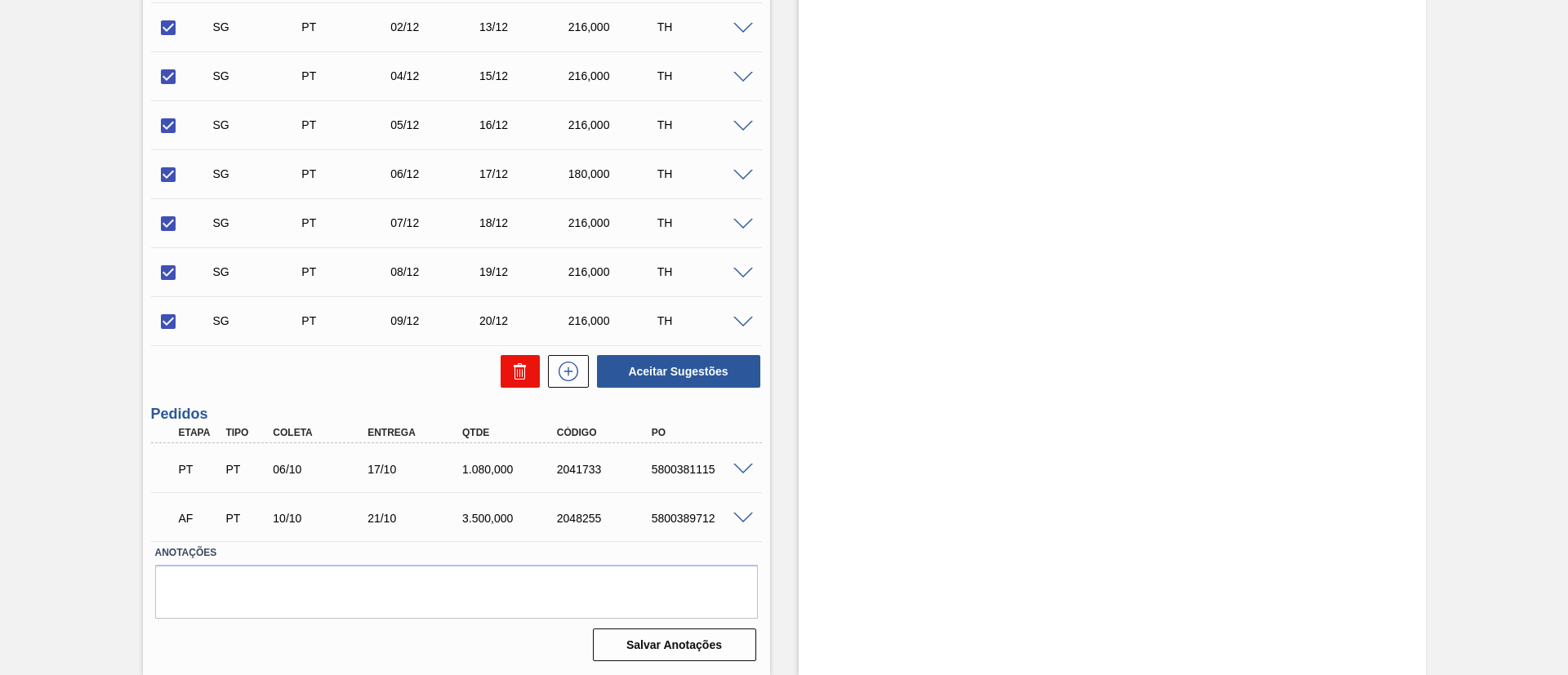
checkbox input "false"
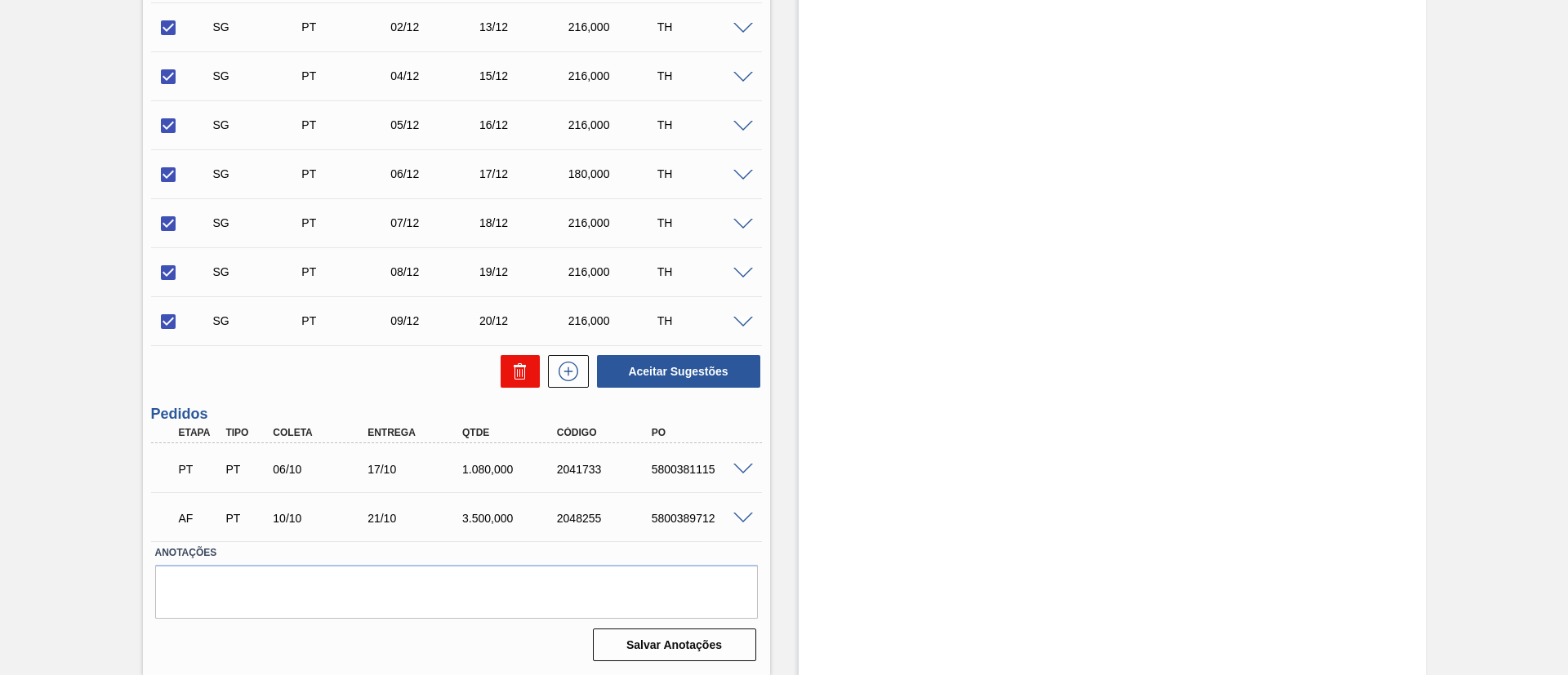
checkbox input "false"
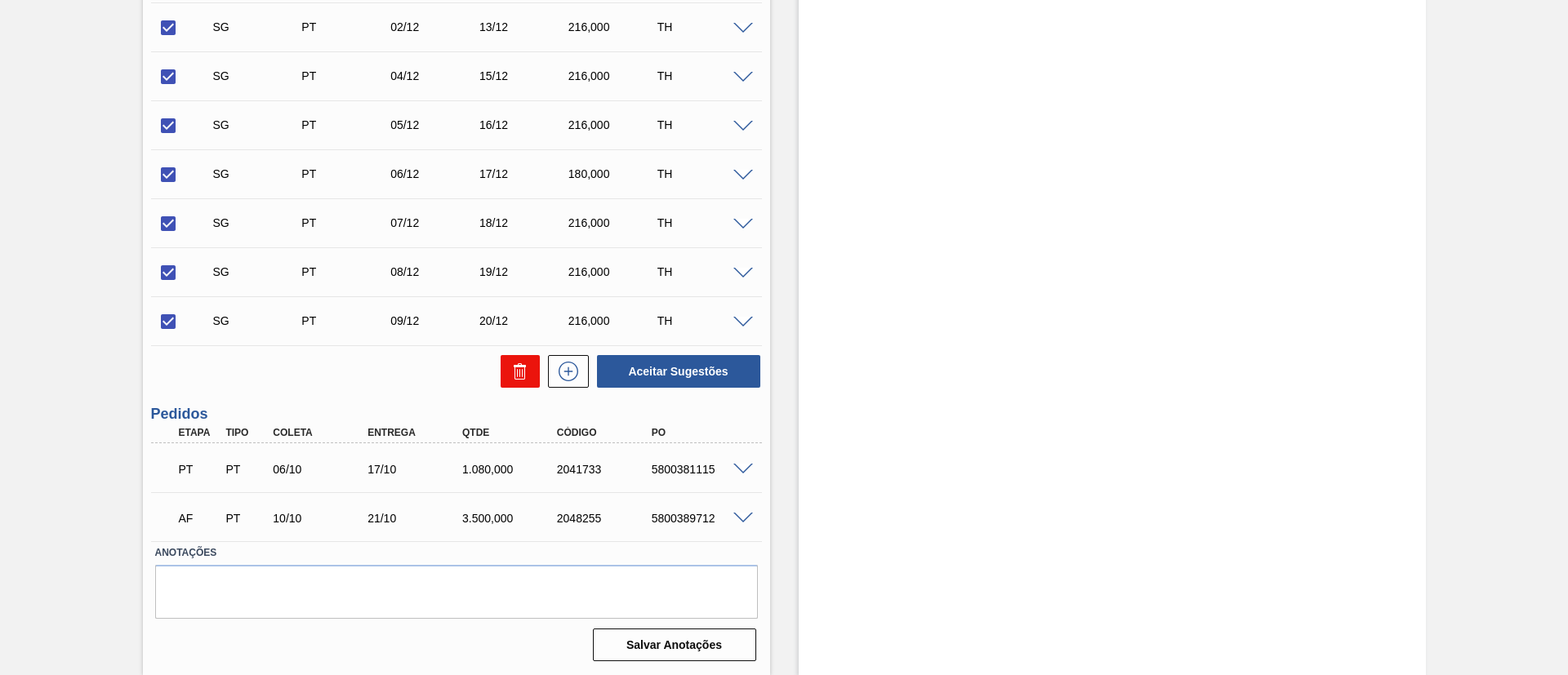
checkbox input "false"
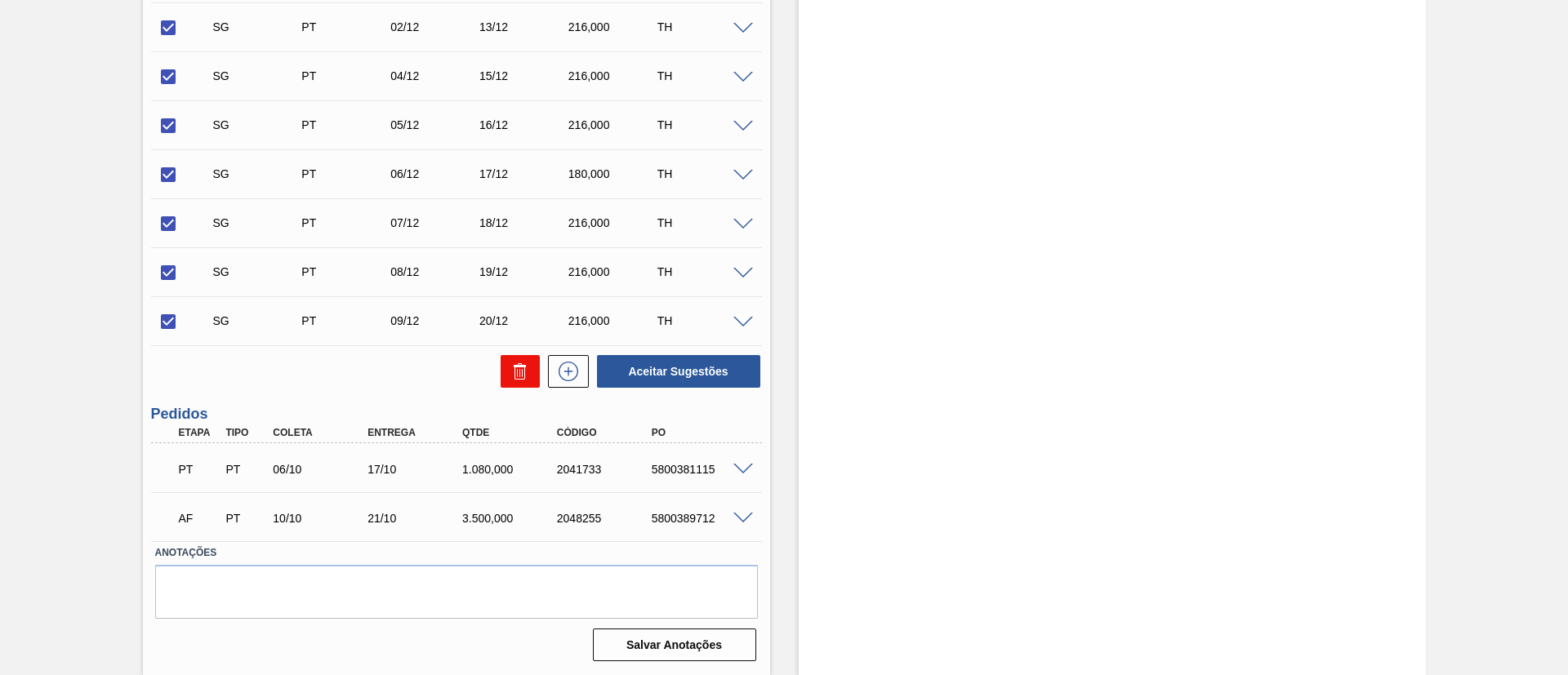
checkbox input "false"
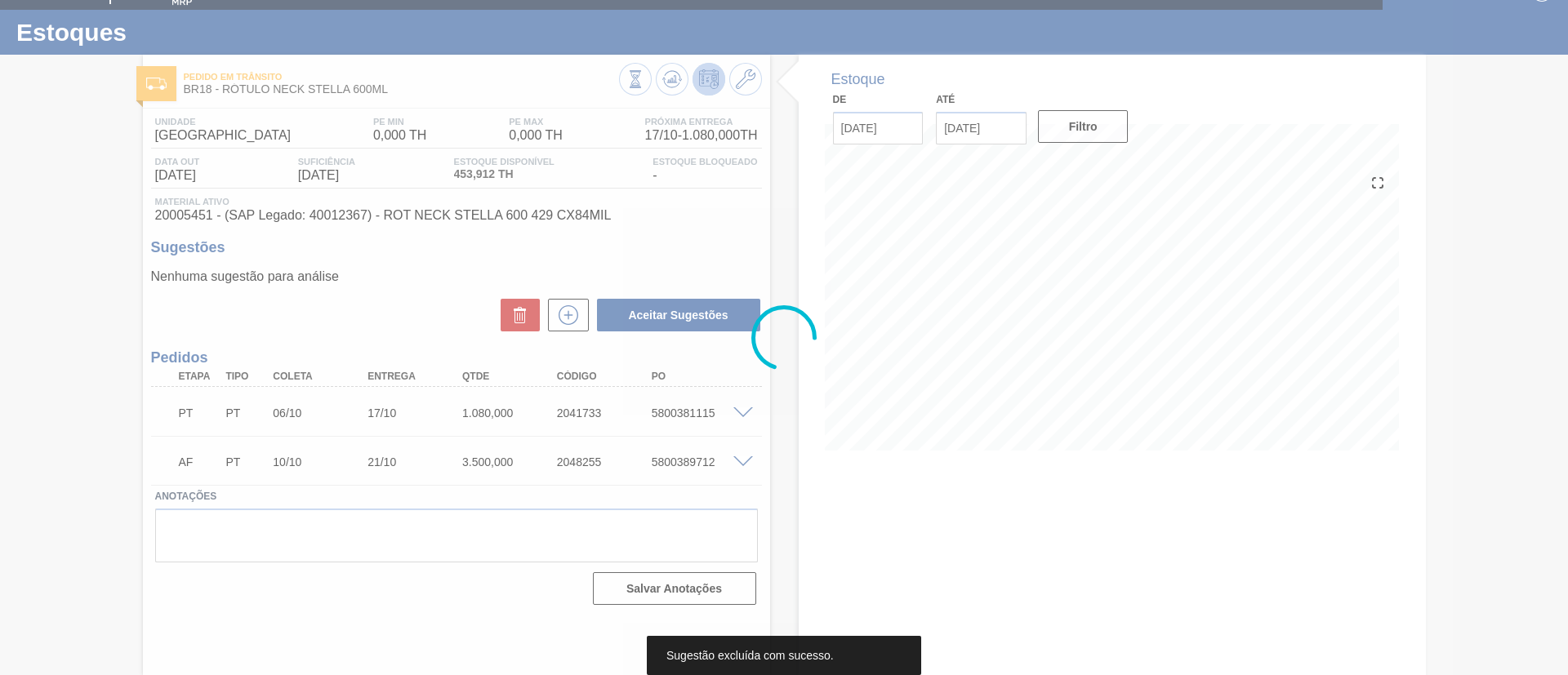
scroll to position [27, 0]
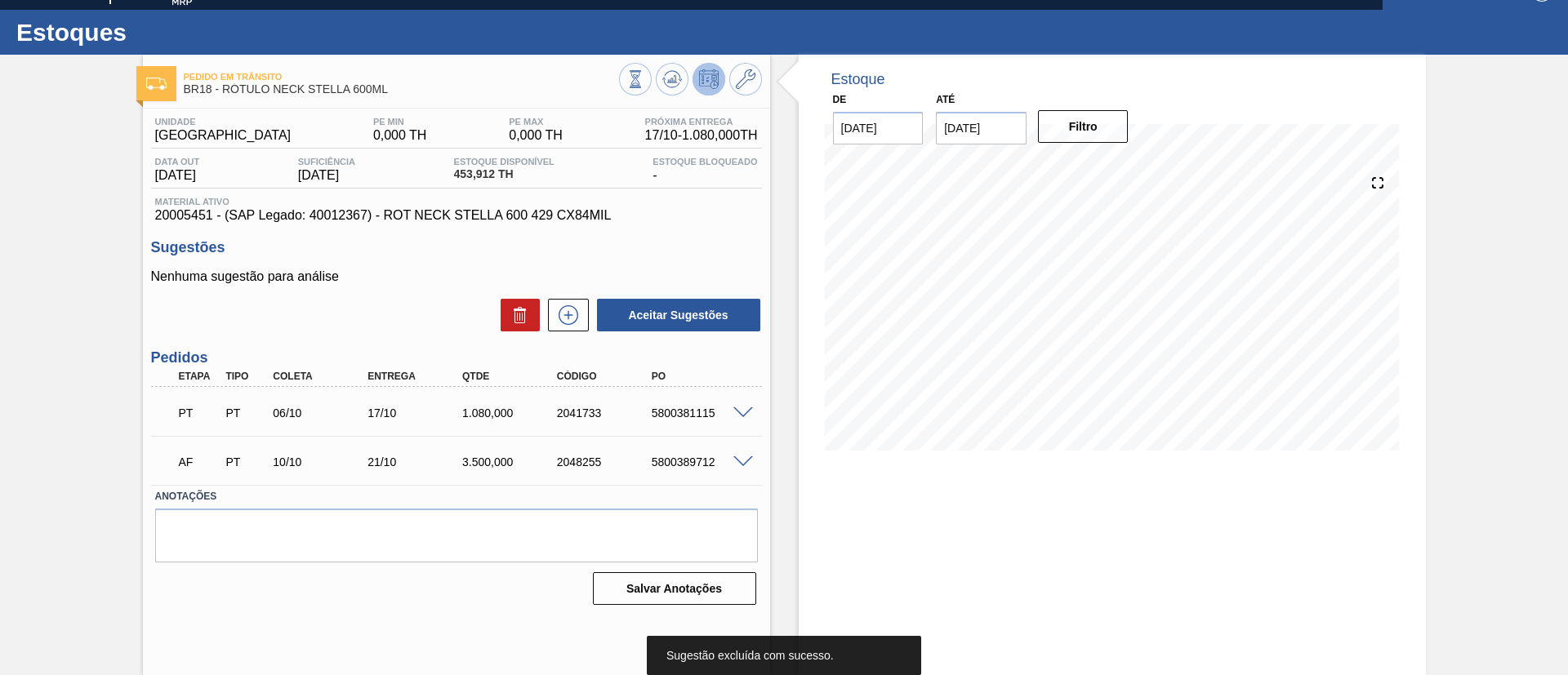
click at [743, 411] on span at bounding box center [744, 414] width 20 height 12
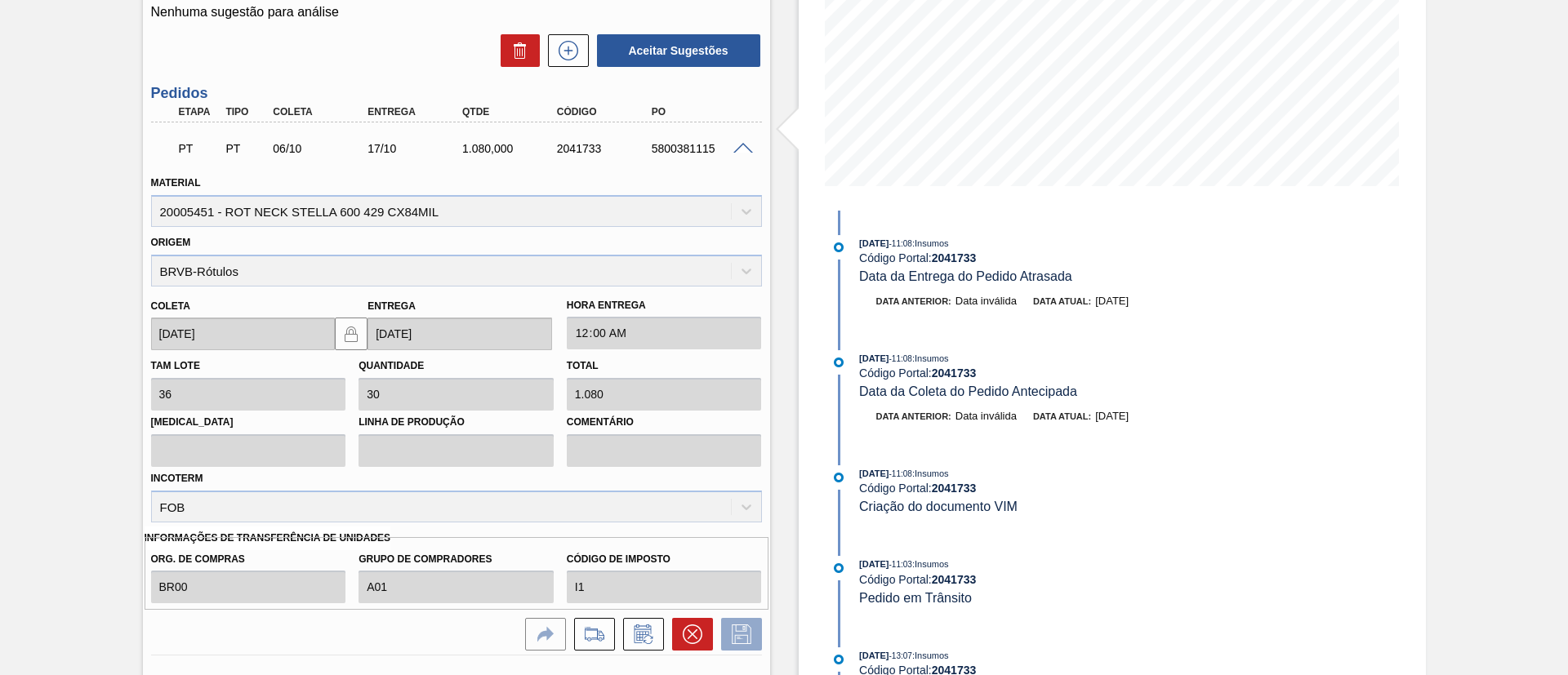
scroll to position [86, 0]
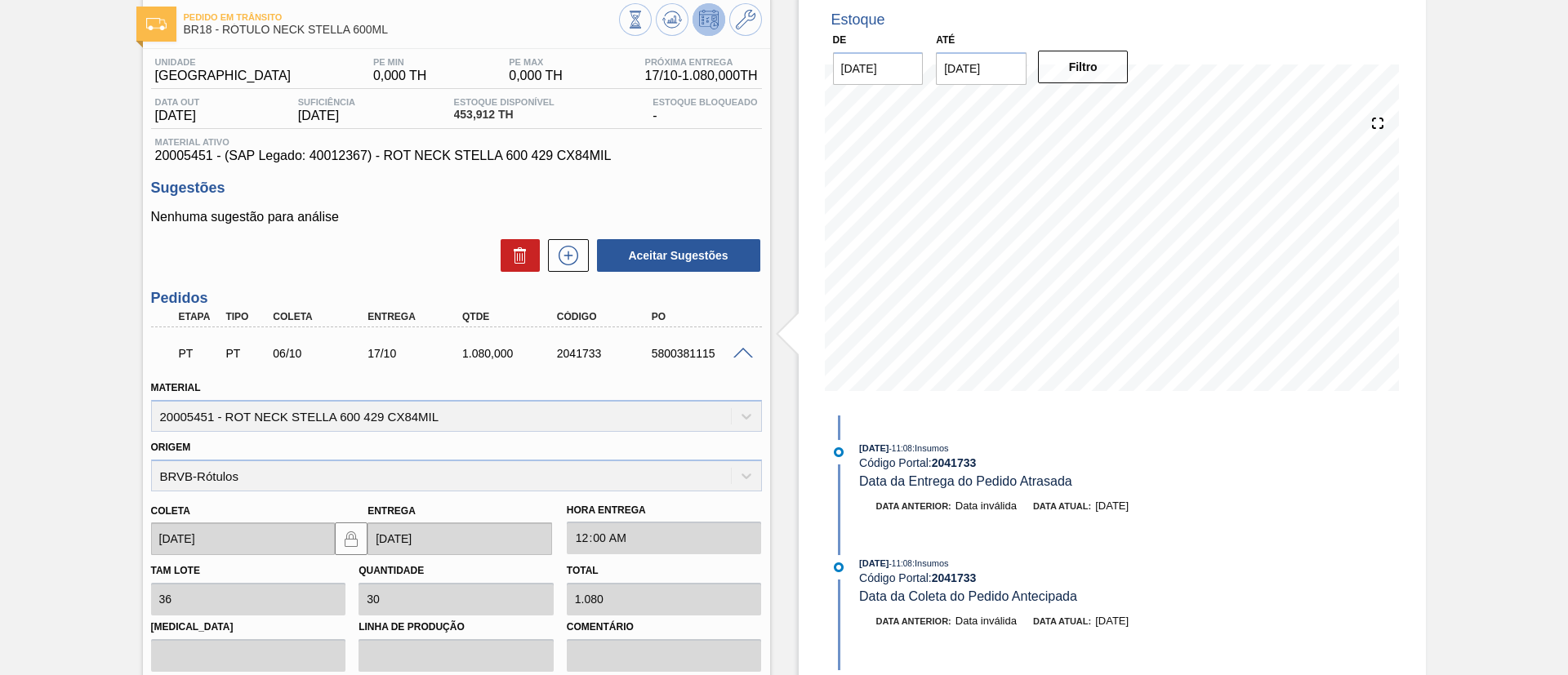
click at [749, 353] on span at bounding box center [744, 354] width 20 height 12
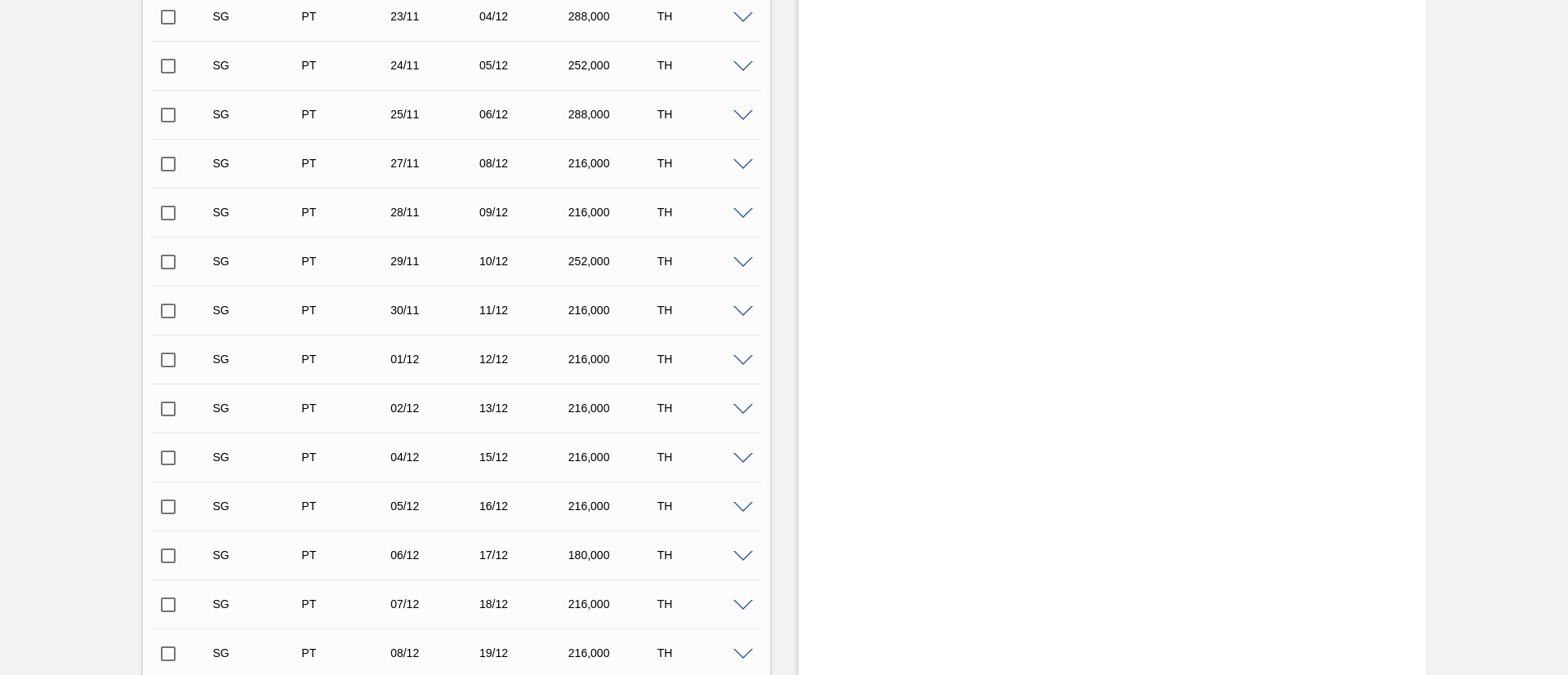
scroll to position [245, 0]
click at [166, 74] on input "checkbox" at bounding box center [168, 68] width 35 height 35
checkbox input "true"
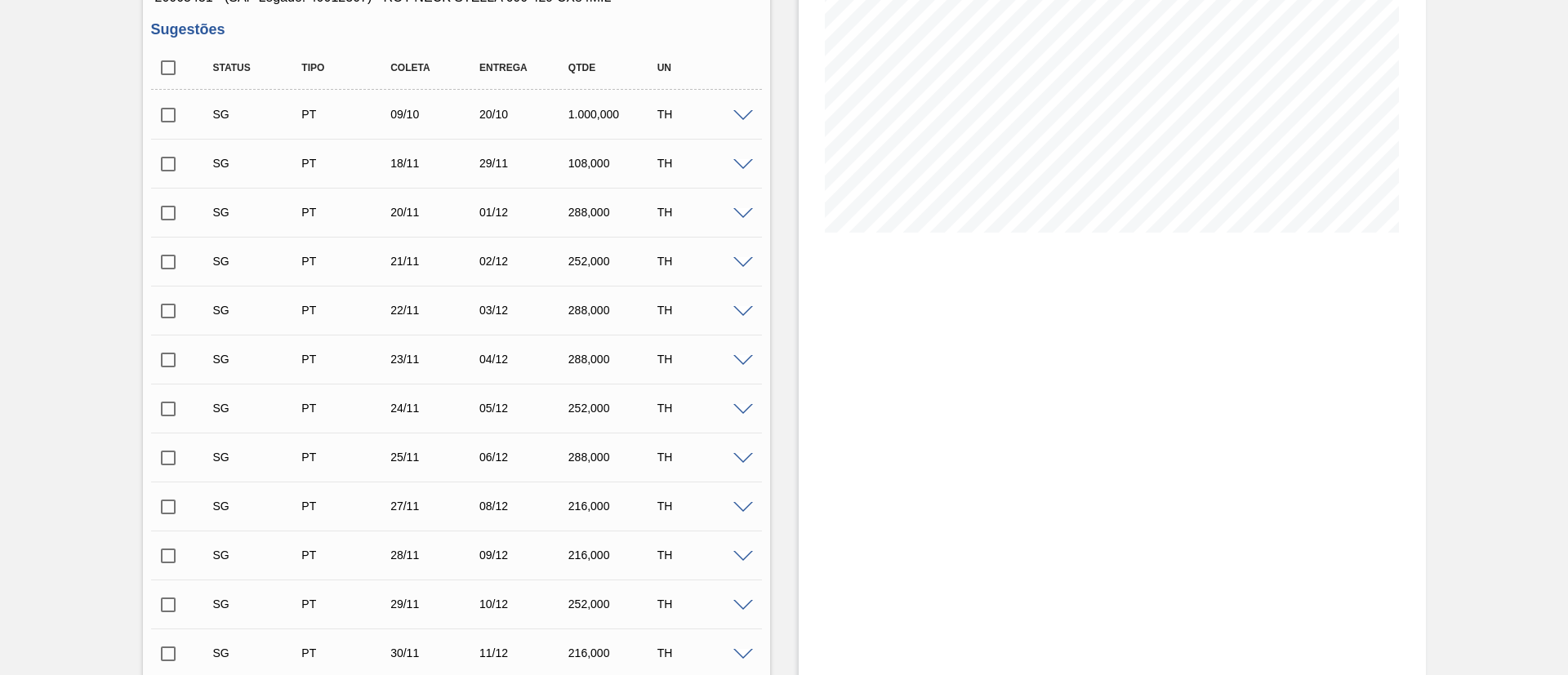
checkbox input "true"
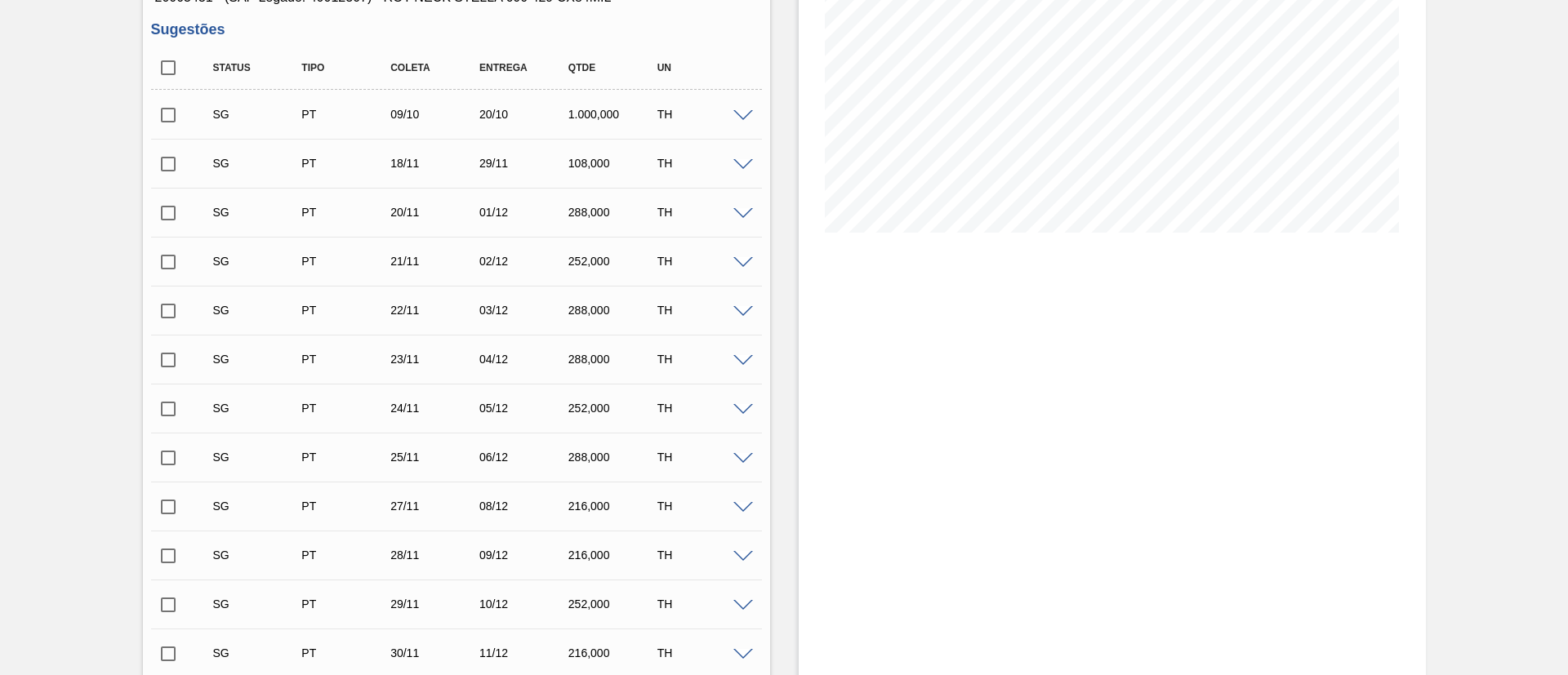
checkbox input "true"
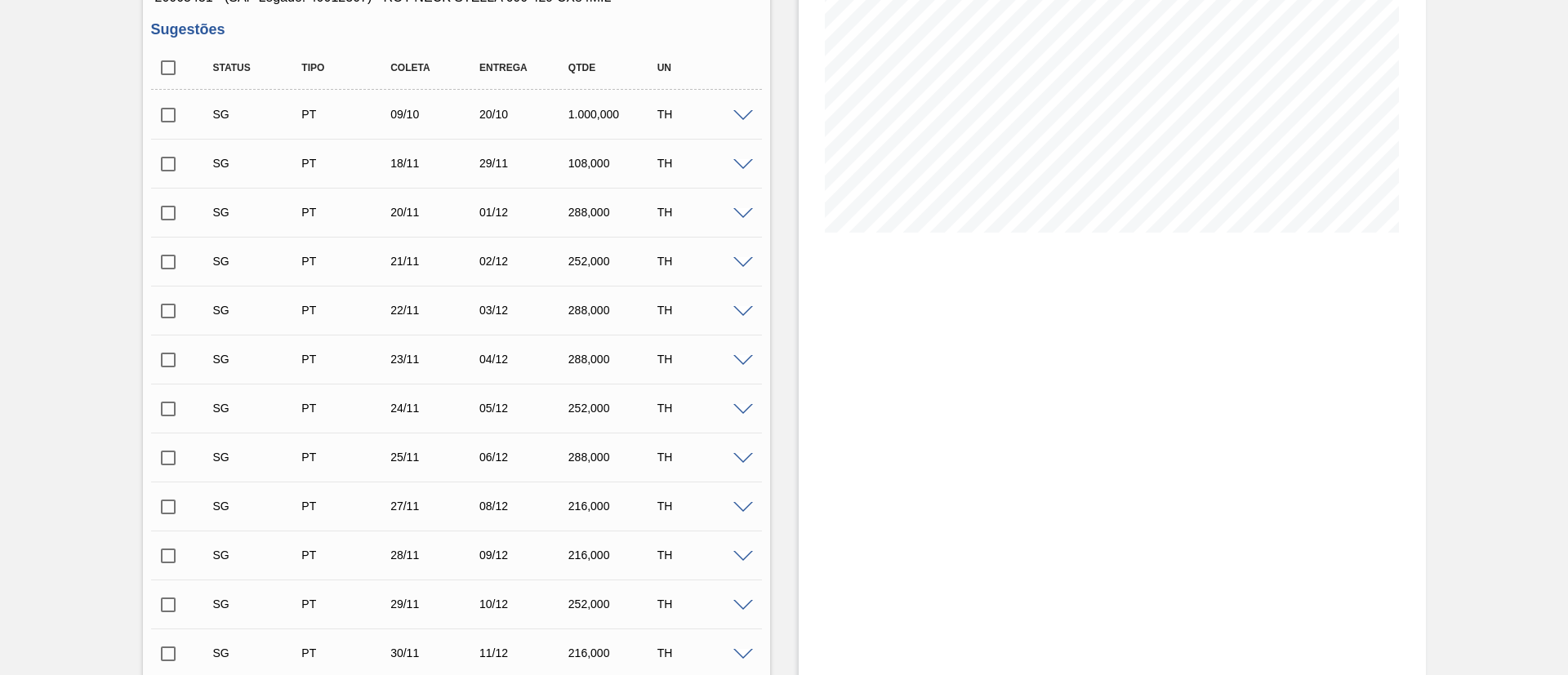
checkbox input "true"
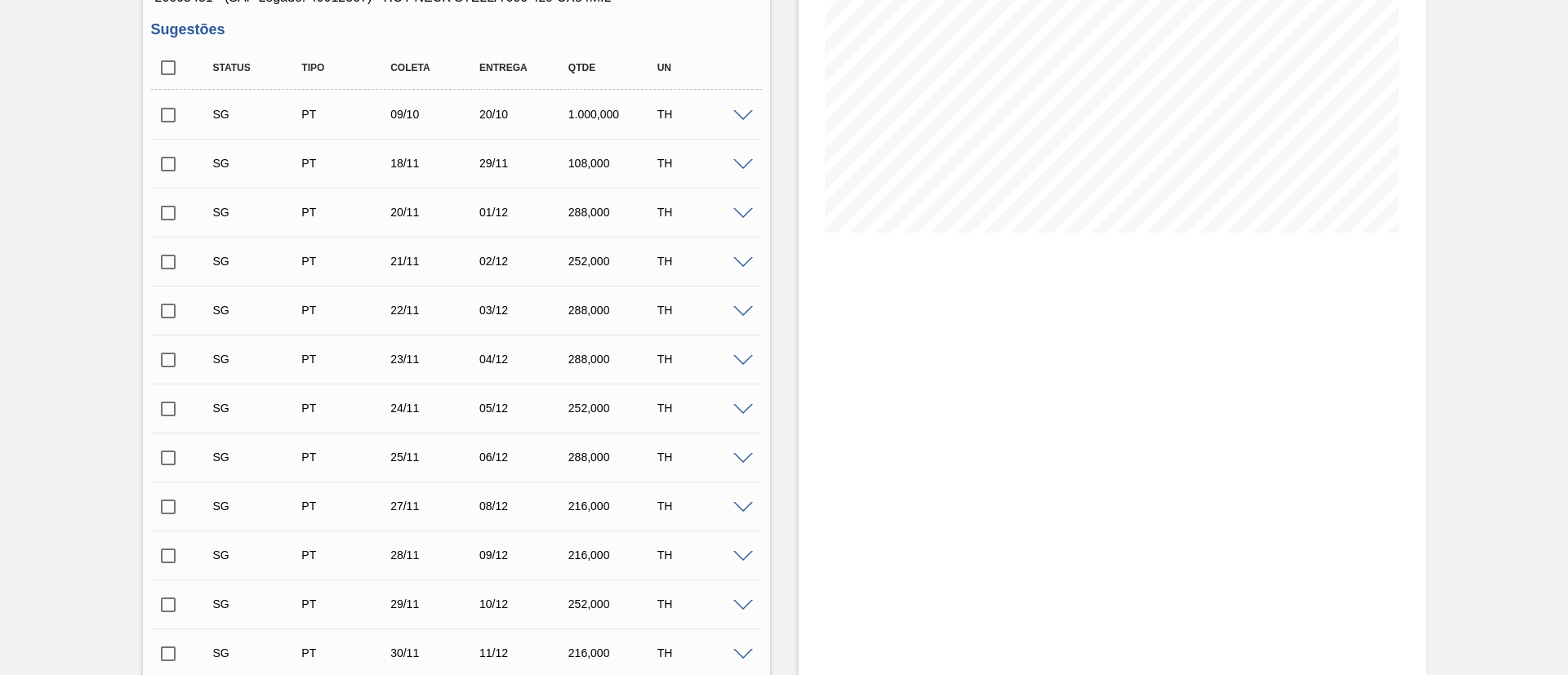
checkbox input "true"
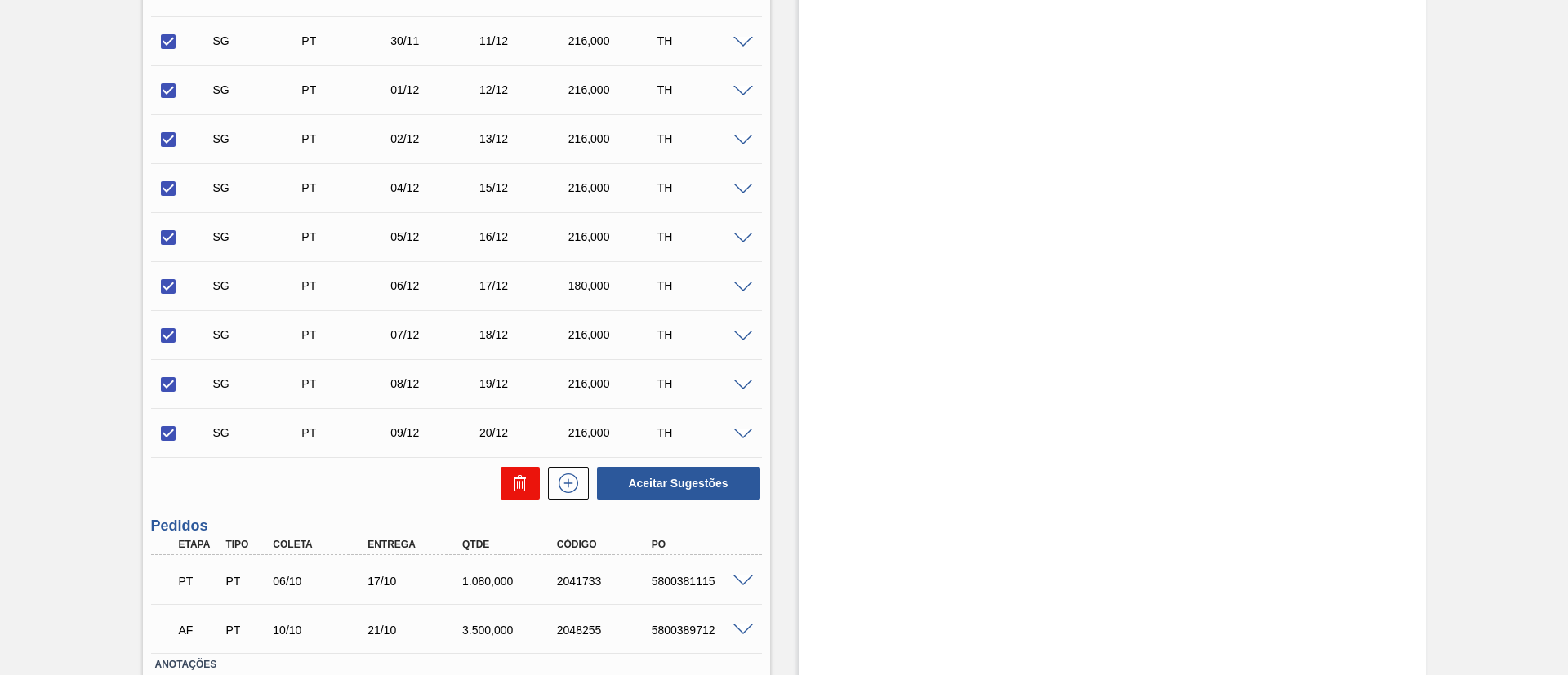
scroll to position [969, 0]
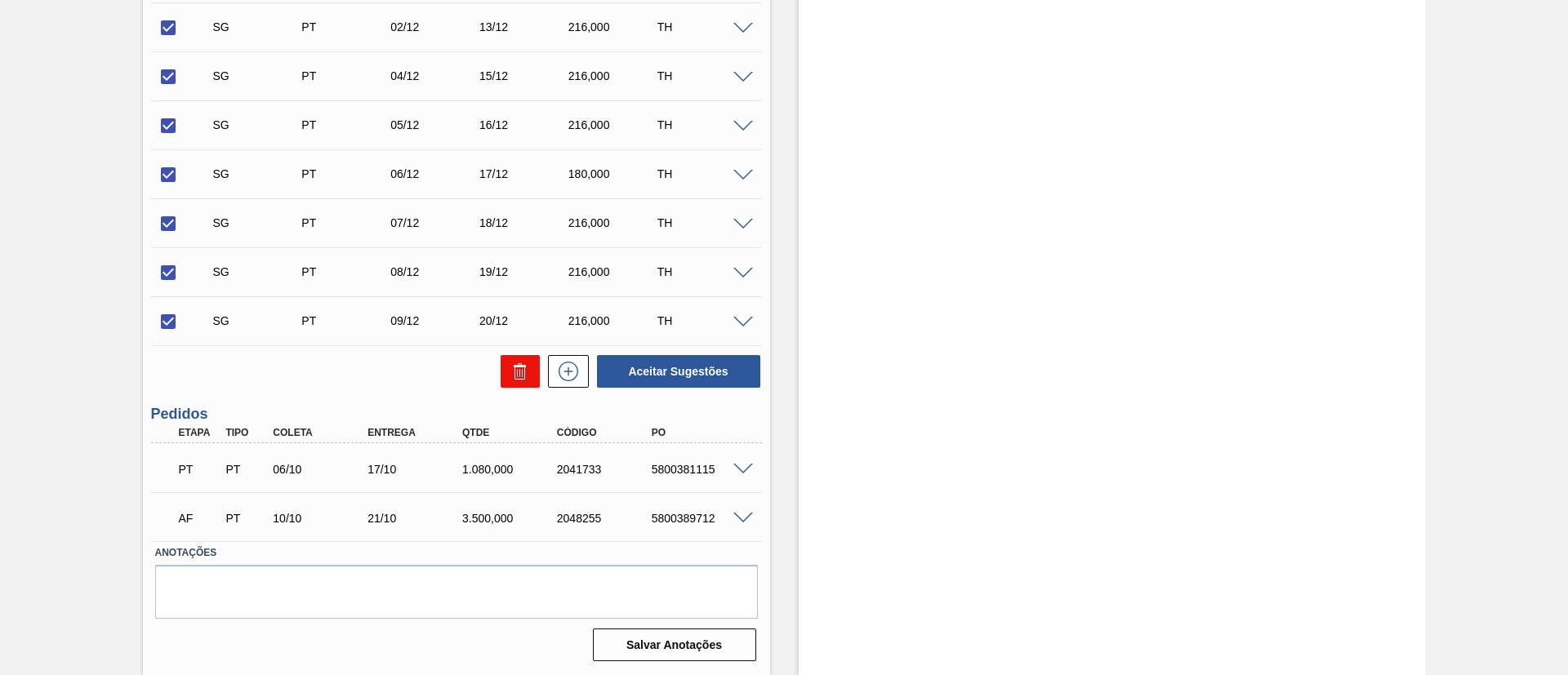
click at [522, 371] on icon at bounding box center [520, 372] width 20 height 20
checkbox input "false"
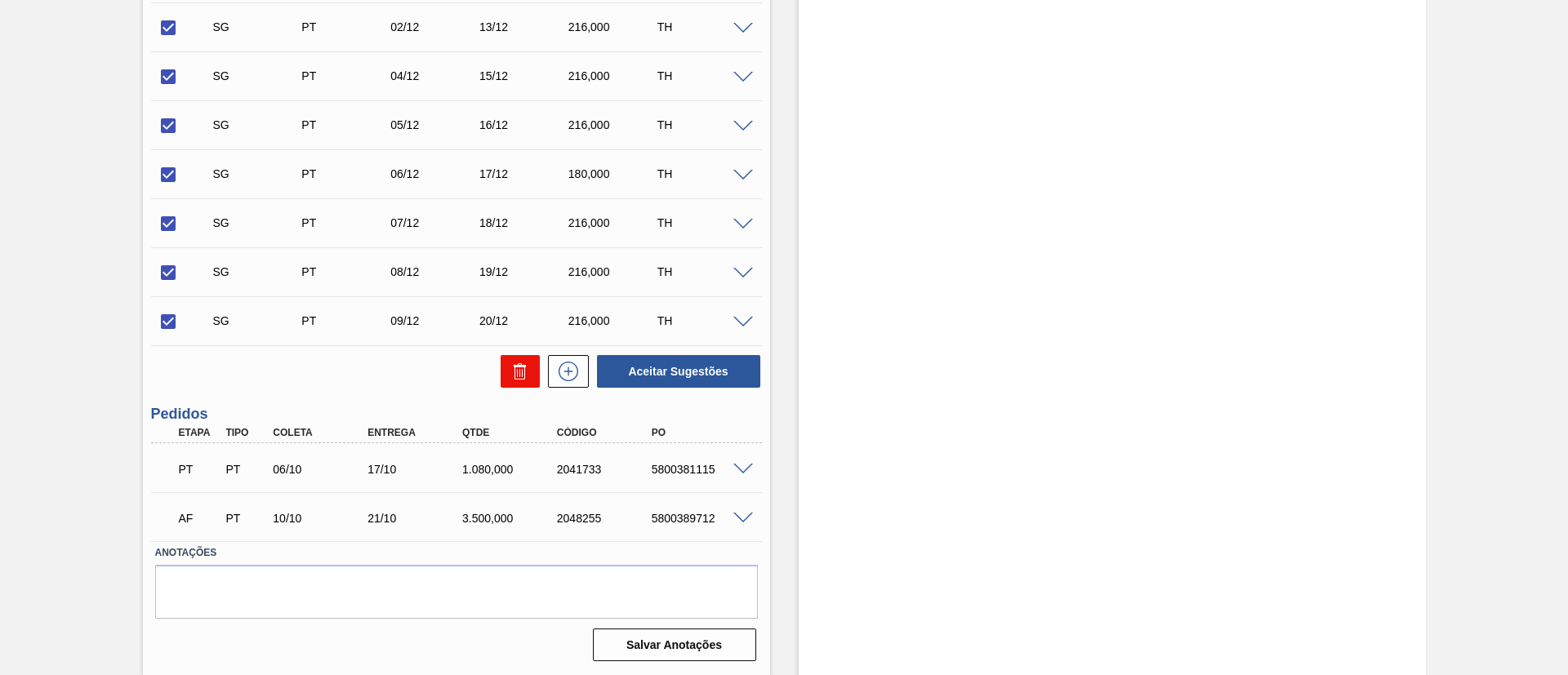
checkbox input "false"
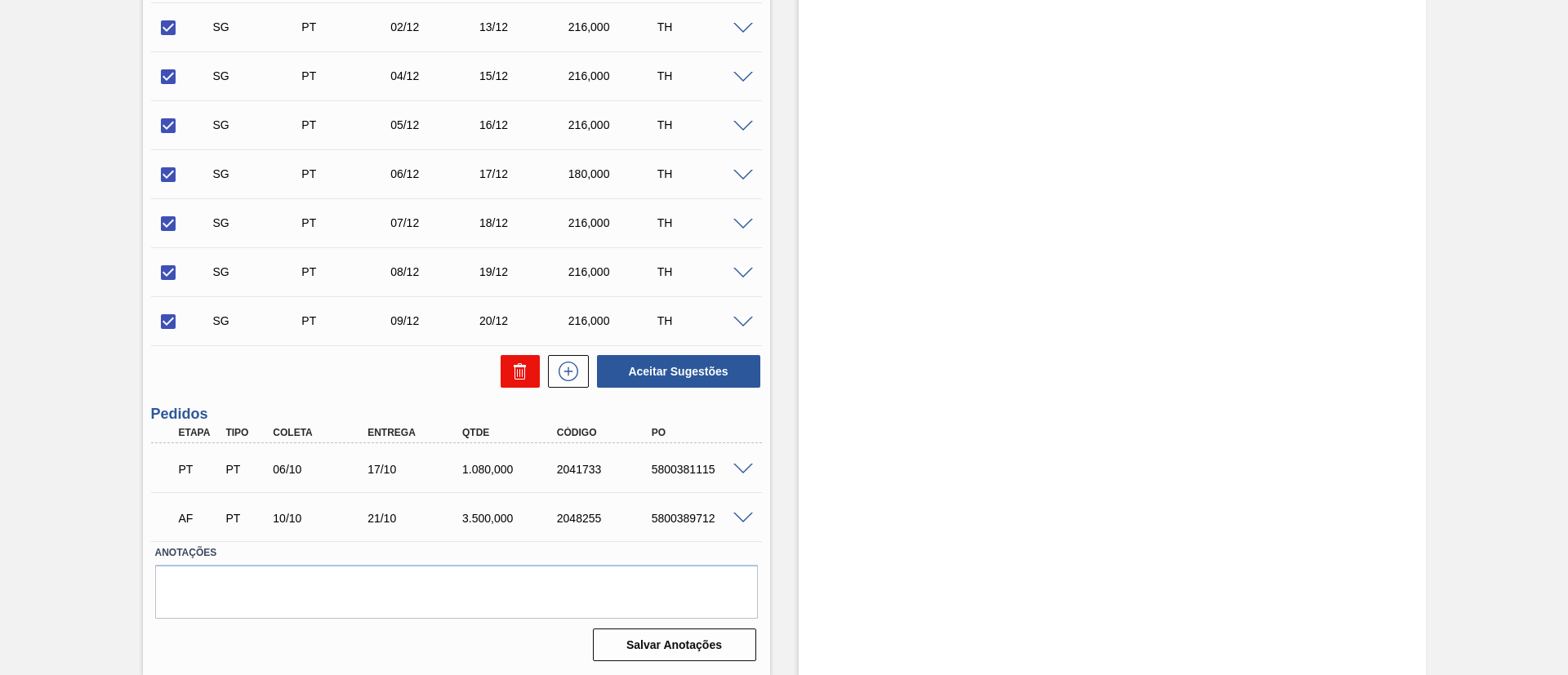
checkbox input "false"
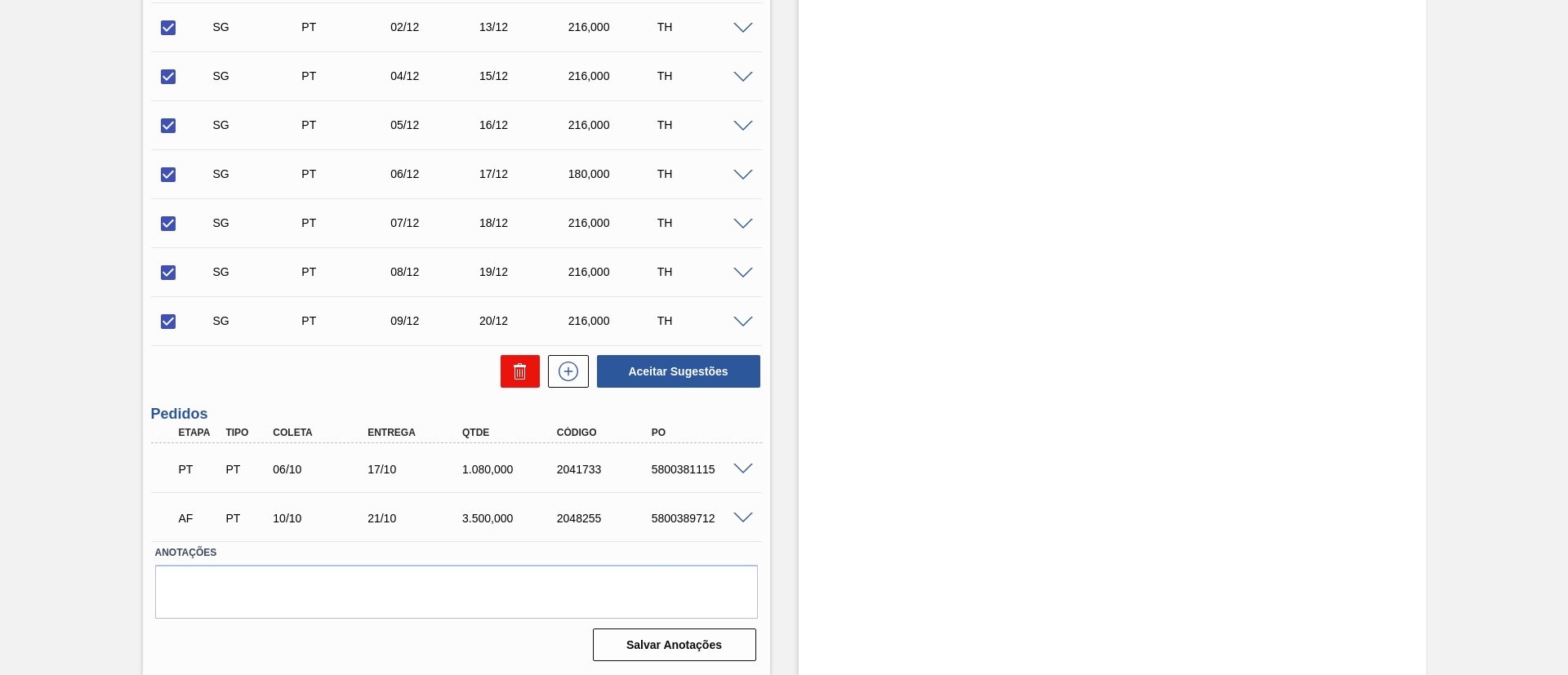
checkbox input "false"
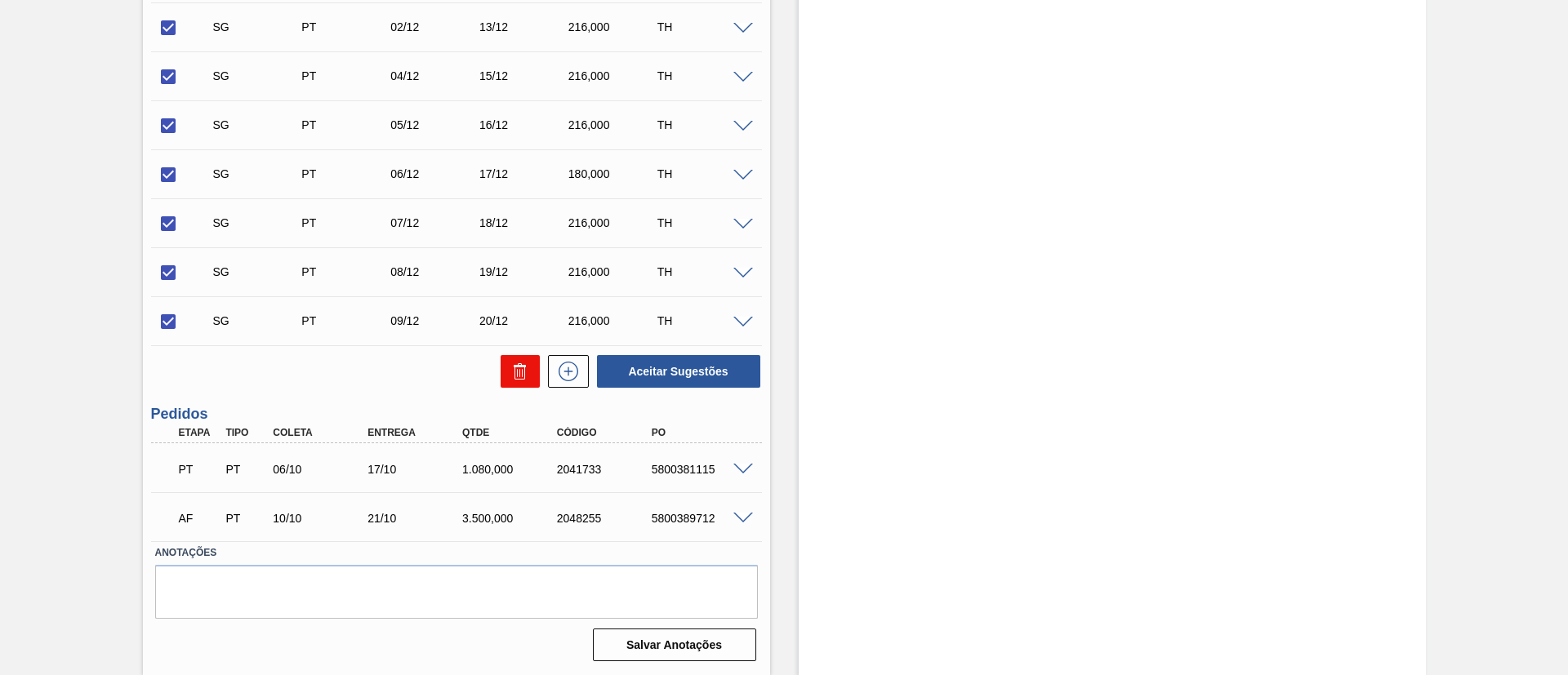
checkbox input "false"
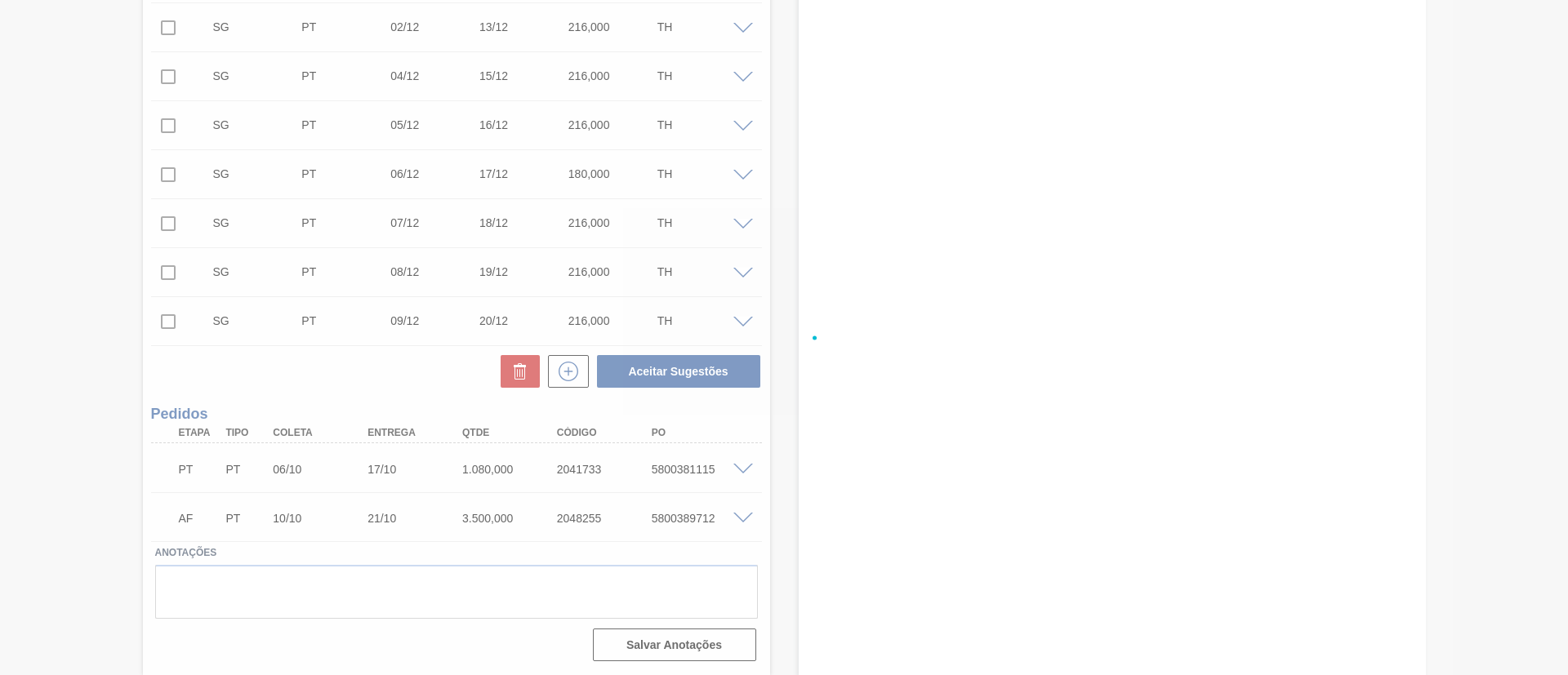
scroll to position [27, 0]
